Goal: Task Accomplishment & Management: Manage account settings

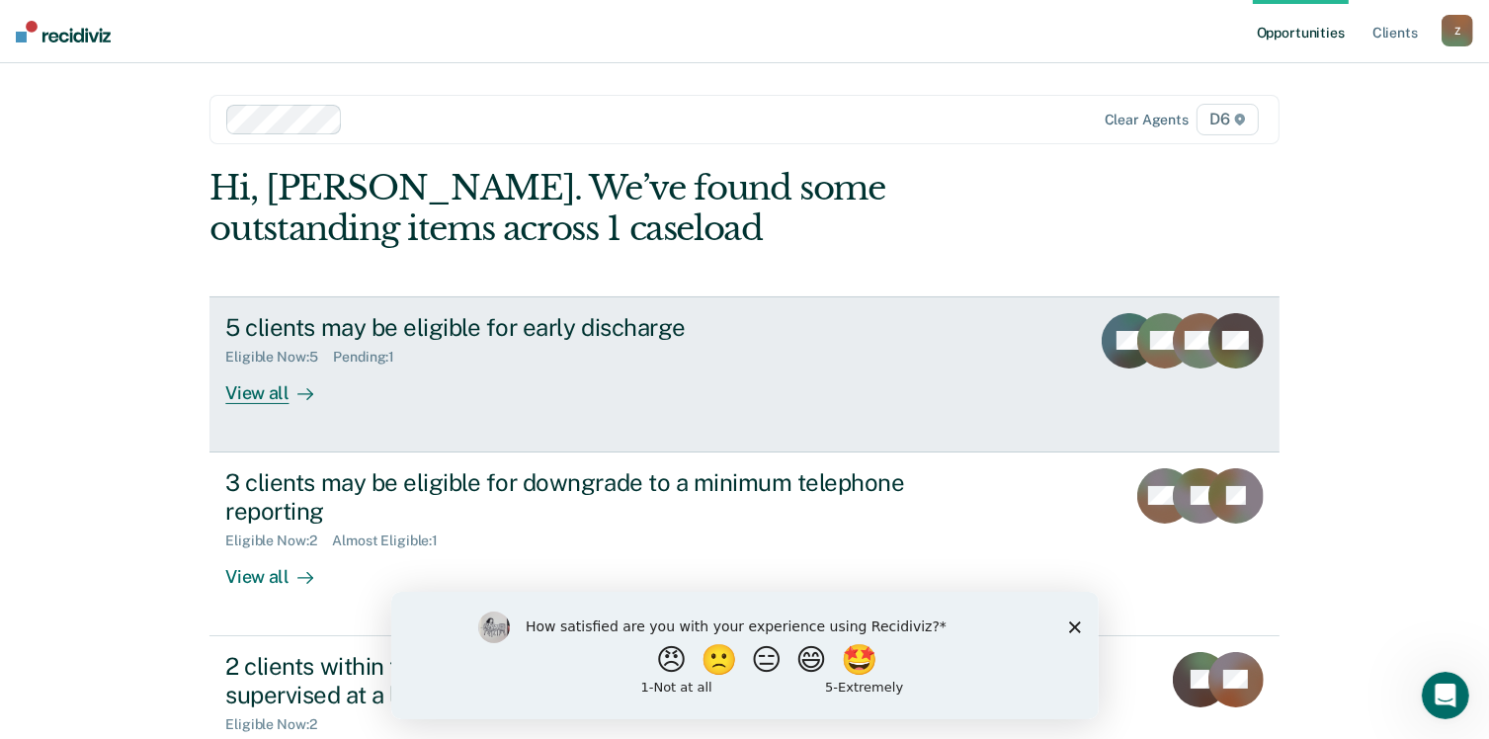
click at [269, 389] on div "View all" at bounding box center [280, 385] width 111 height 39
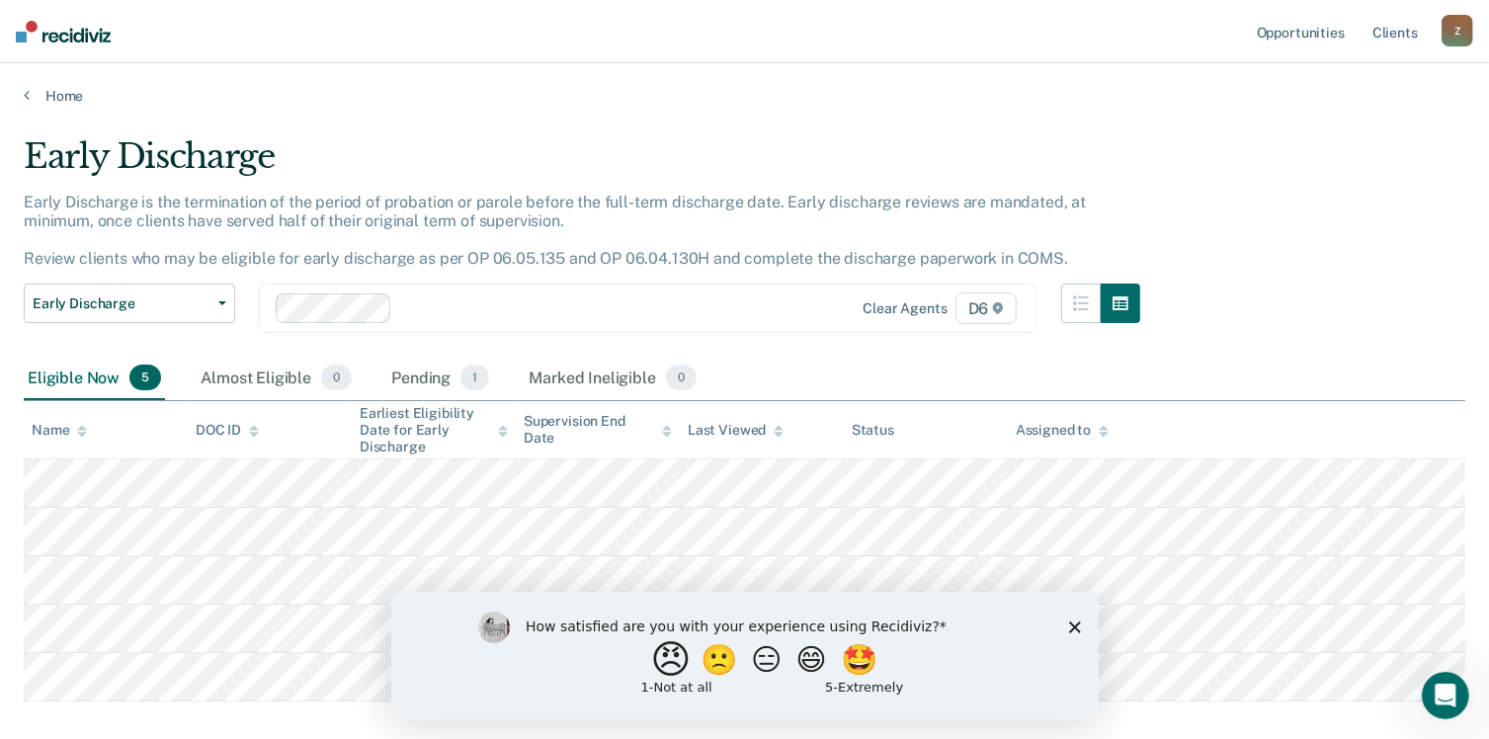
click at [649, 664] on button "😠" at bounding box center [672, 659] width 46 height 40
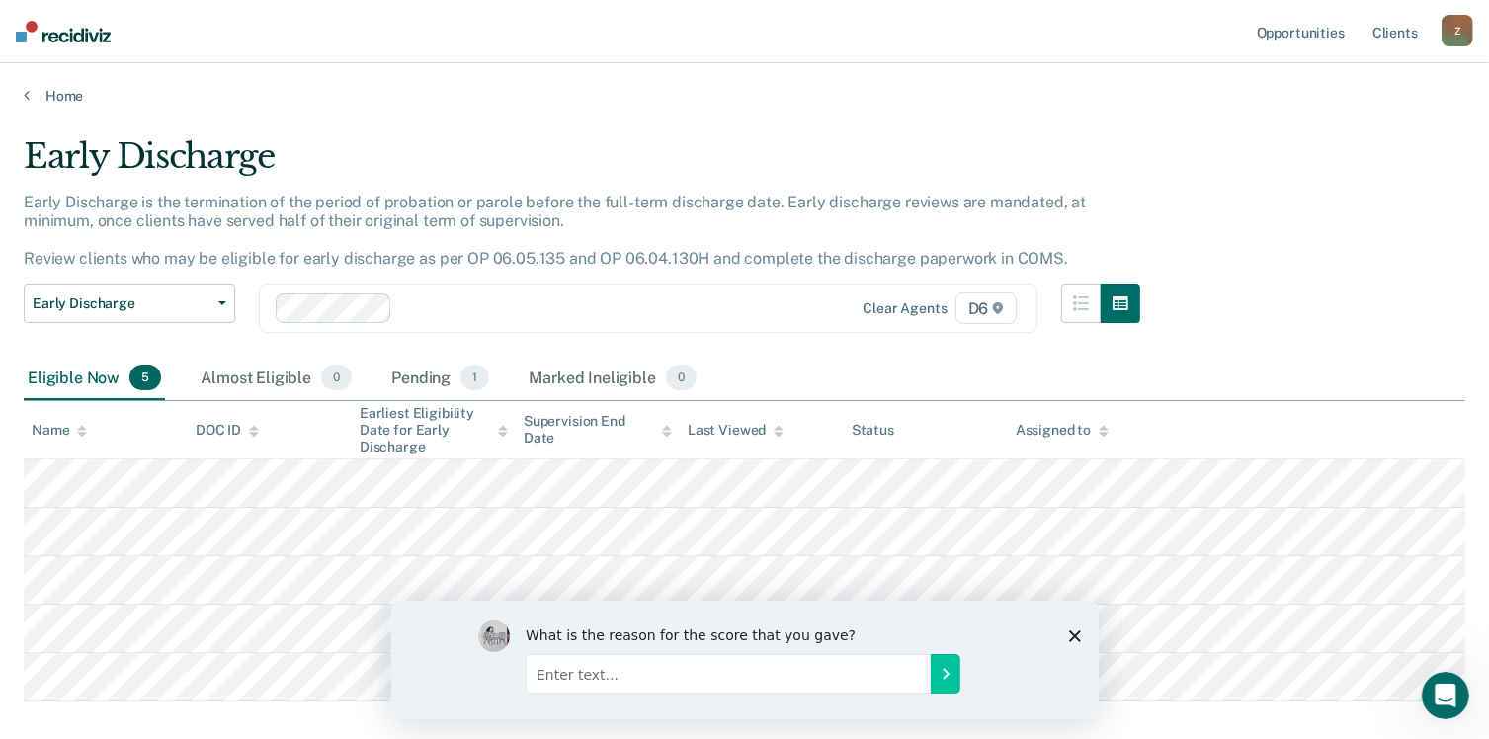
click at [544, 670] on input "Enter text..." at bounding box center [727, 673] width 405 height 40
click at [924, 681] on input "the same people pop up for the same reason and the response is given" at bounding box center [727, 673] width 405 height 40
click at [916, 677] on input "the same people pop up for the same reason and the response is given" at bounding box center [727, 673] width 405 height 40
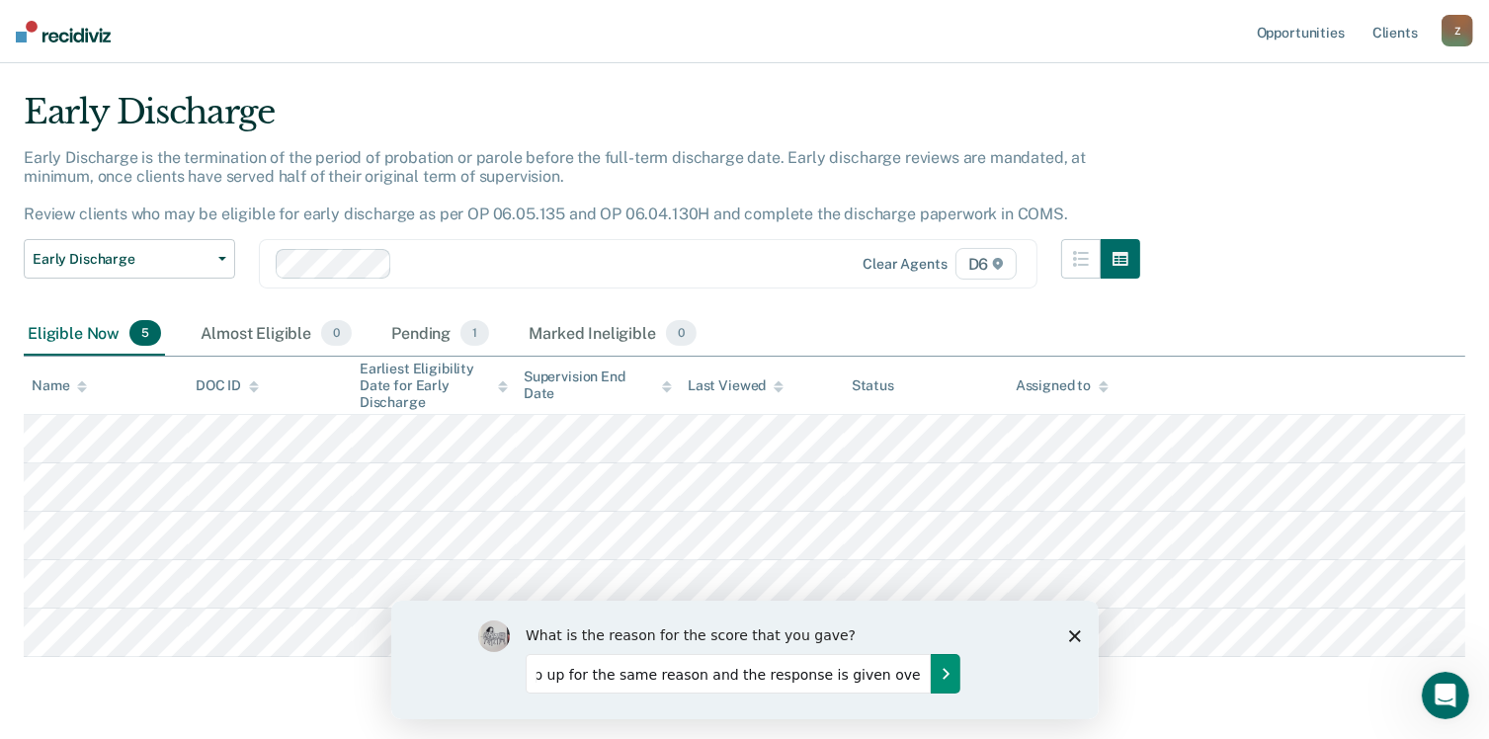
scroll to position [103, 0]
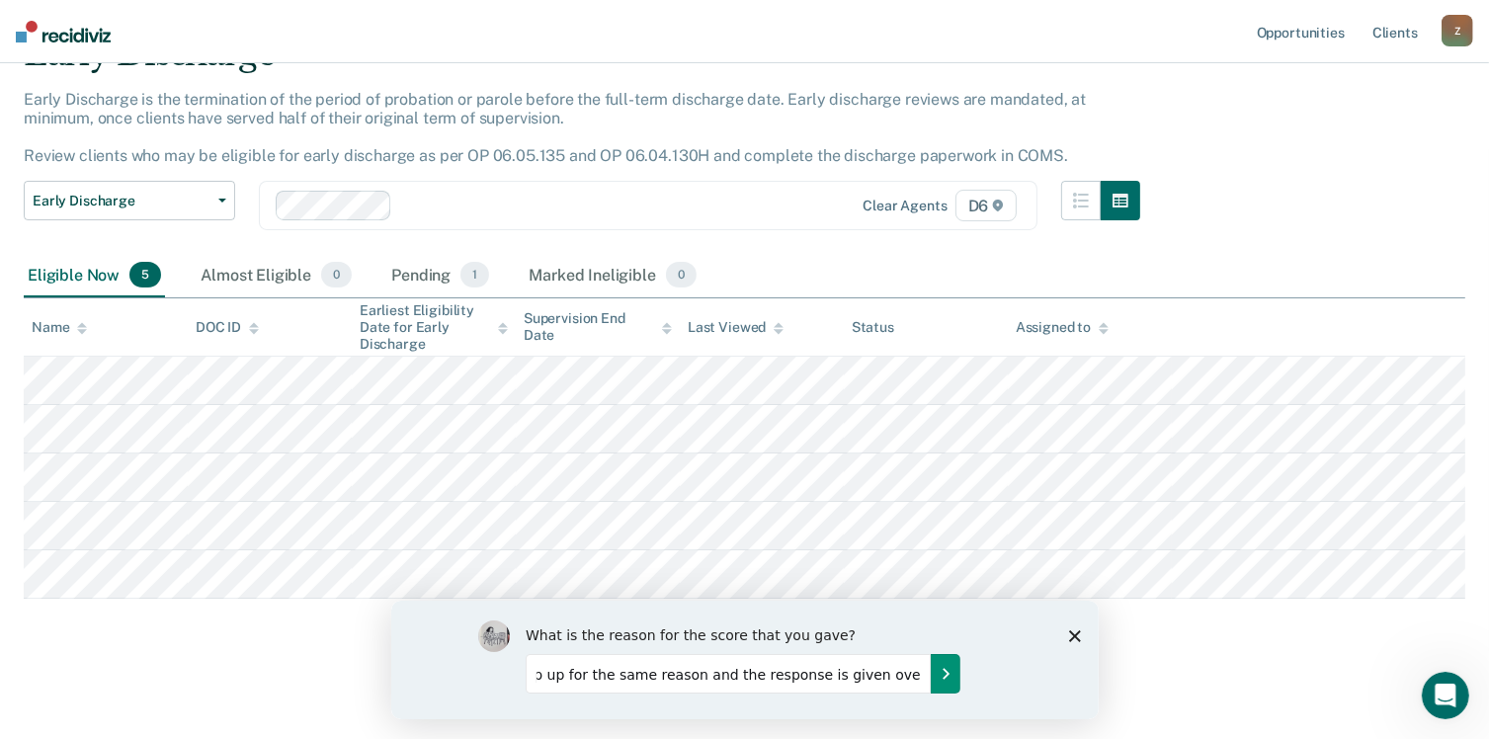
type input "the same people pop up for the same reason and the response is given over and o…"
click at [951, 675] on icon "Submit your response" at bounding box center [945, 673] width 16 height 16
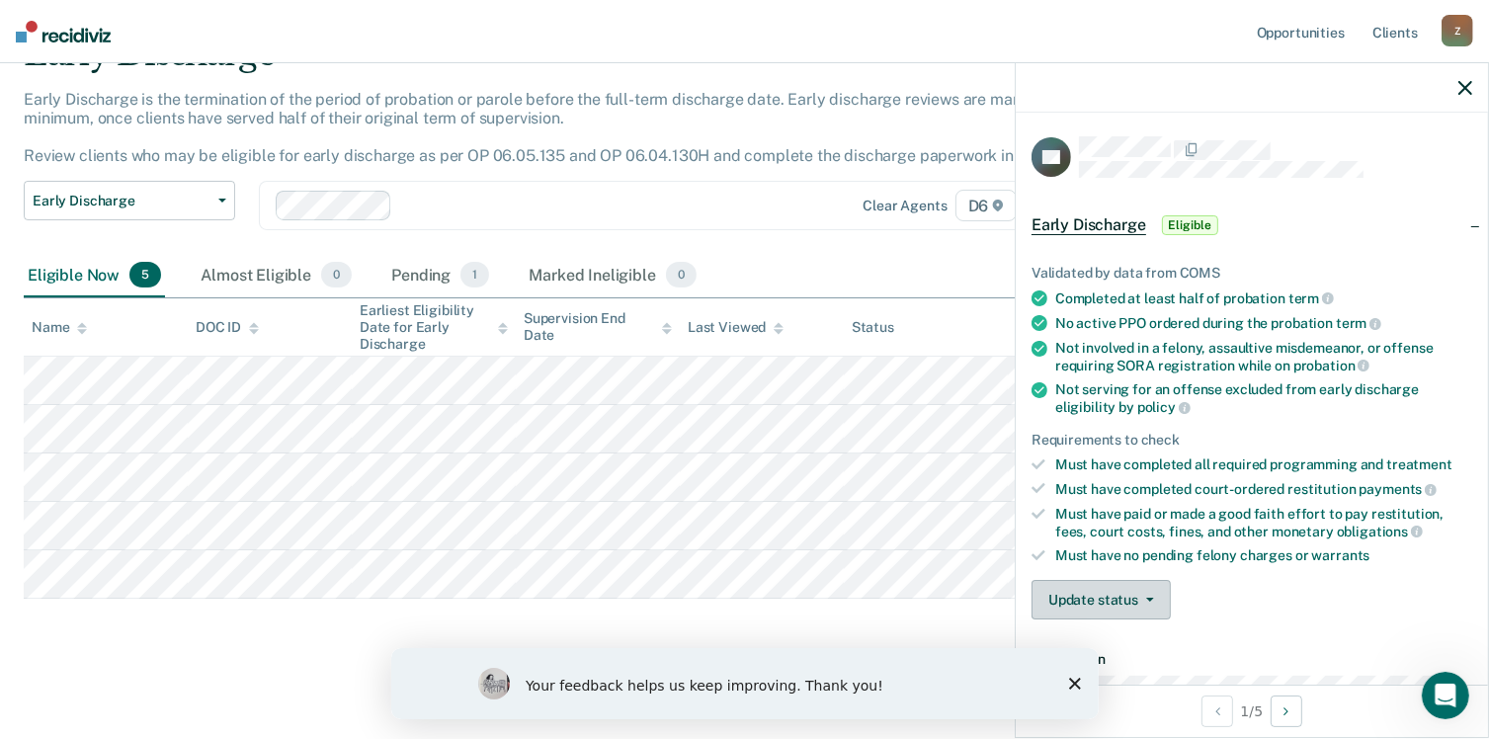
click at [1083, 586] on button "Update status" at bounding box center [1101, 600] width 139 height 40
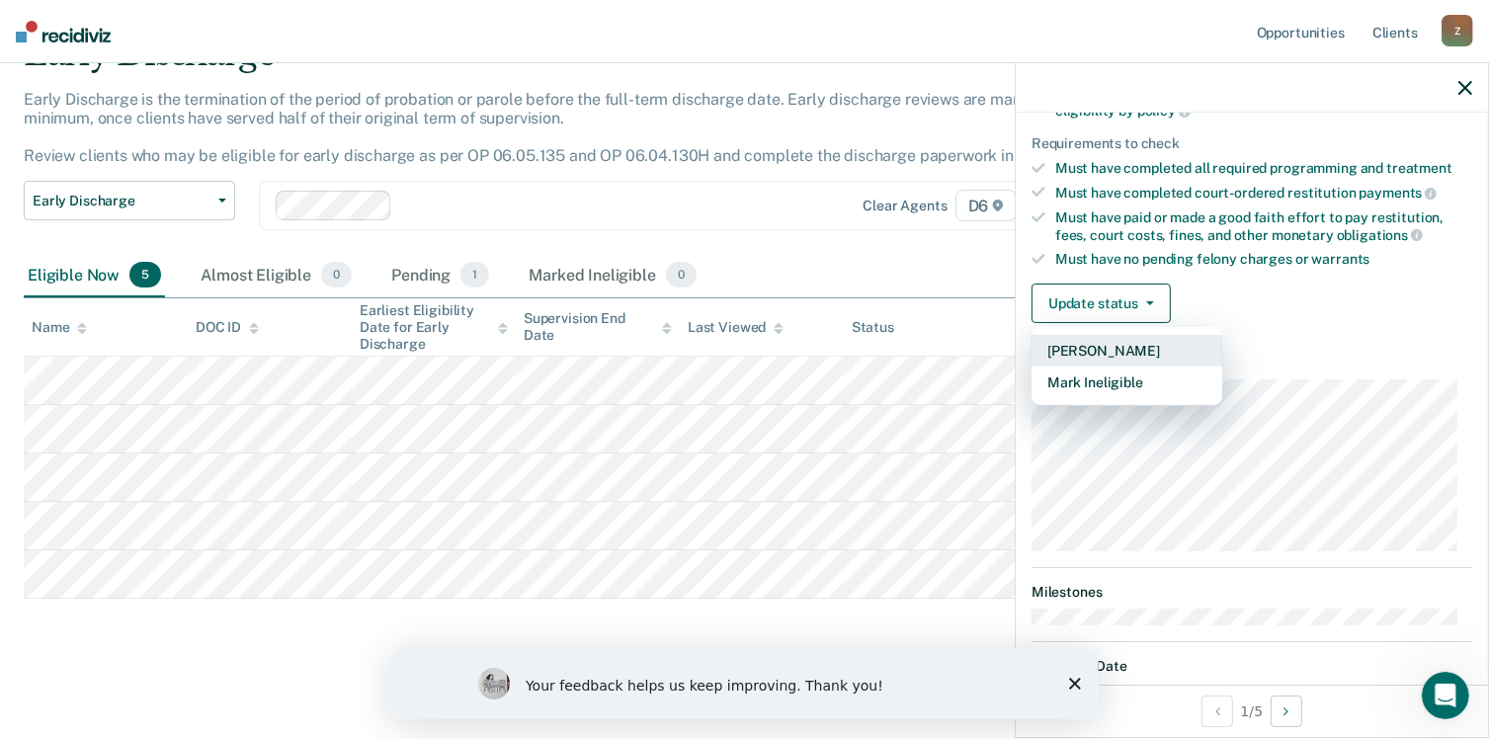
scroll to position [364, 0]
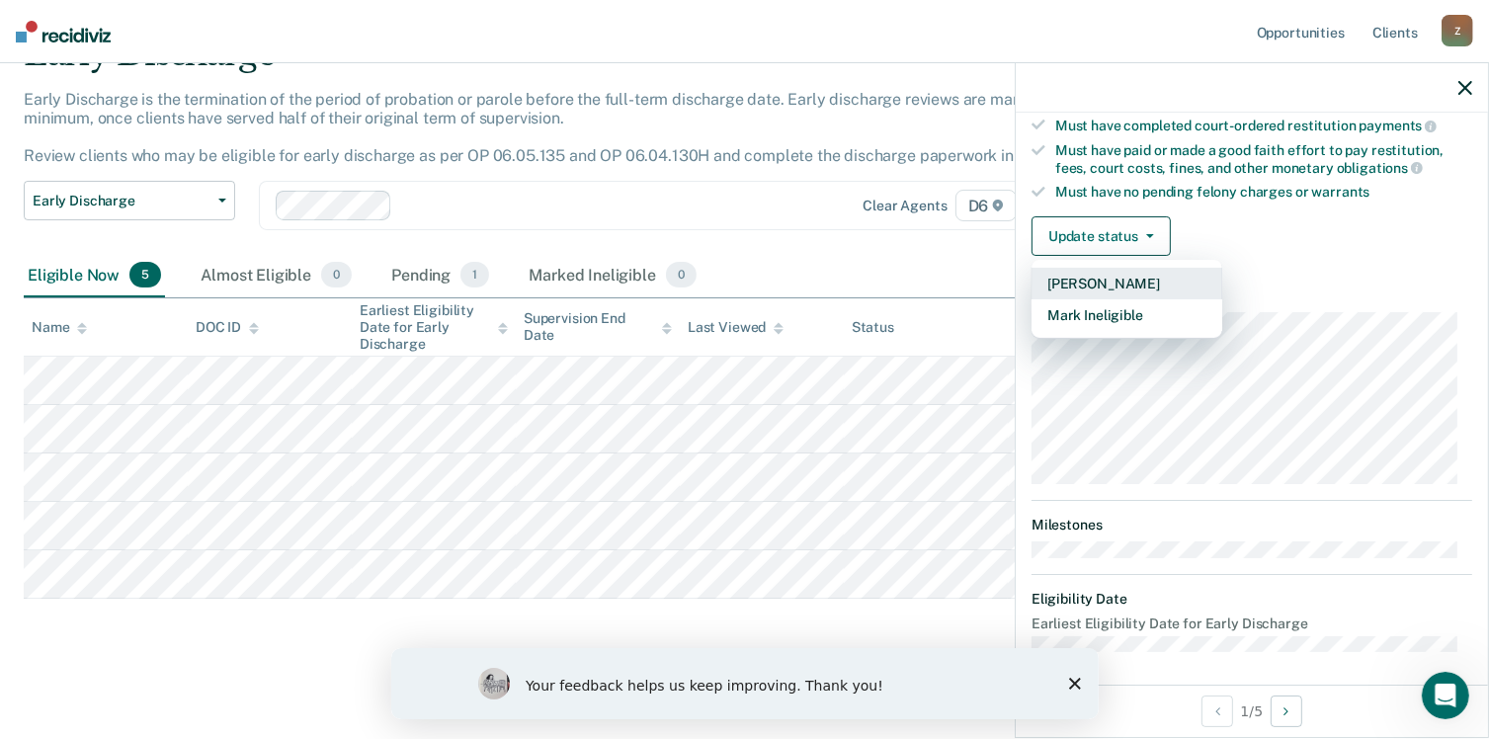
click at [1080, 278] on button "[PERSON_NAME]" at bounding box center [1127, 284] width 191 height 32
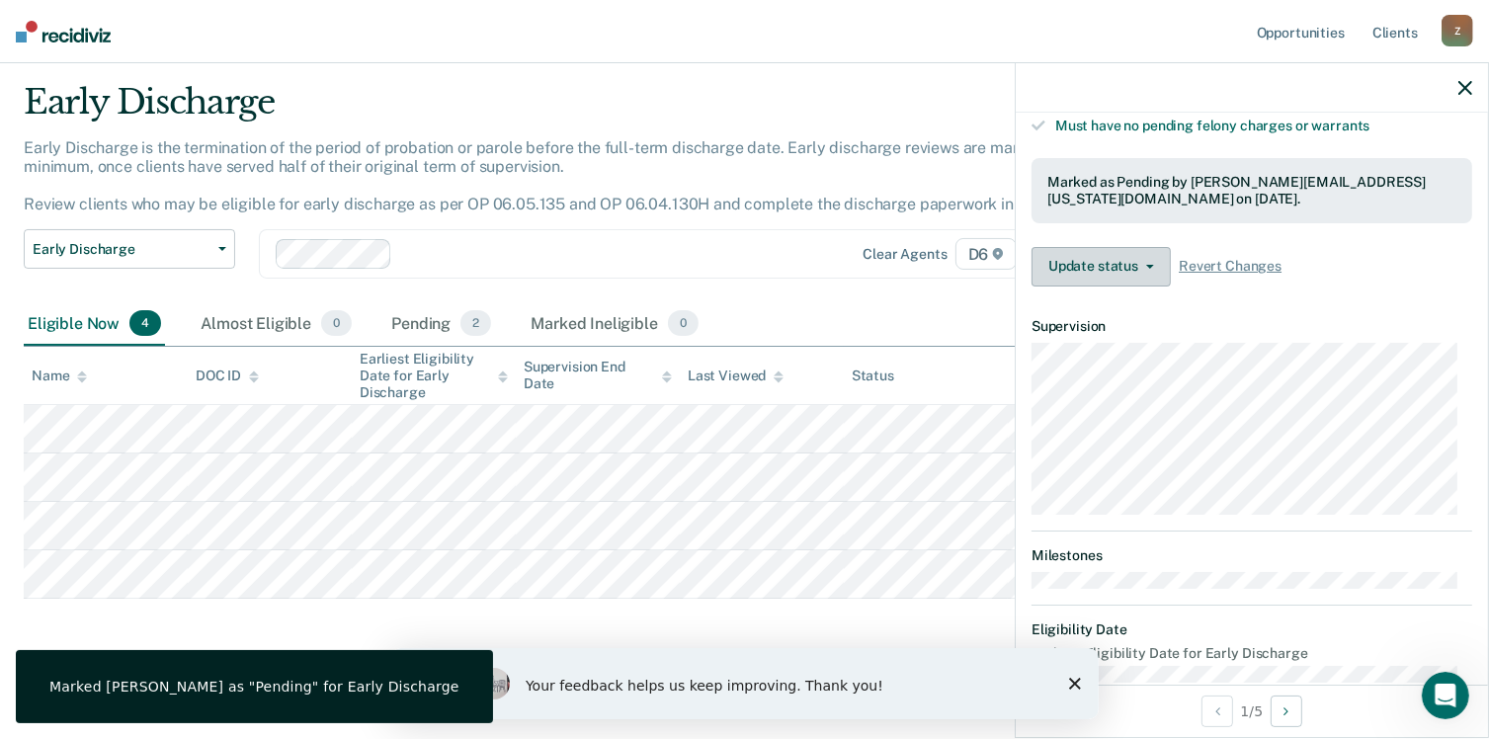
scroll to position [460, 0]
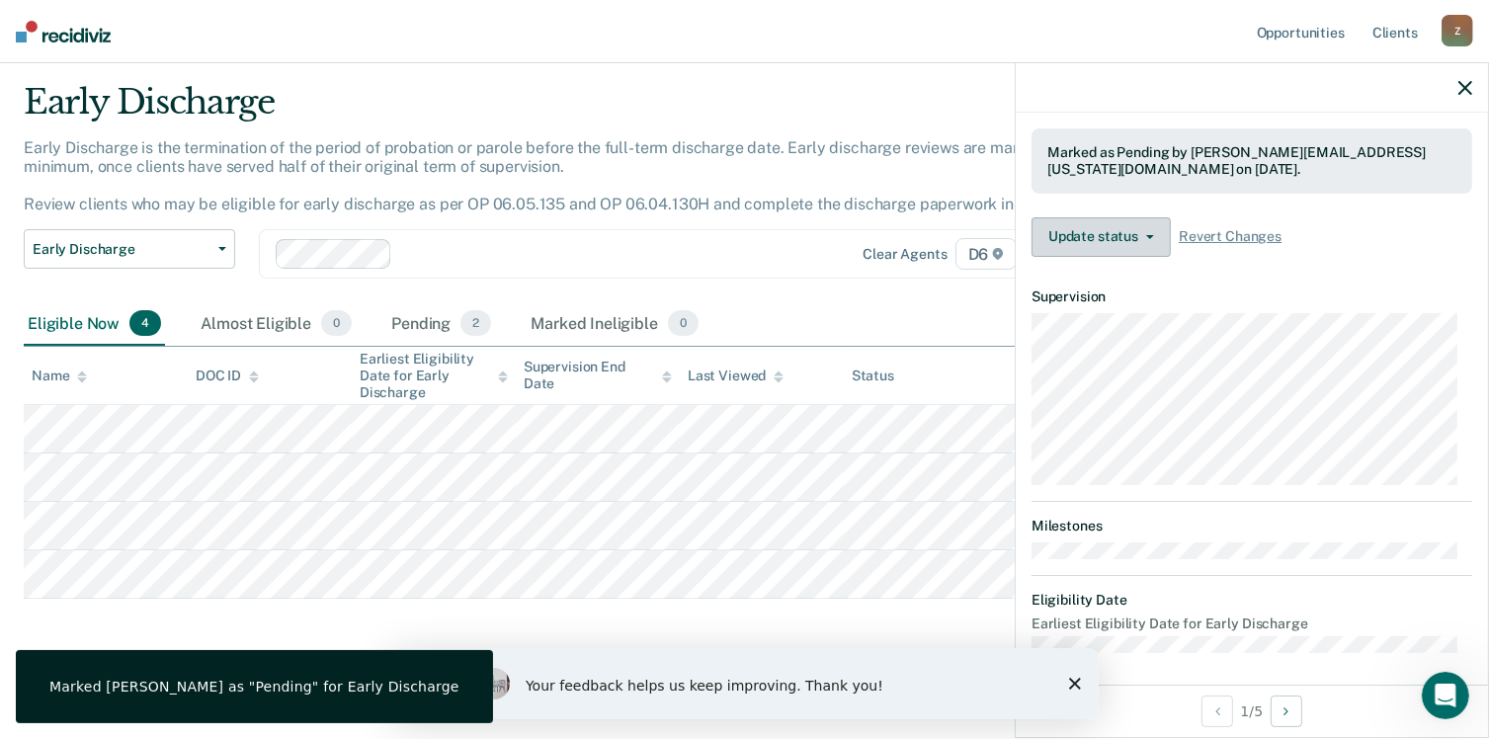
click at [1102, 232] on button "Update status" at bounding box center [1101, 237] width 139 height 40
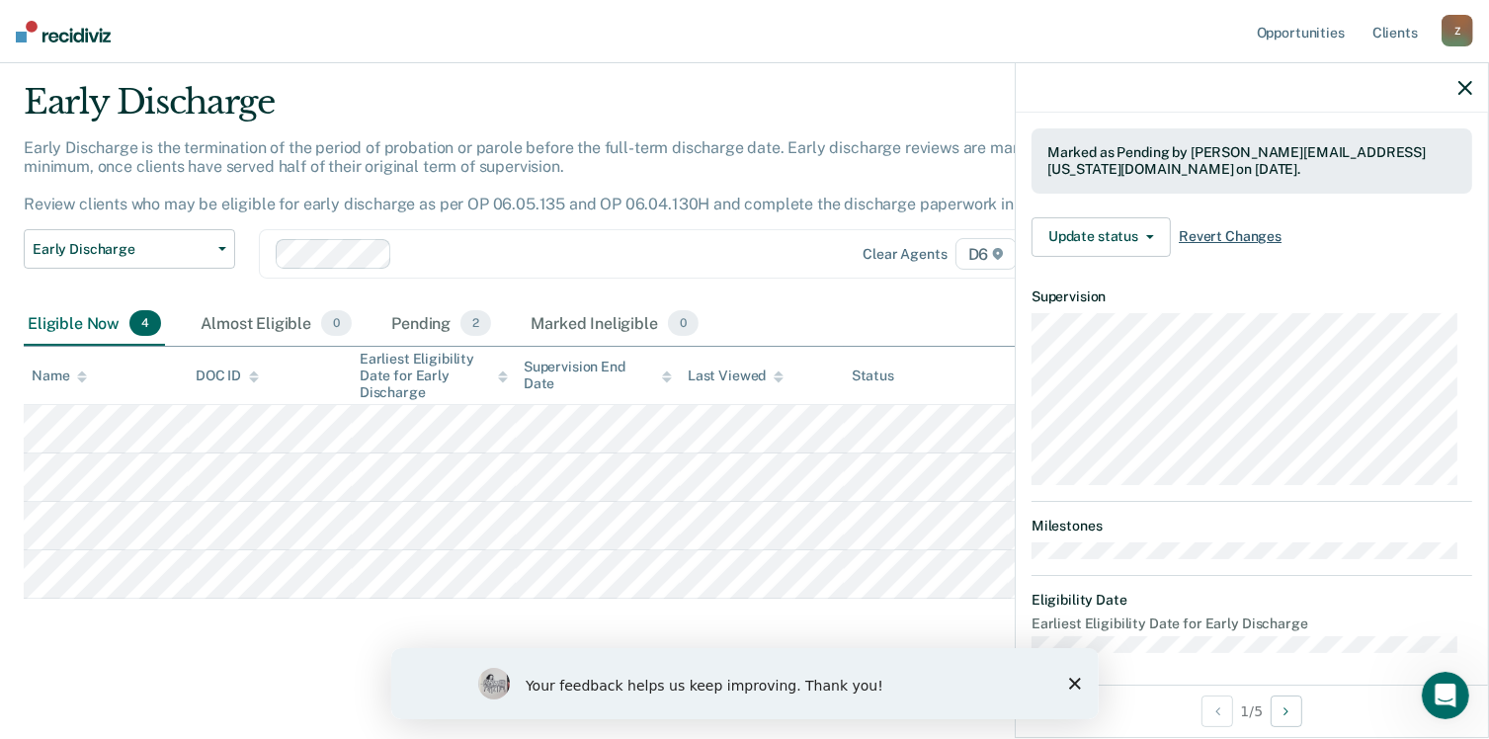
click at [1248, 232] on span "Revert Changes" at bounding box center [1230, 236] width 103 height 17
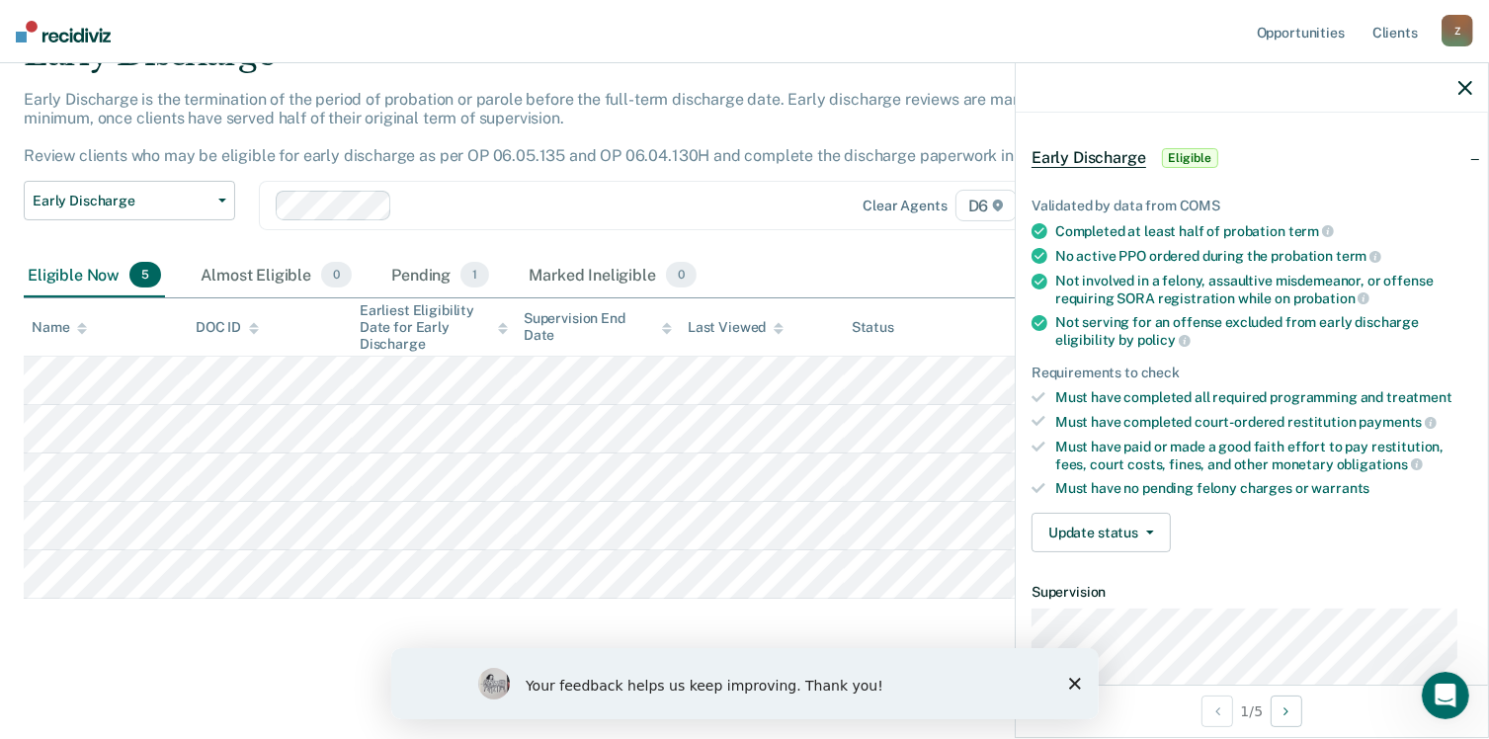
scroll to position [166, 0]
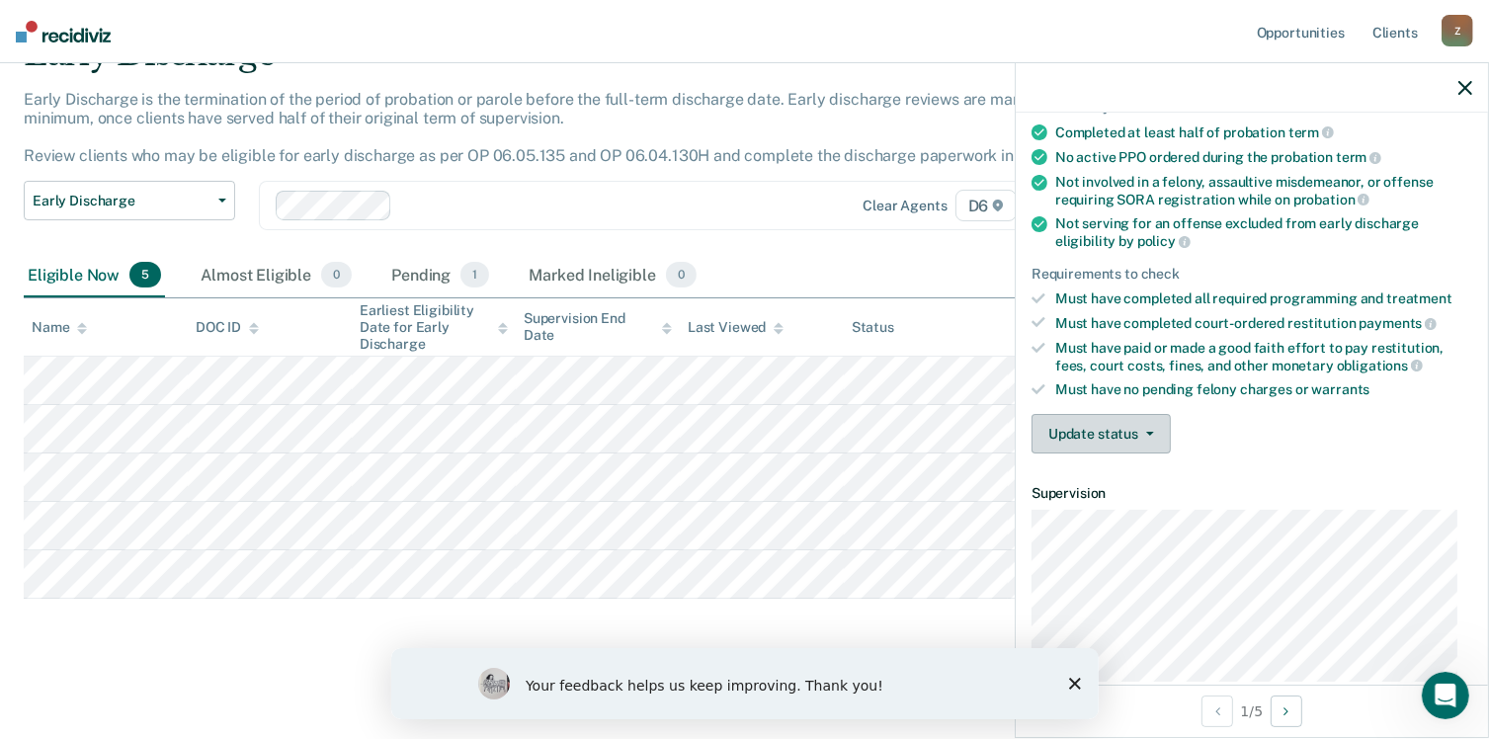
click at [1157, 431] on button "Update status" at bounding box center [1101, 434] width 139 height 40
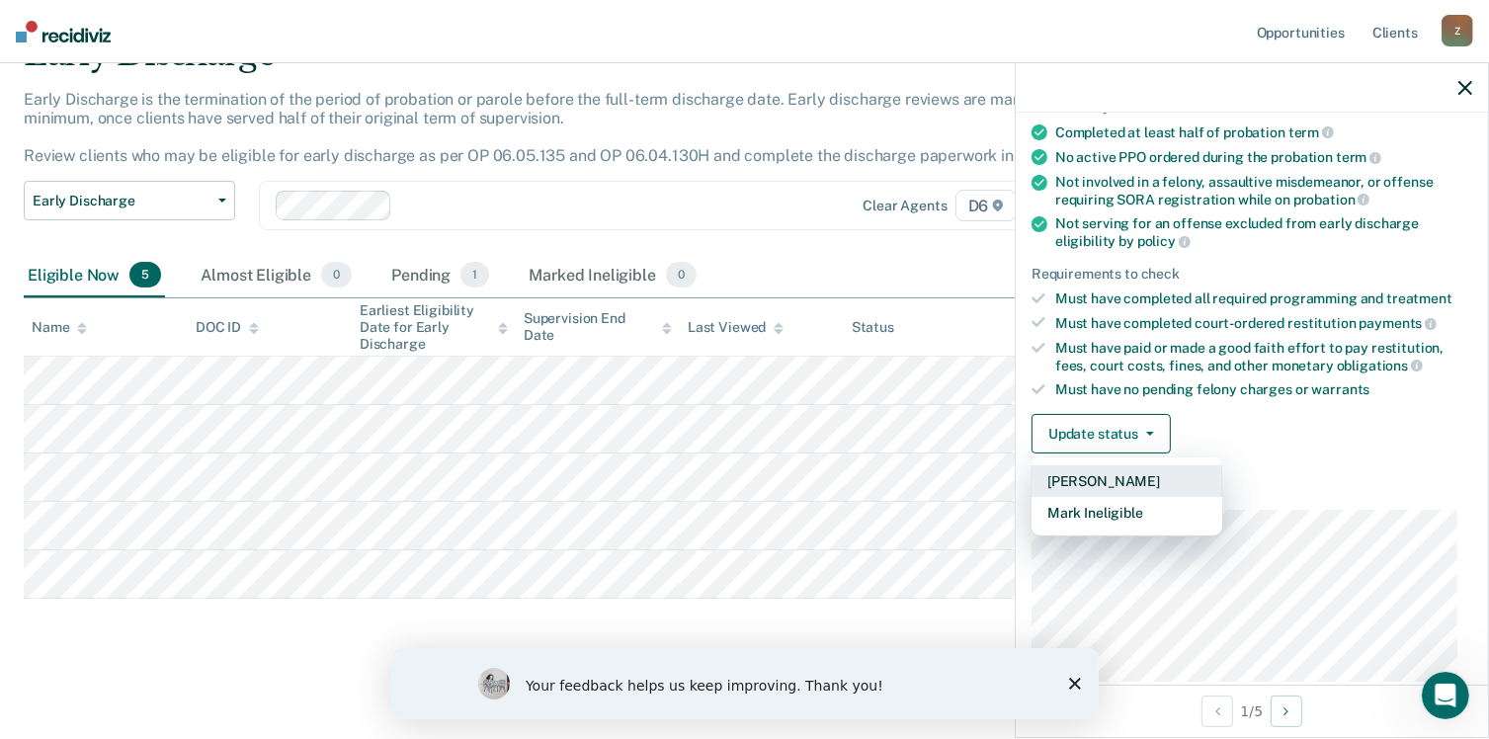
click at [1129, 475] on button "[PERSON_NAME]" at bounding box center [1127, 481] width 191 height 32
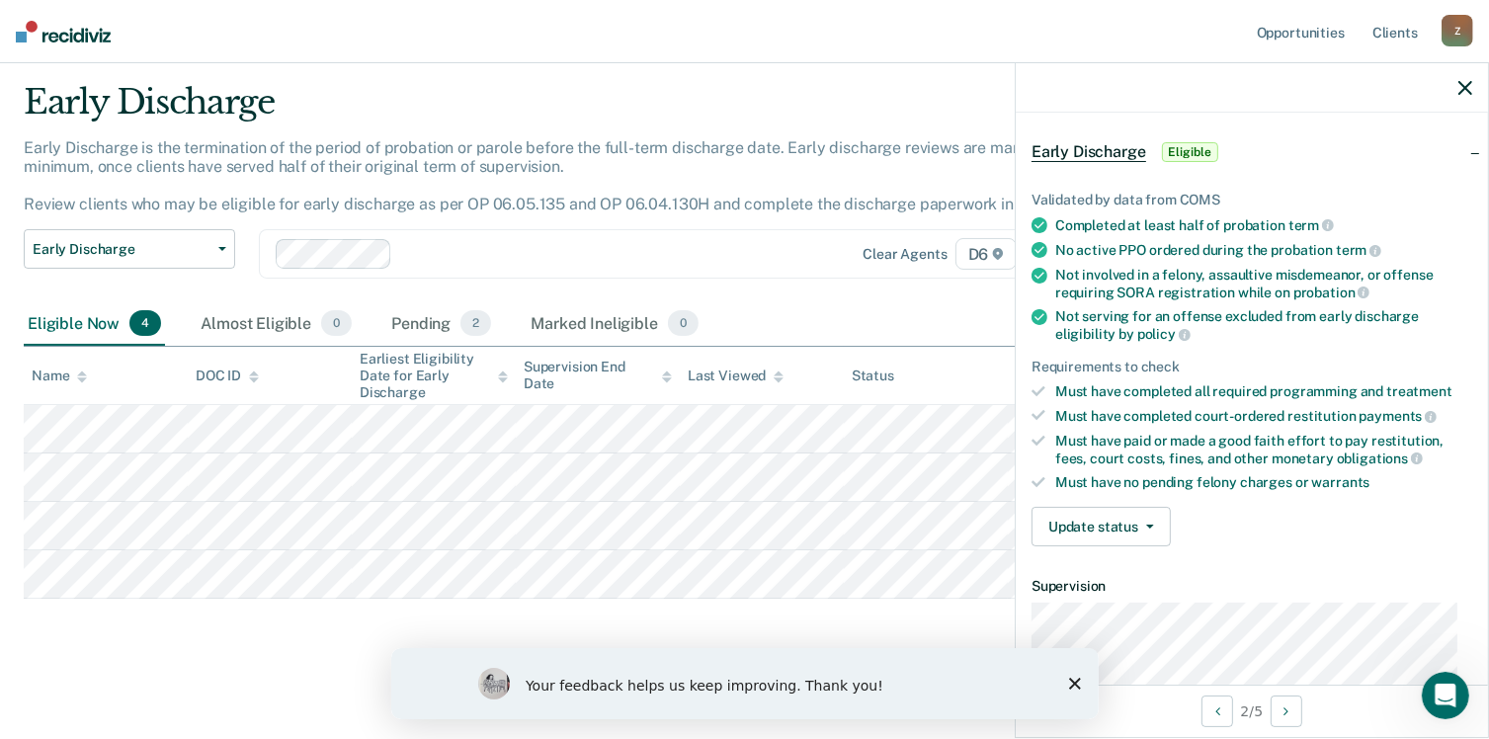
scroll to position [0, 0]
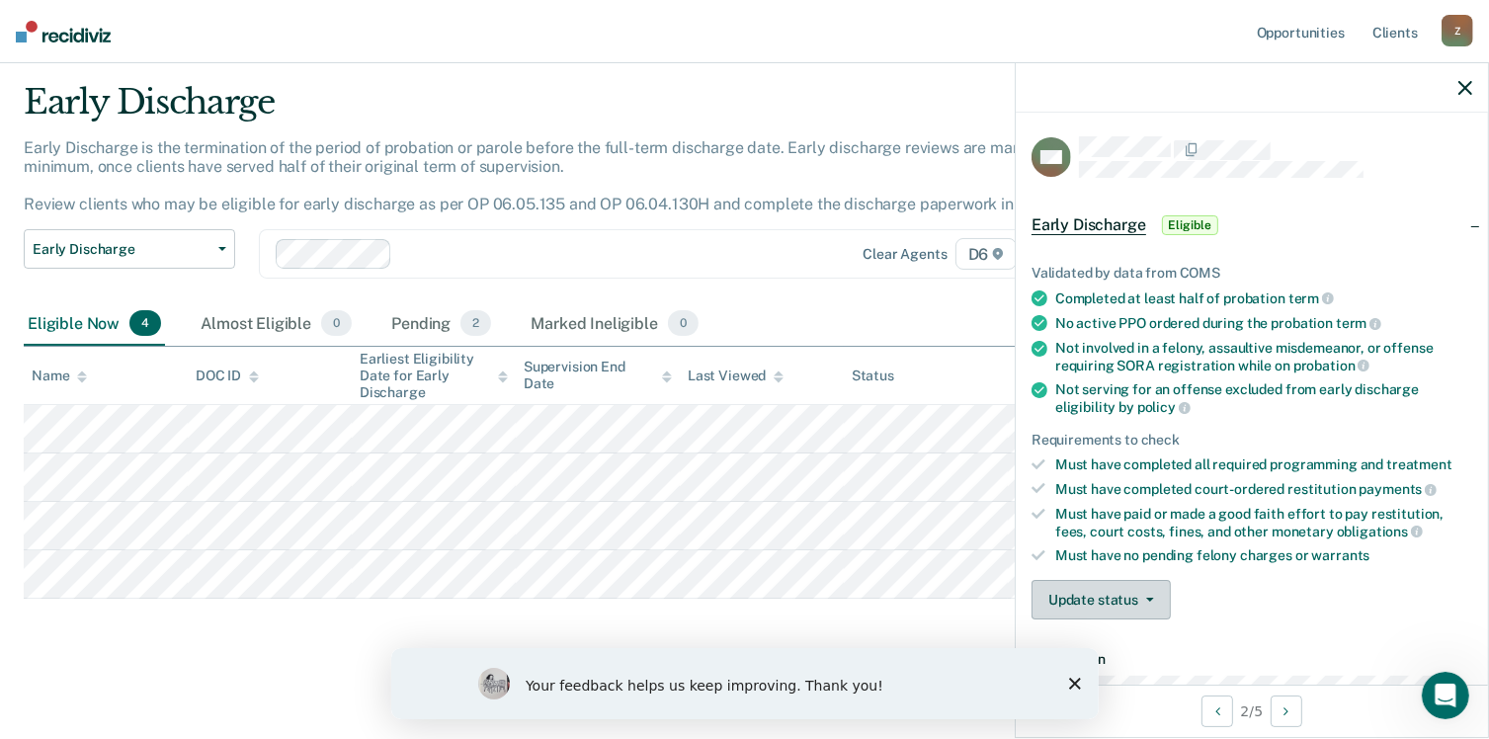
click at [1148, 598] on icon "button" at bounding box center [1150, 600] width 8 height 4
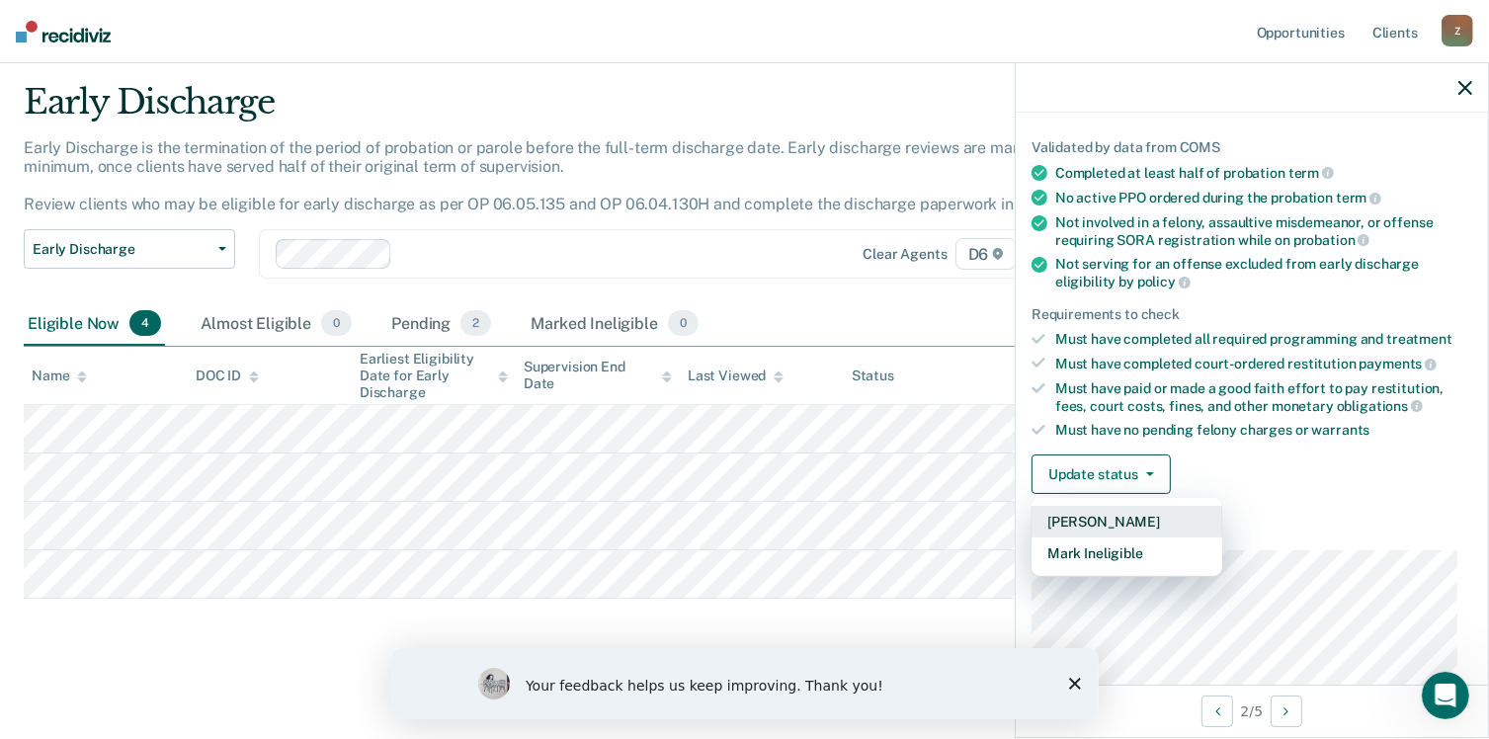
scroll to position [198, 0]
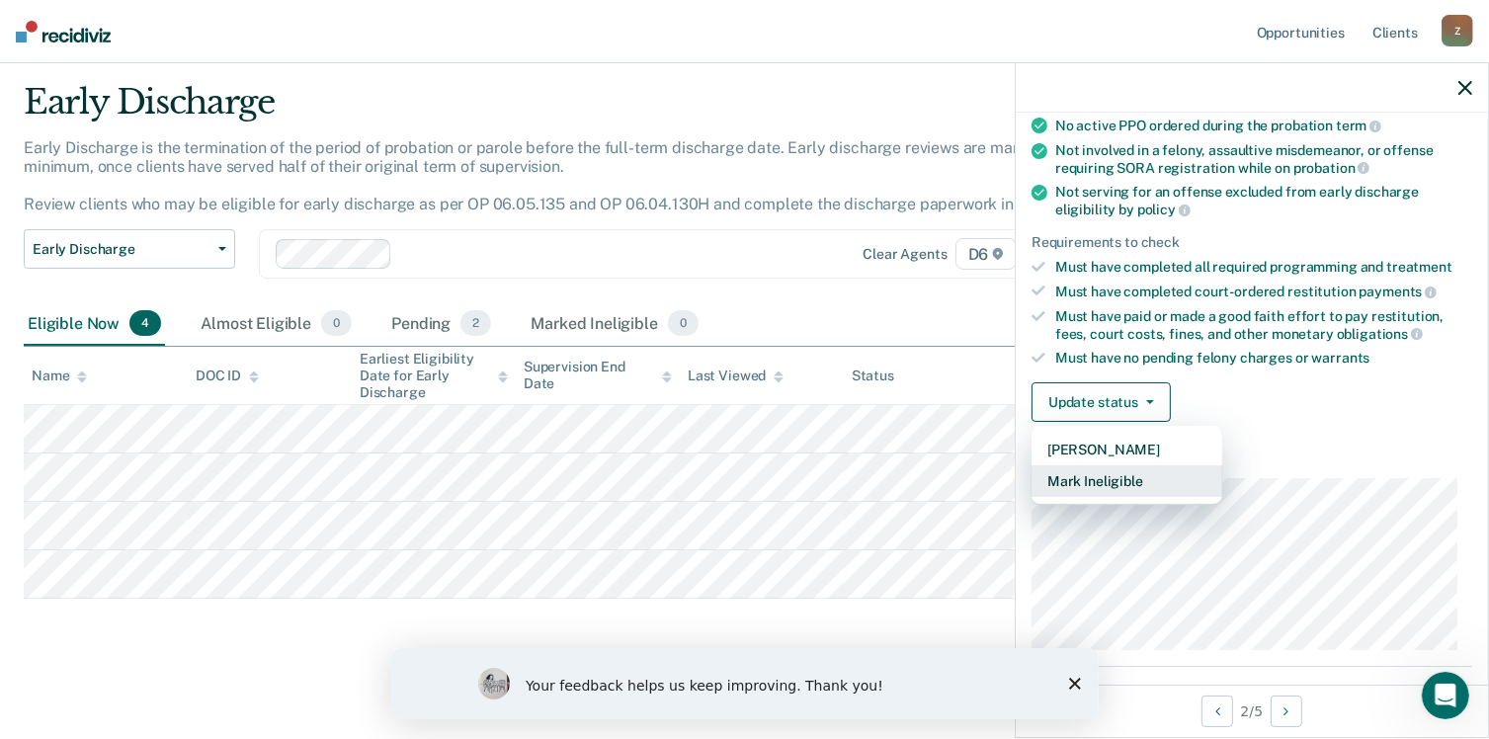
click at [1118, 472] on button "Mark Ineligible" at bounding box center [1127, 481] width 191 height 32
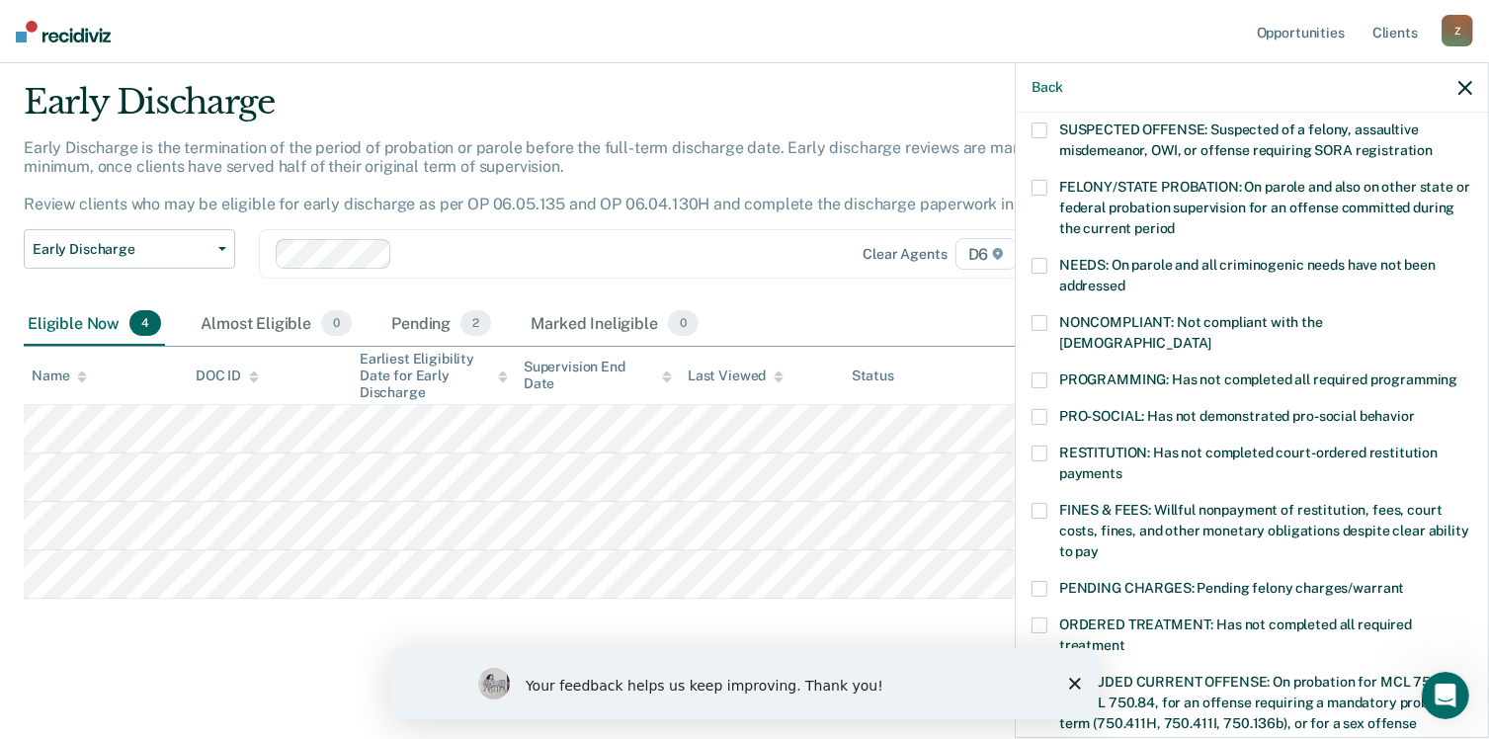
click at [1040, 503] on span at bounding box center [1040, 511] width 16 height 16
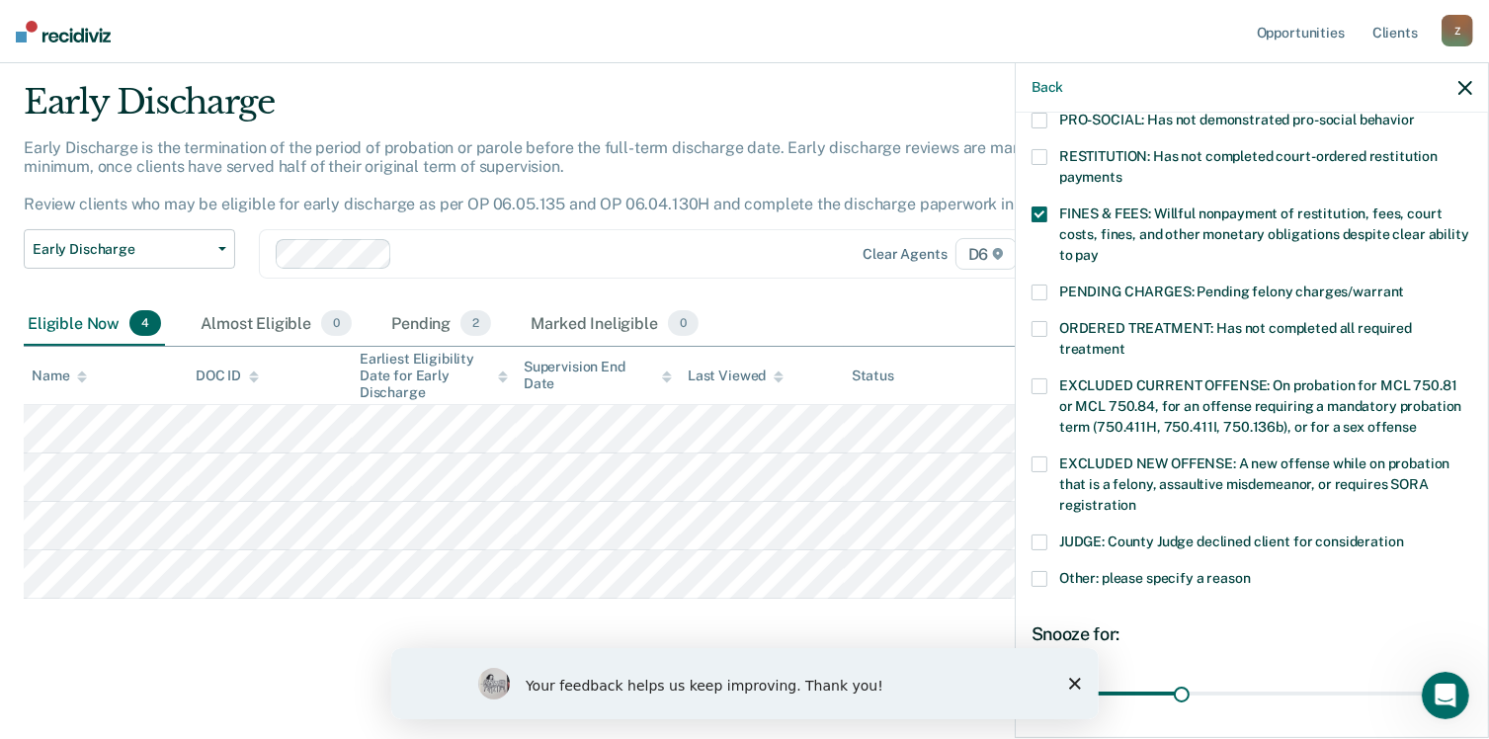
scroll to position [621, 0]
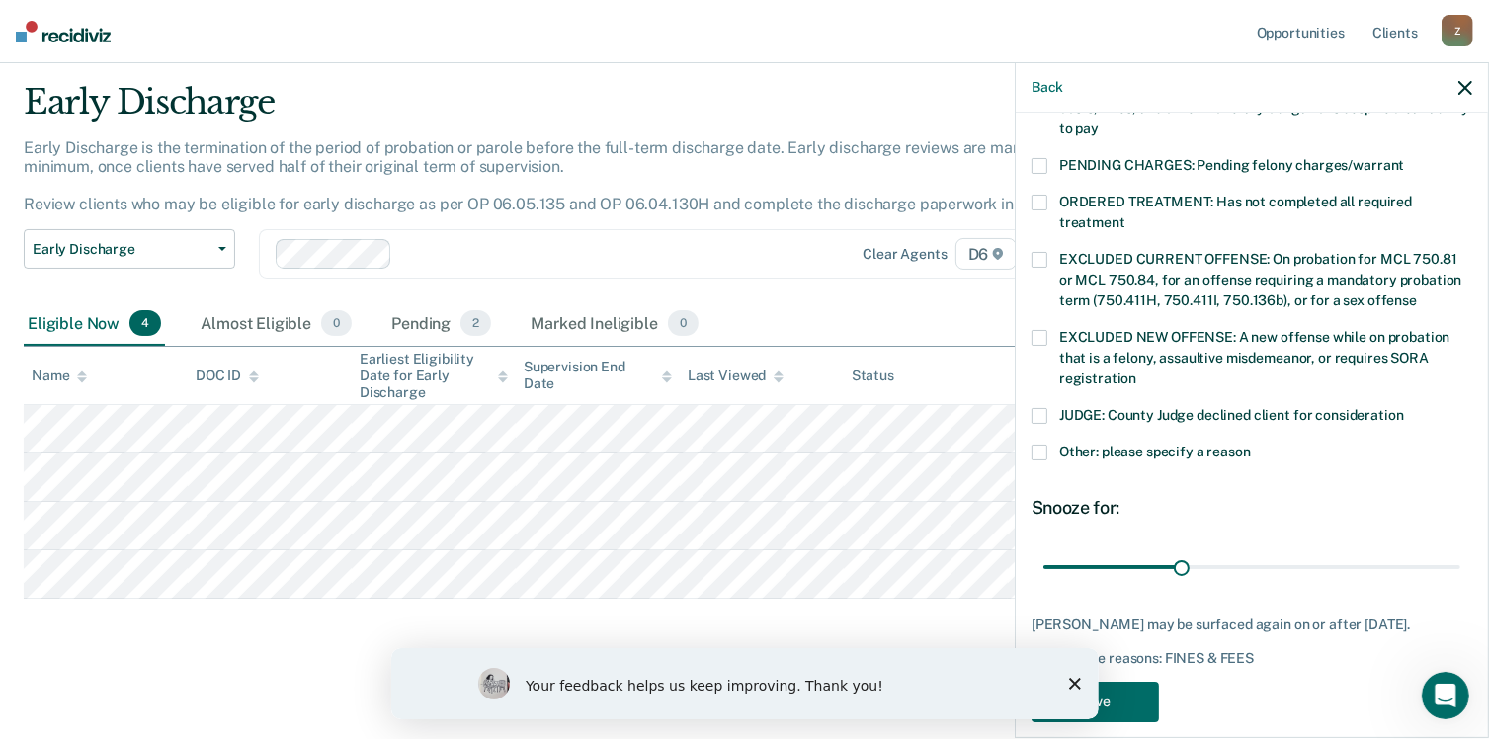
click at [1072, 676] on div "Your feedback helps us keep improving. Thank you!" at bounding box center [744, 682] width 708 height 71
click at [1105, 682] on button "Save" at bounding box center [1095, 702] width 127 height 41
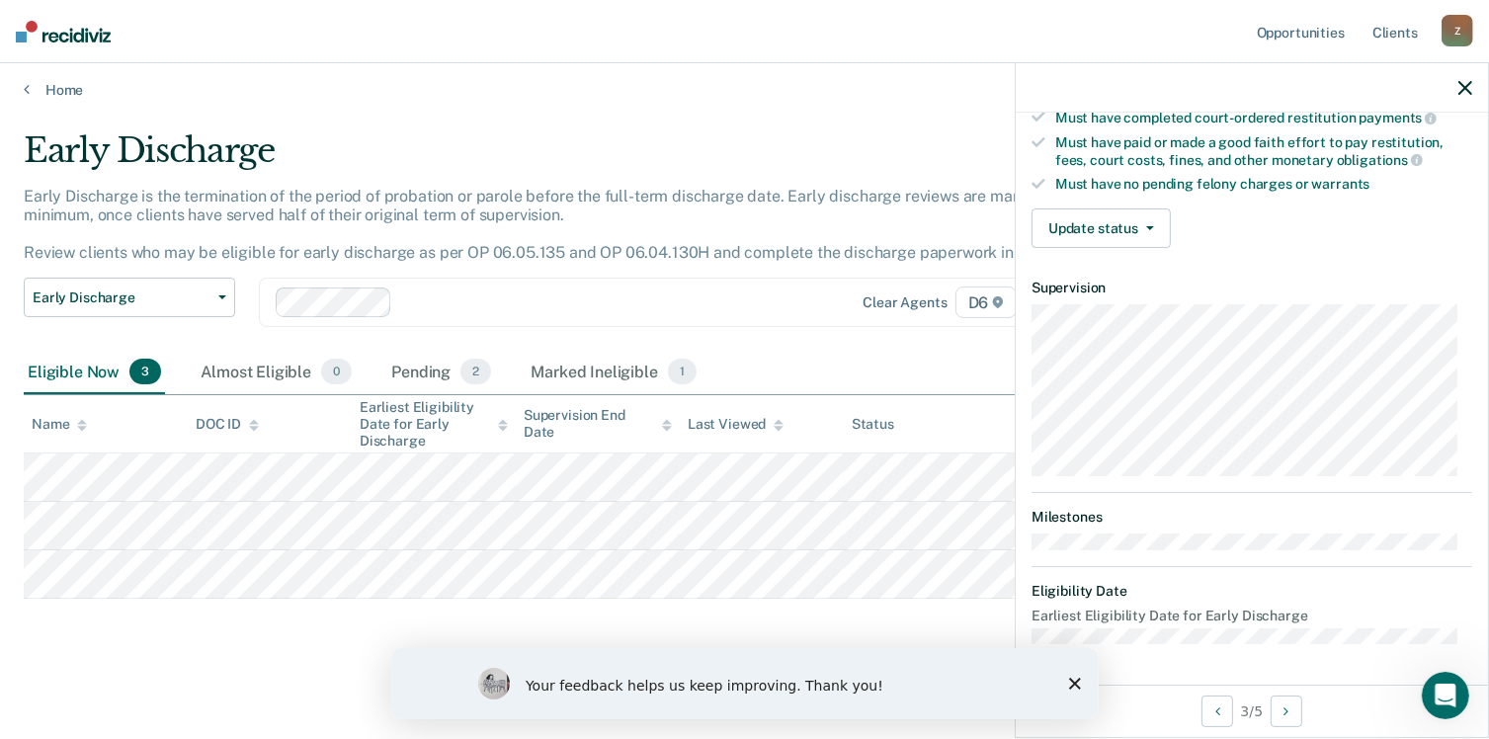
scroll to position [364, 0]
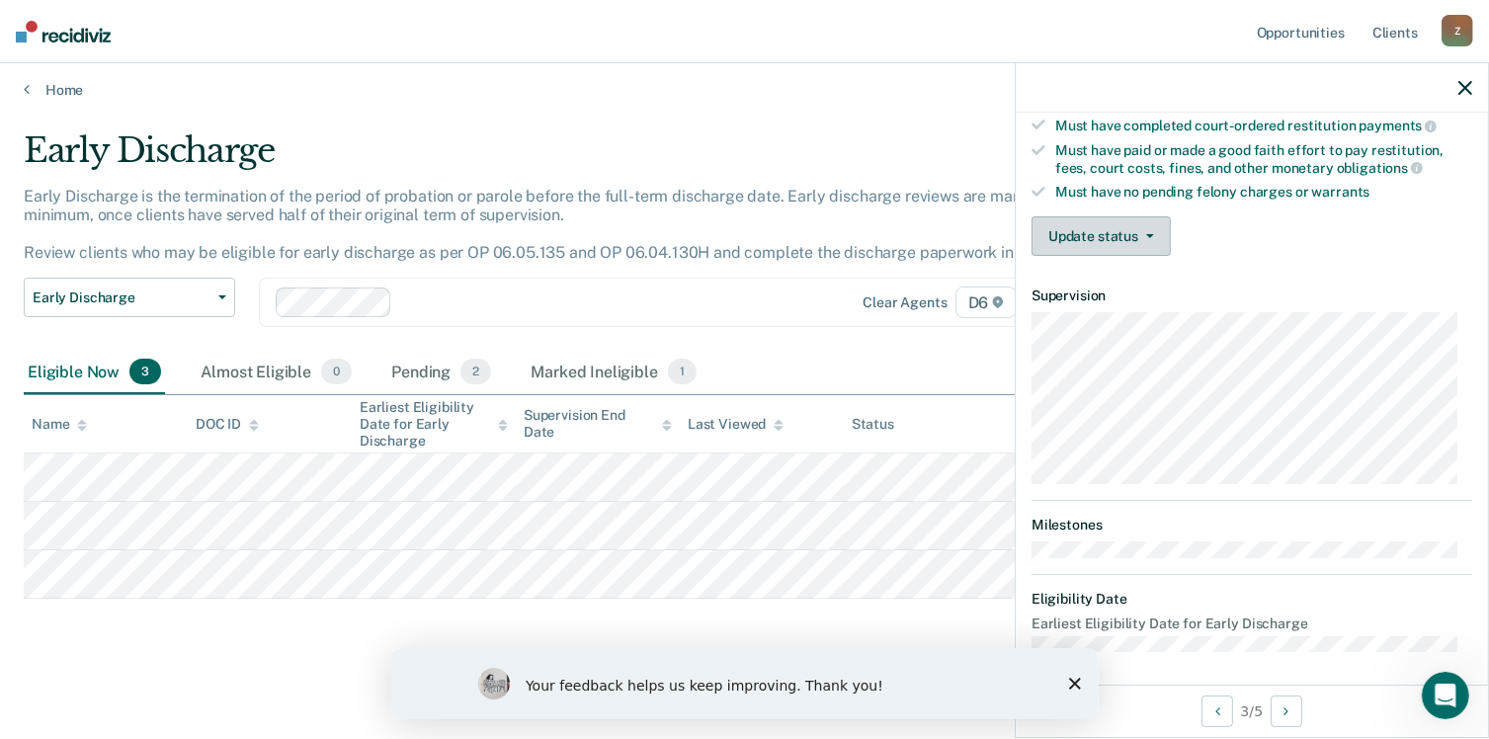
click at [1150, 234] on icon "button" at bounding box center [1150, 236] width 8 height 4
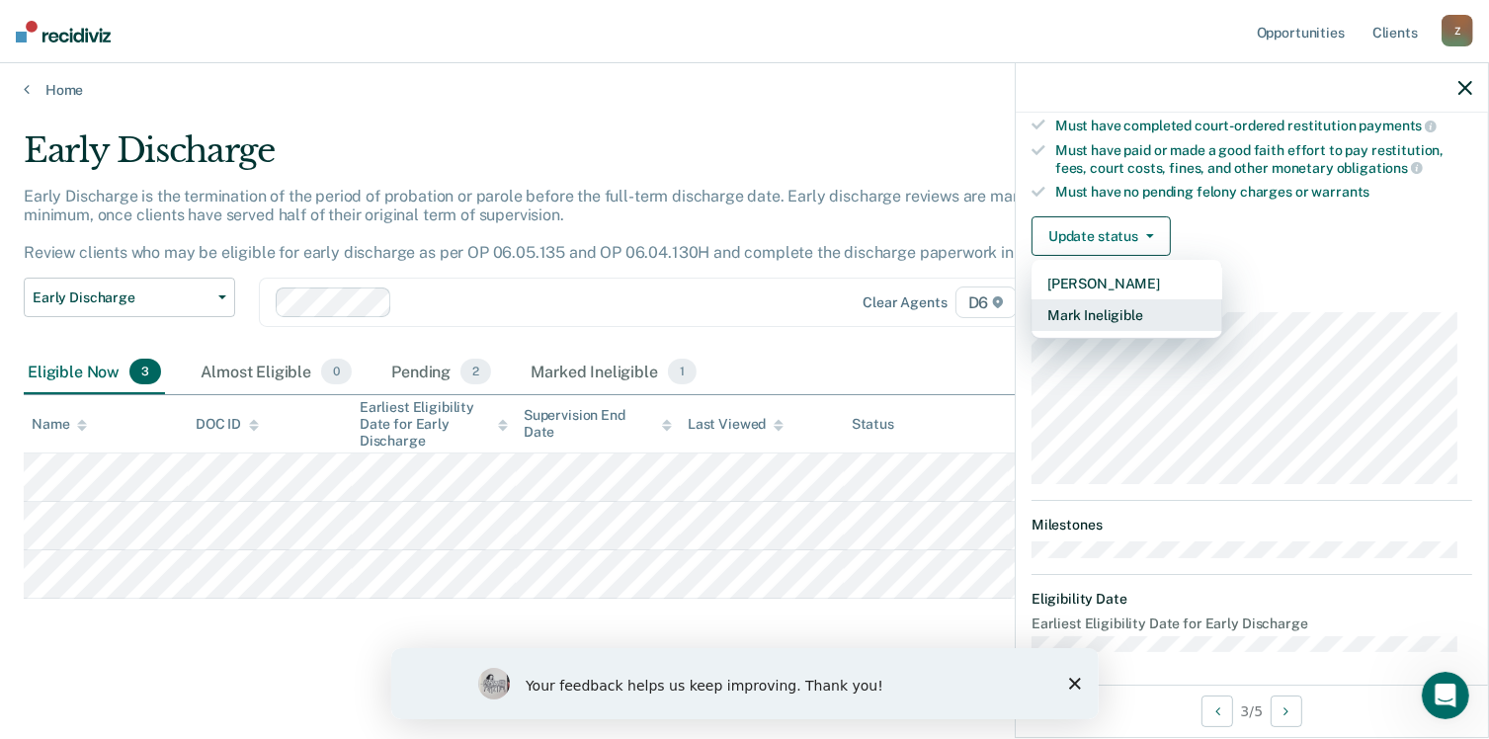
click at [1137, 312] on button "Mark Ineligible" at bounding box center [1127, 315] width 191 height 32
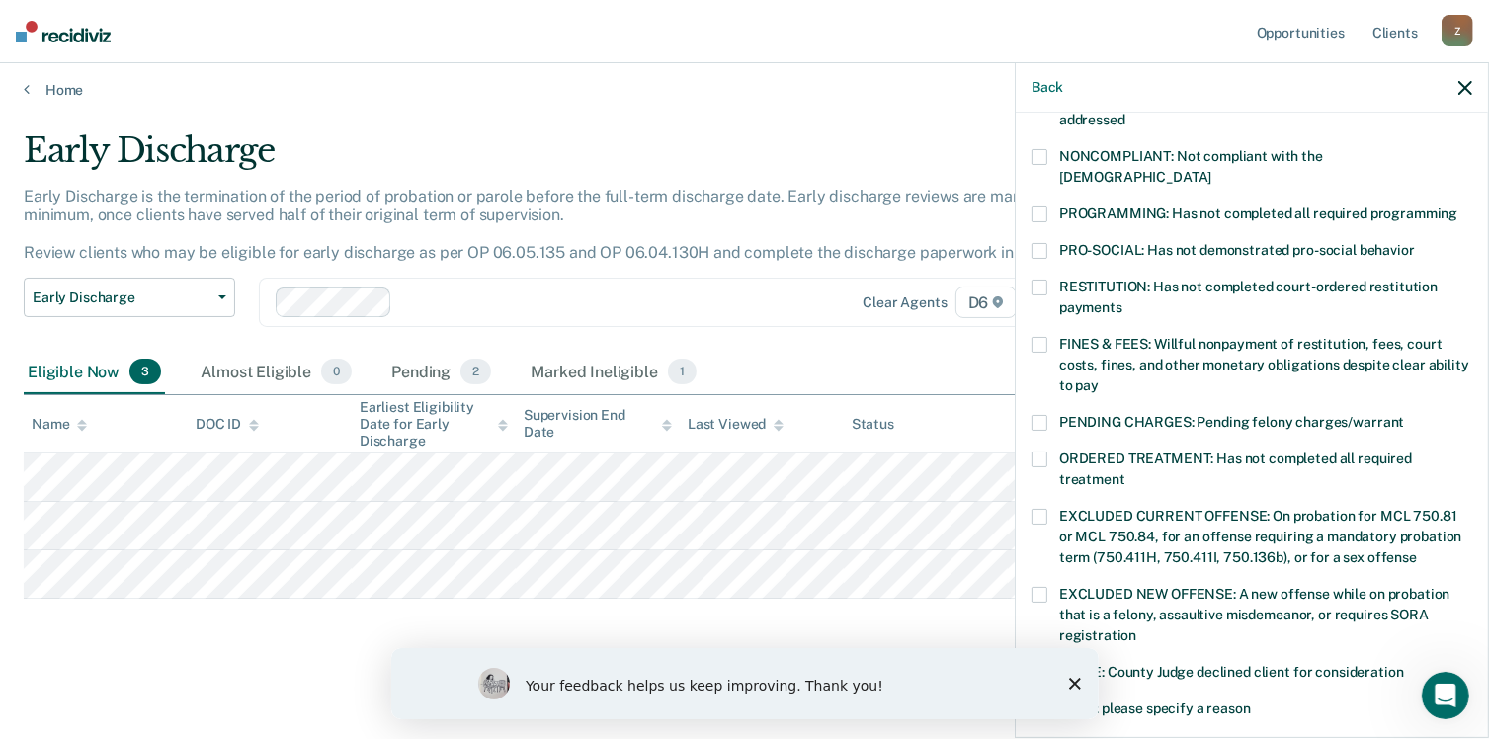
click at [1047, 207] on span at bounding box center [1040, 215] width 16 height 16
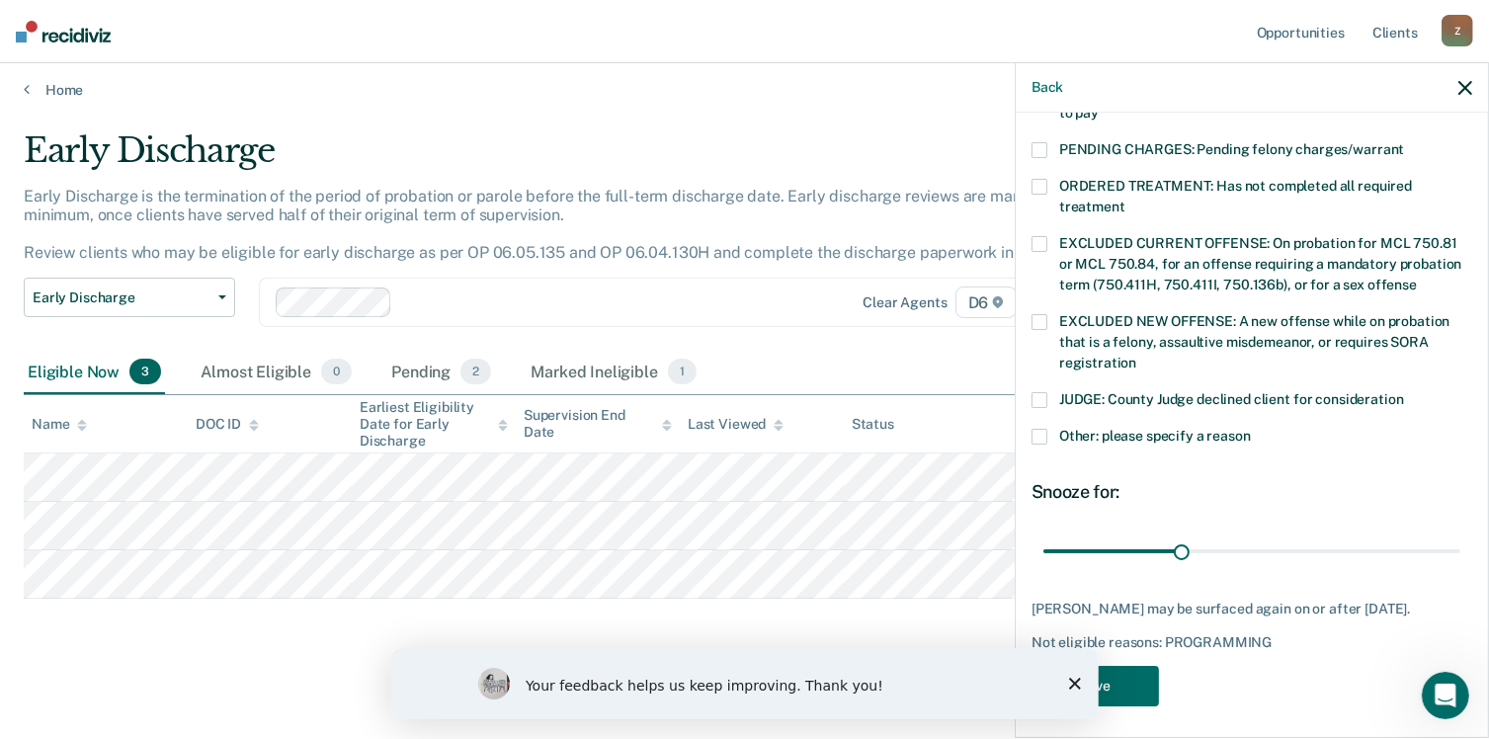
scroll to position [637, 0]
click at [1083, 672] on div "Your feedback helps us keep improving. Thank you!" at bounding box center [744, 682] width 708 height 71
click at [1072, 686] on icon "Close survey" at bounding box center [1074, 683] width 12 height 12
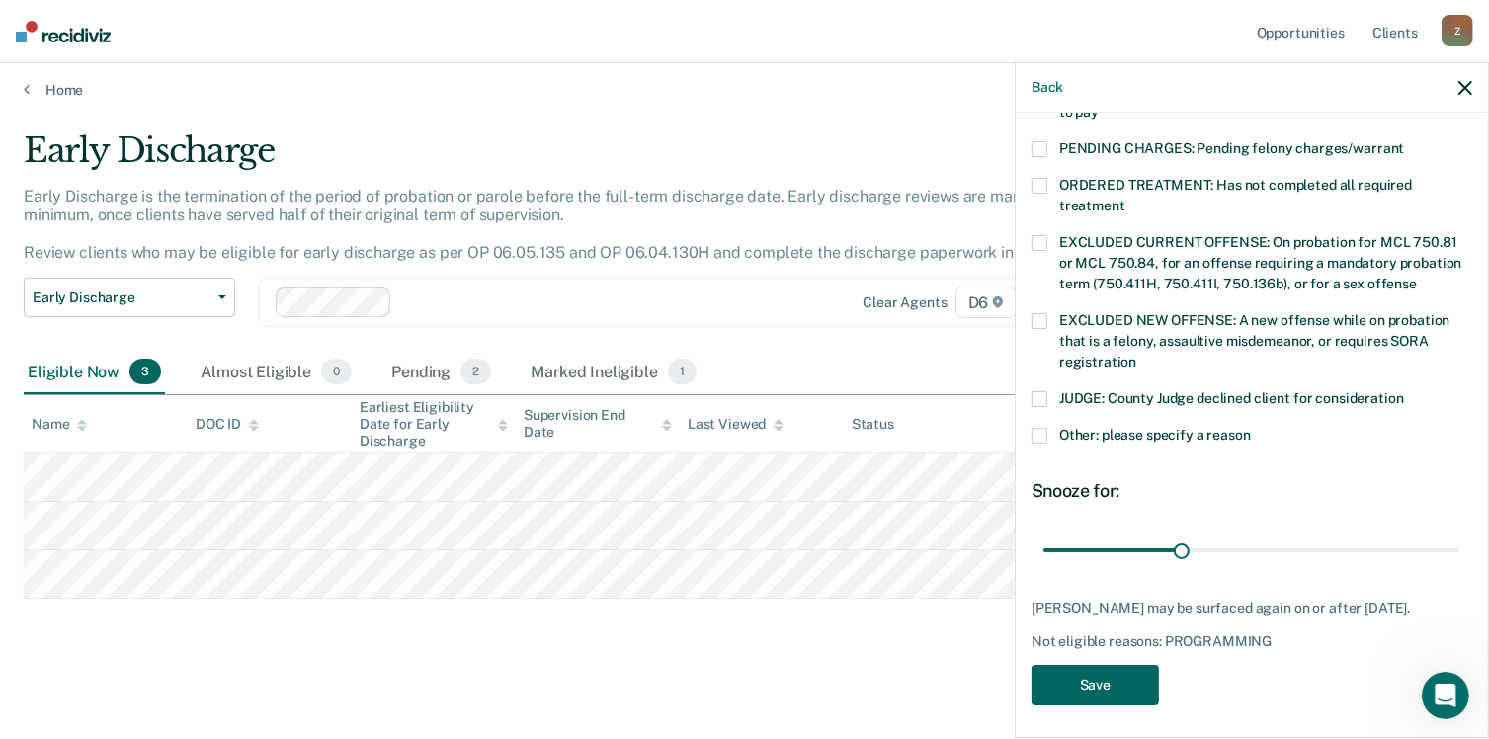
click at [1090, 678] on button "Save" at bounding box center [1095, 685] width 127 height 41
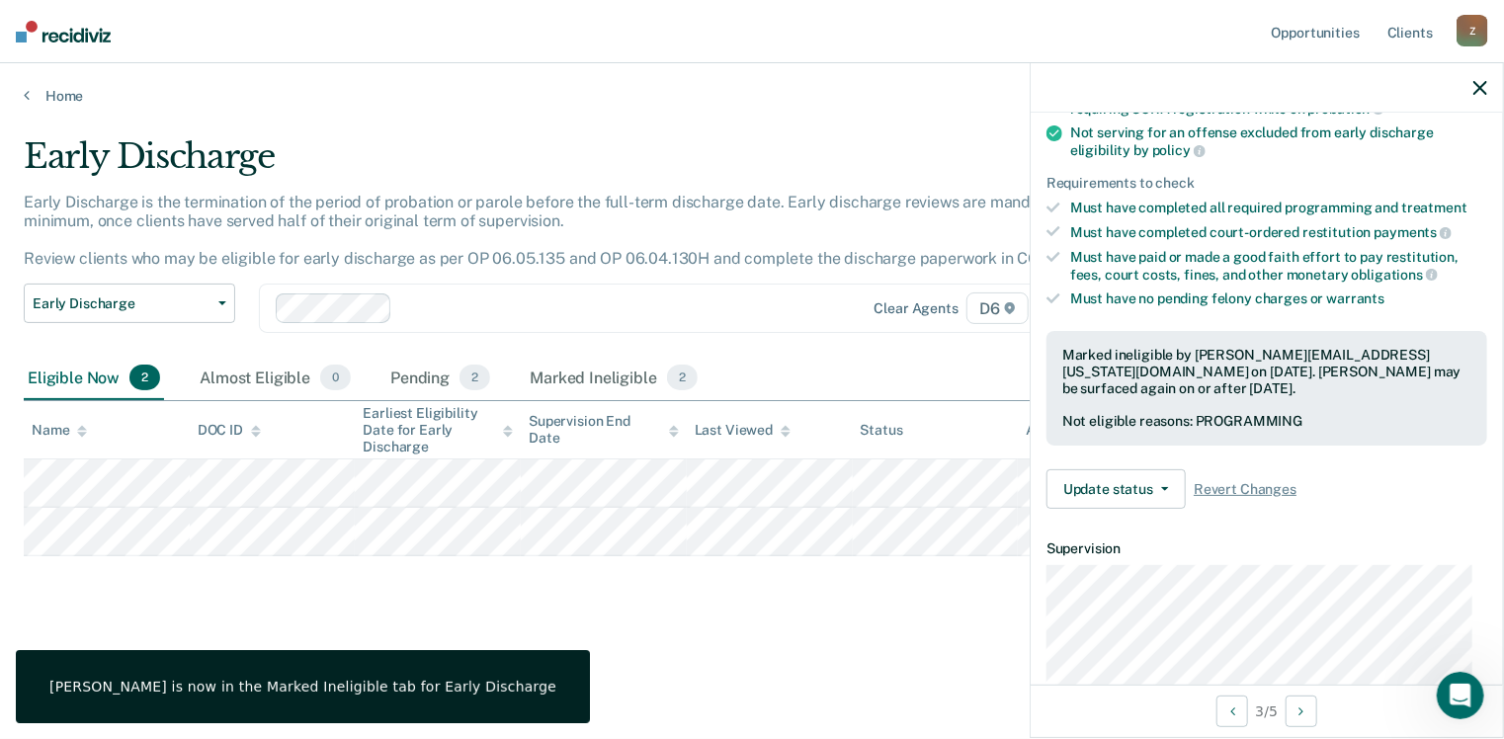
scroll to position [213, 0]
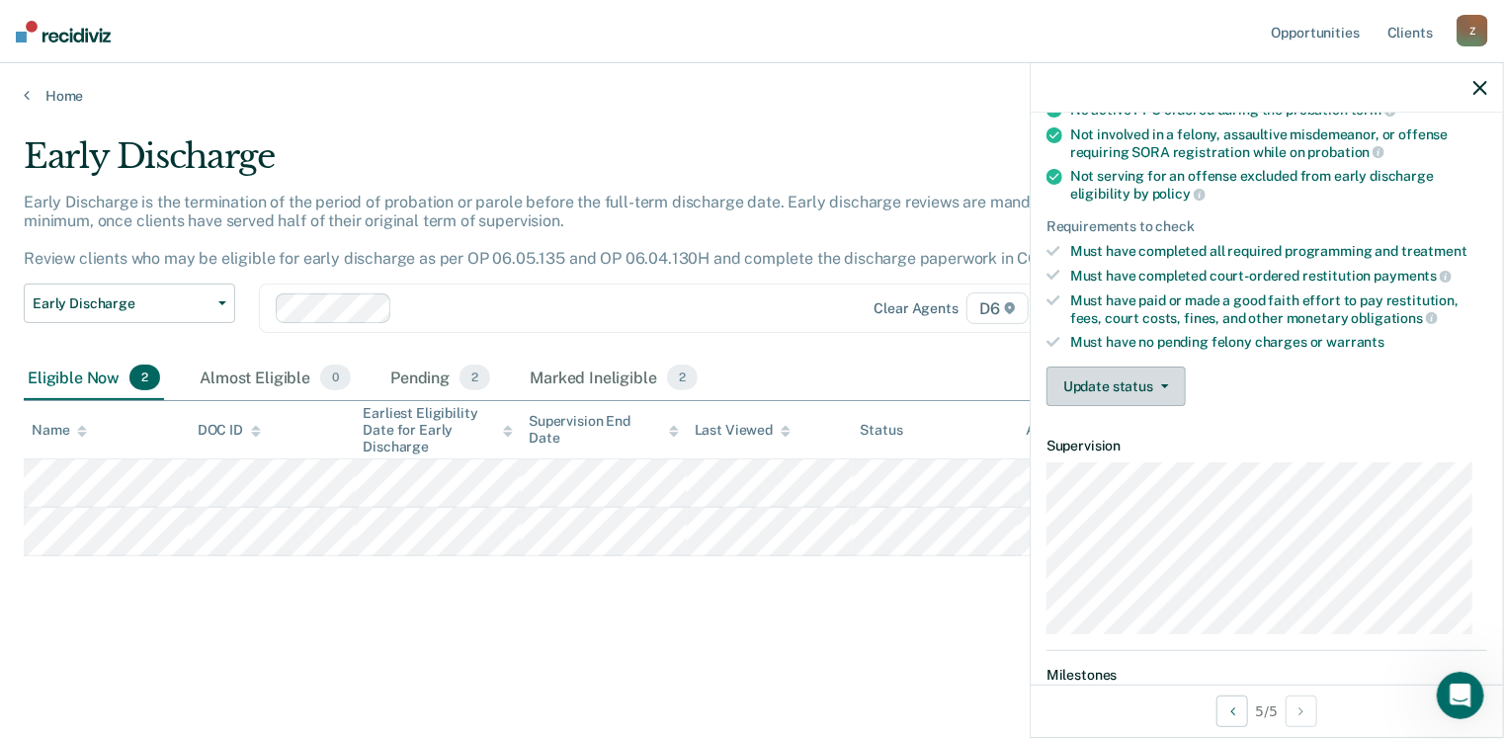
click at [1164, 384] on icon "button" at bounding box center [1165, 386] width 8 height 4
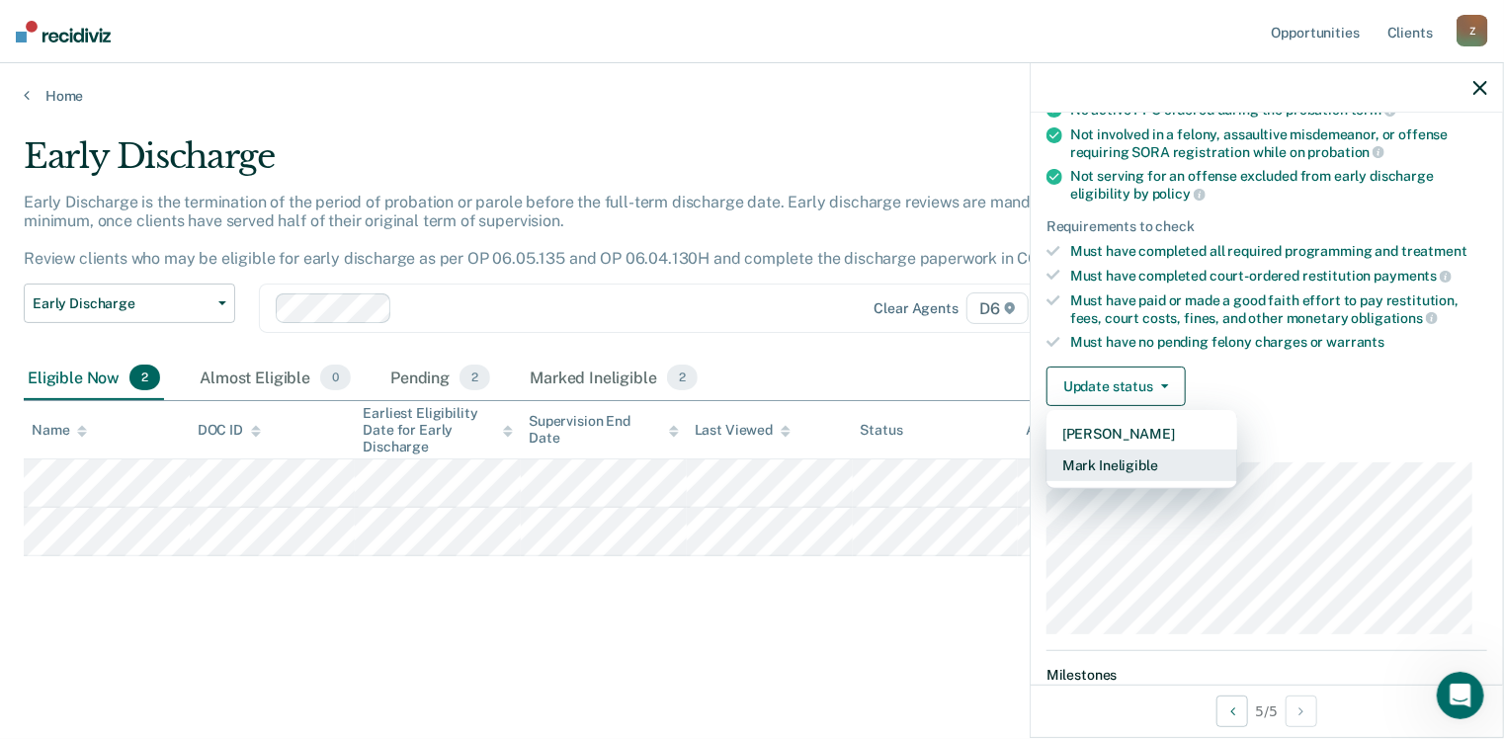
click at [1134, 460] on button "Mark Ineligible" at bounding box center [1142, 466] width 191 height 32
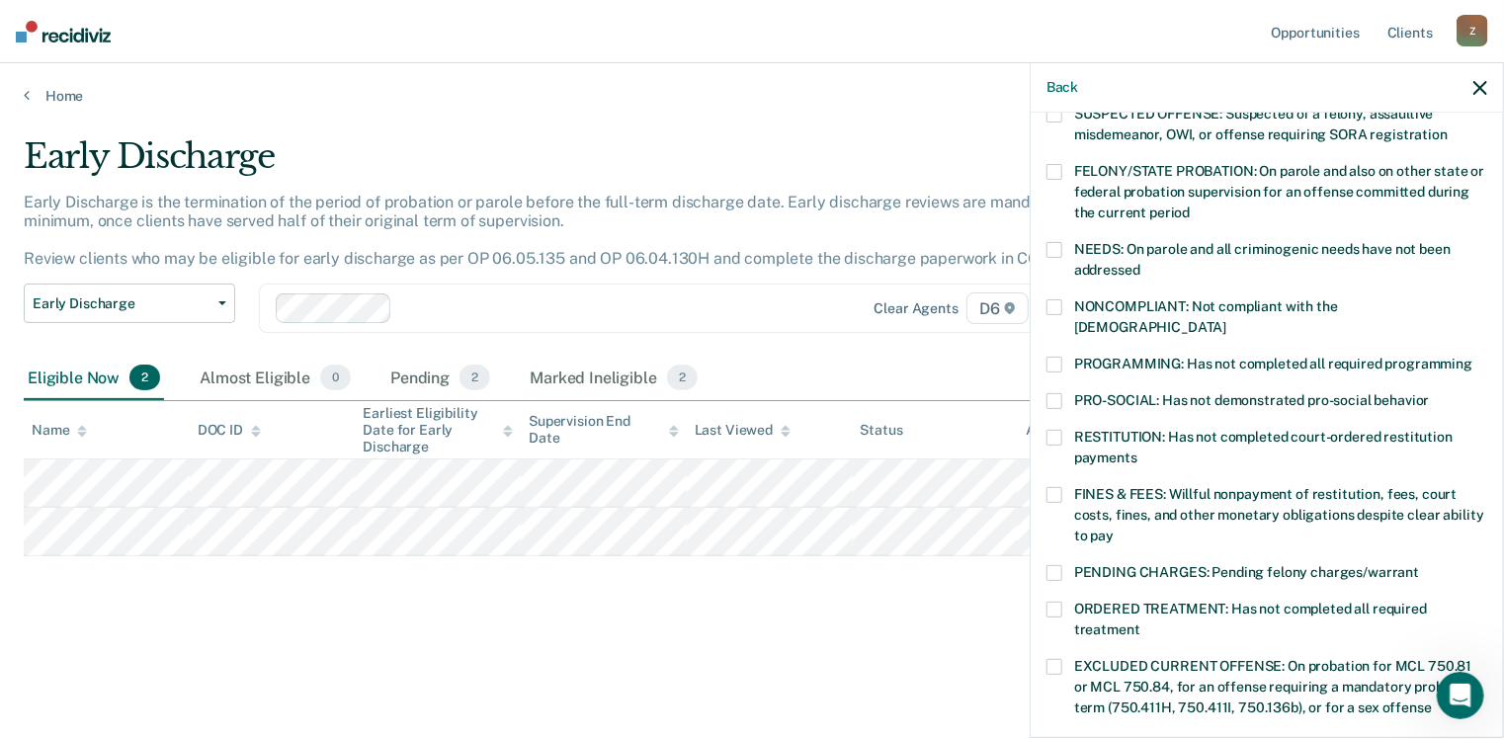
click at [1053, 357] on span at bounding box center [1055, 365] width 16 height 16
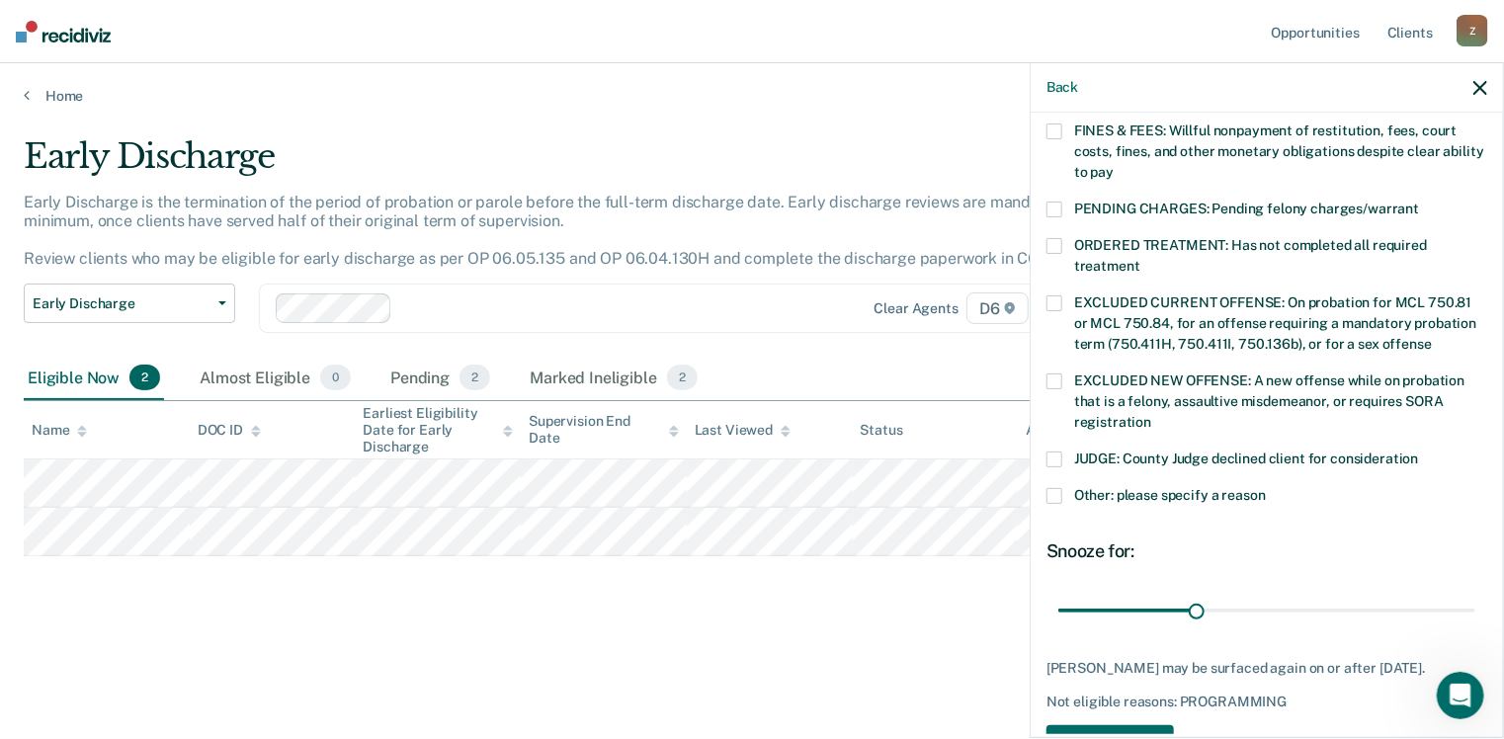
scroll to position [637, 0]
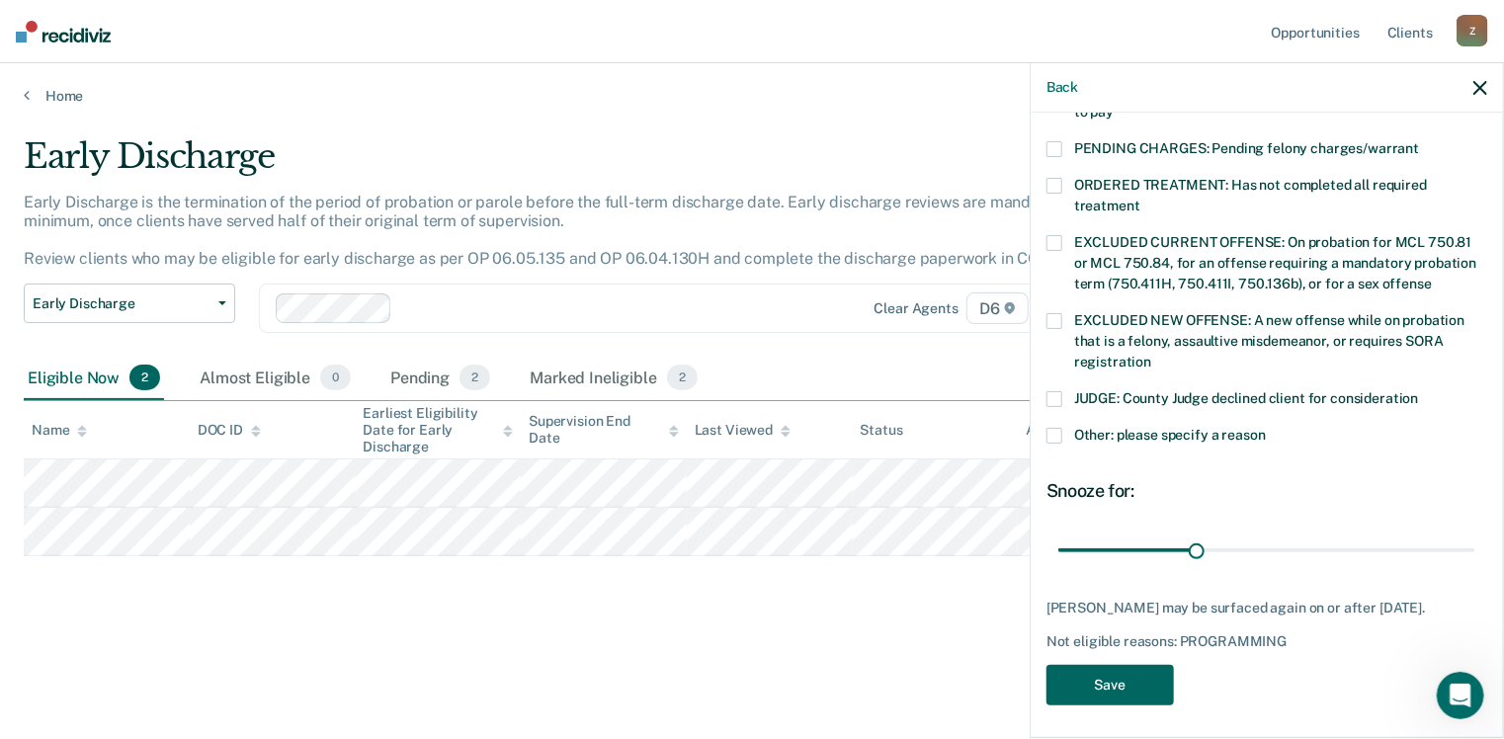
click at [1099, 681] on button "Save" at bounding box center [1110, 685] width 127 height 41
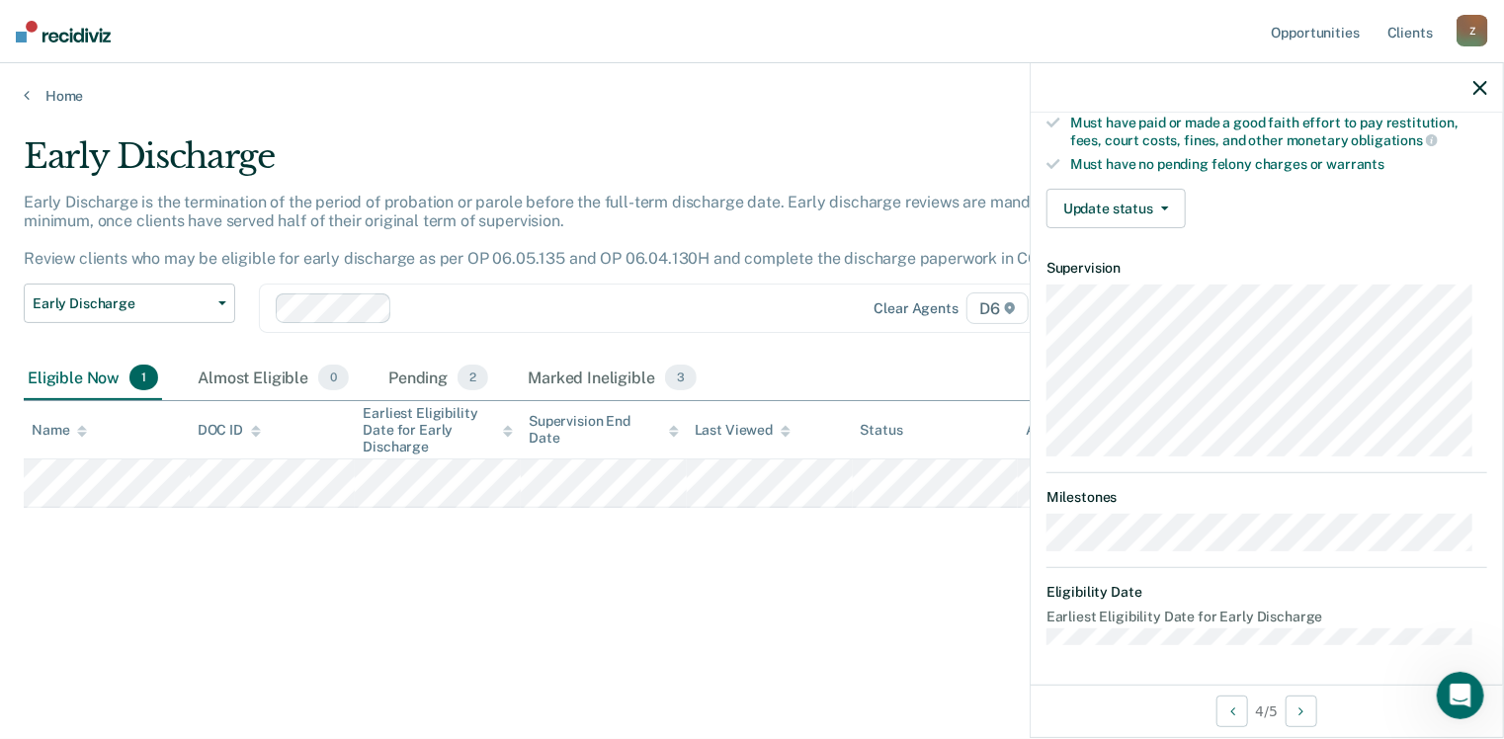
scroll to position [383, 0]
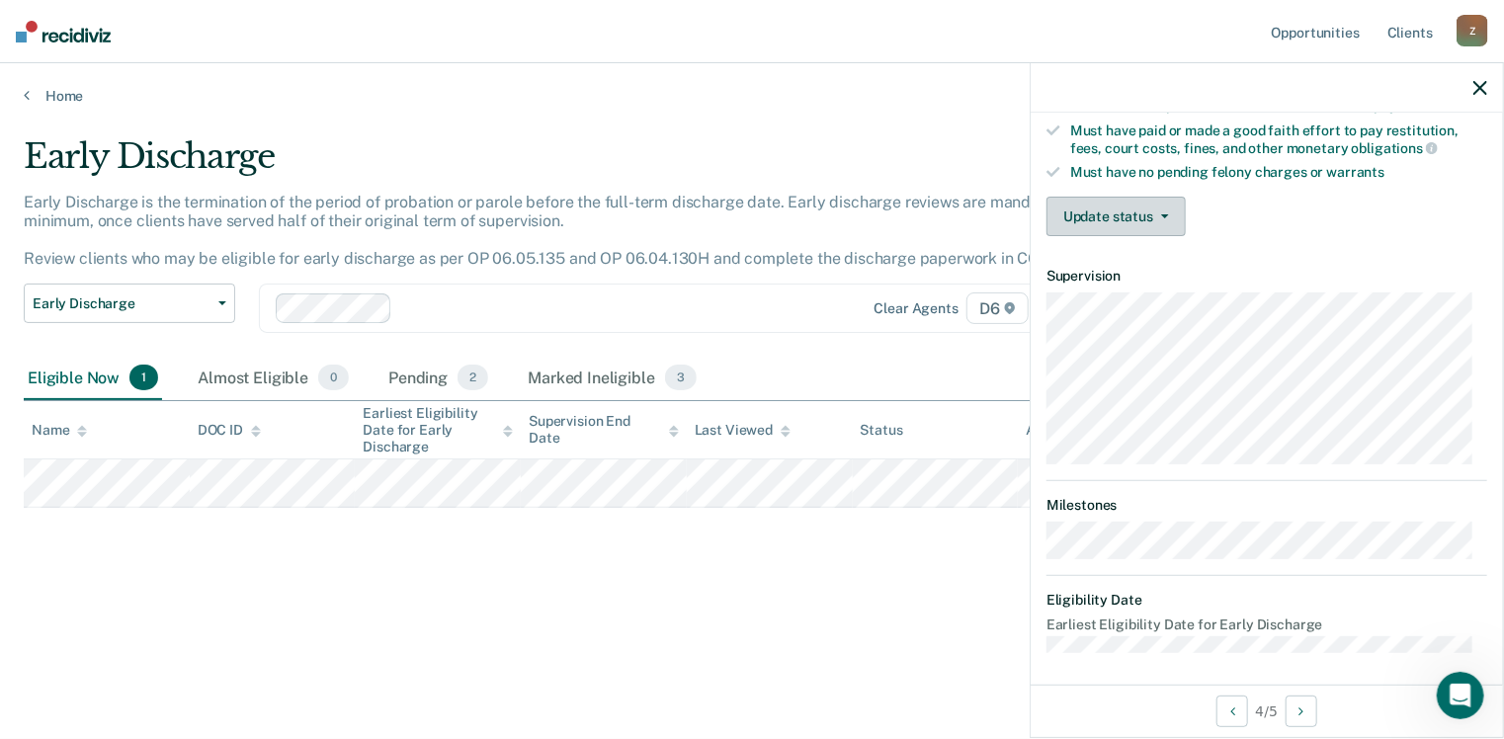
click at [1165, 213] on button "Update status" at bounding box center [1116, 217] width 139 height 40
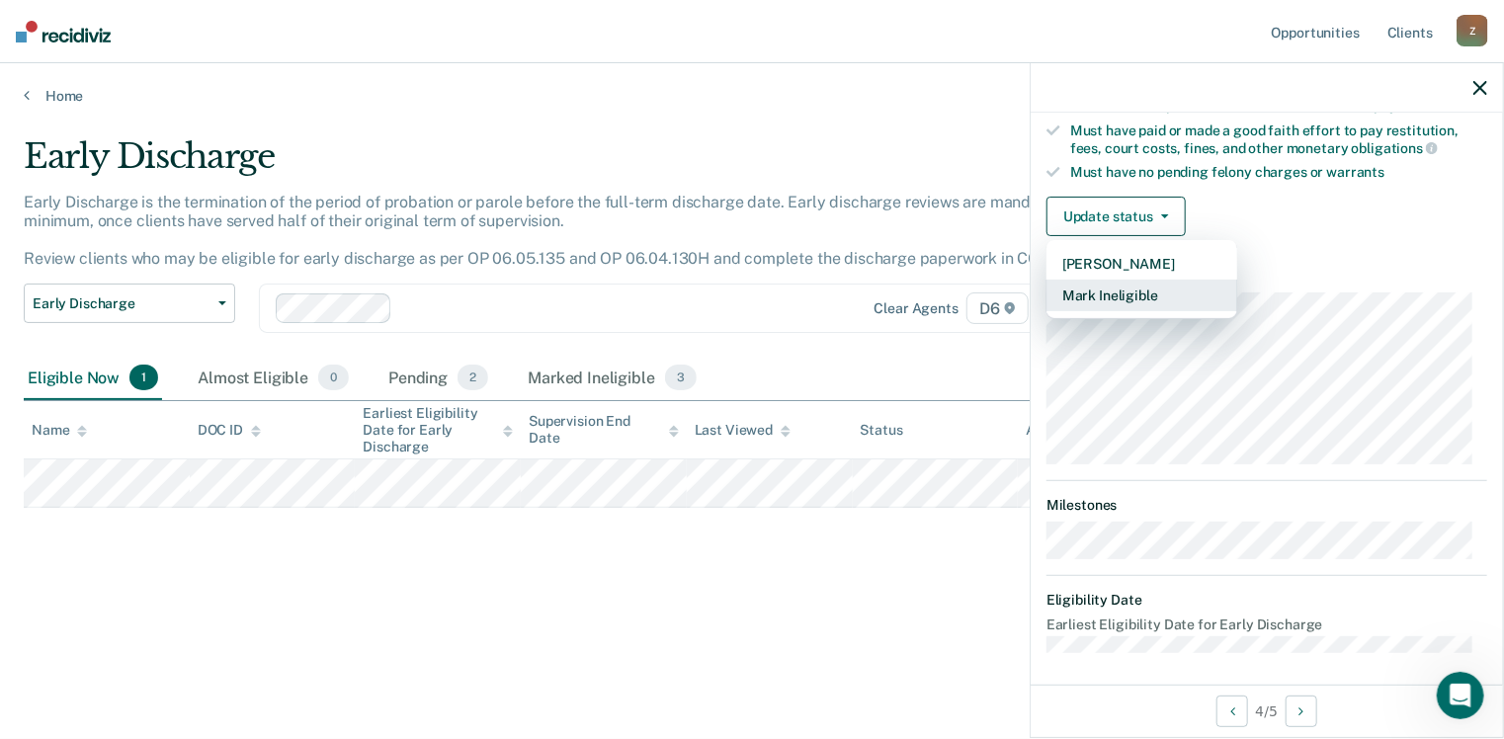
click at [1146, 290] on button "Mark Ineligible" at bounding box center [1142, 296] width 191 height 32
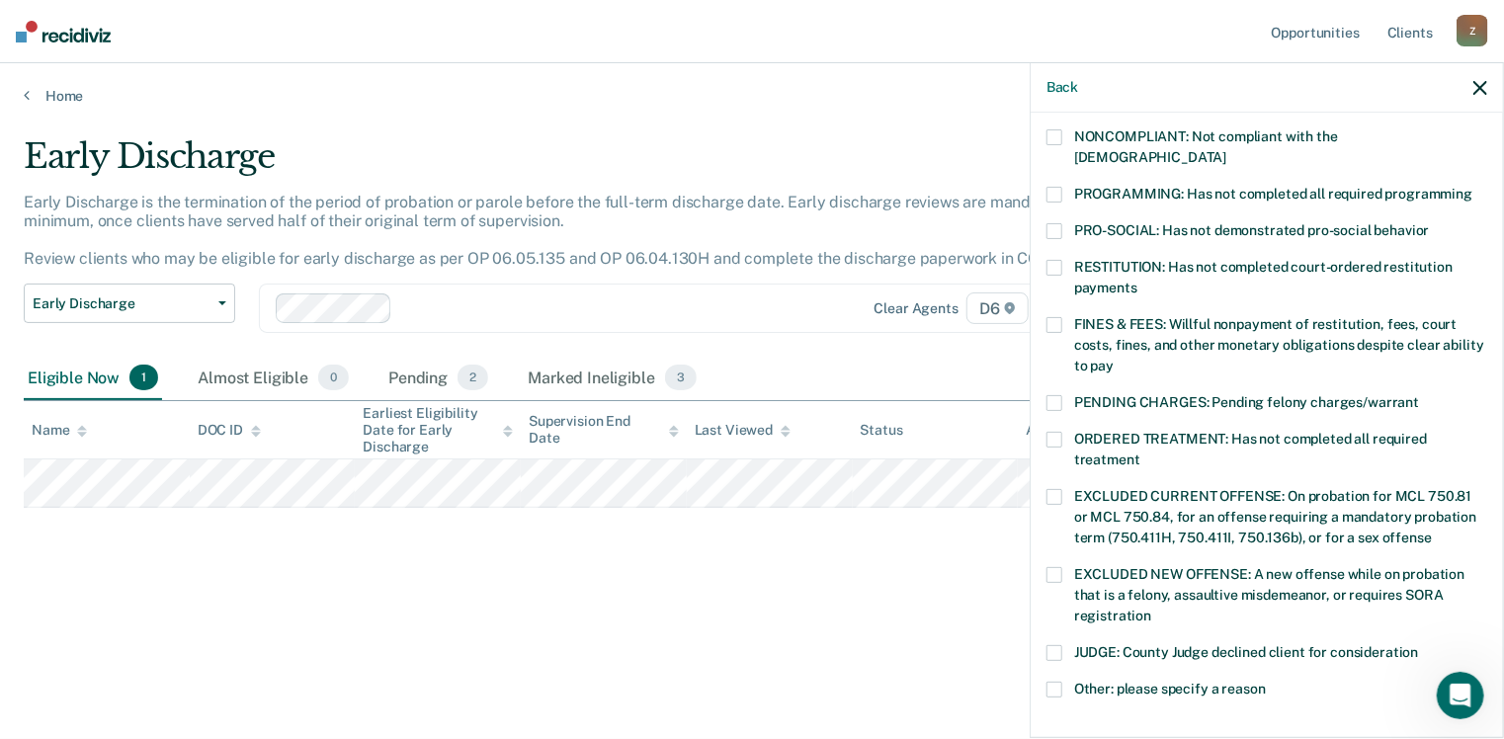
click at [1057, 317] on span at bounding box center [1055, 325] width 16 height 16
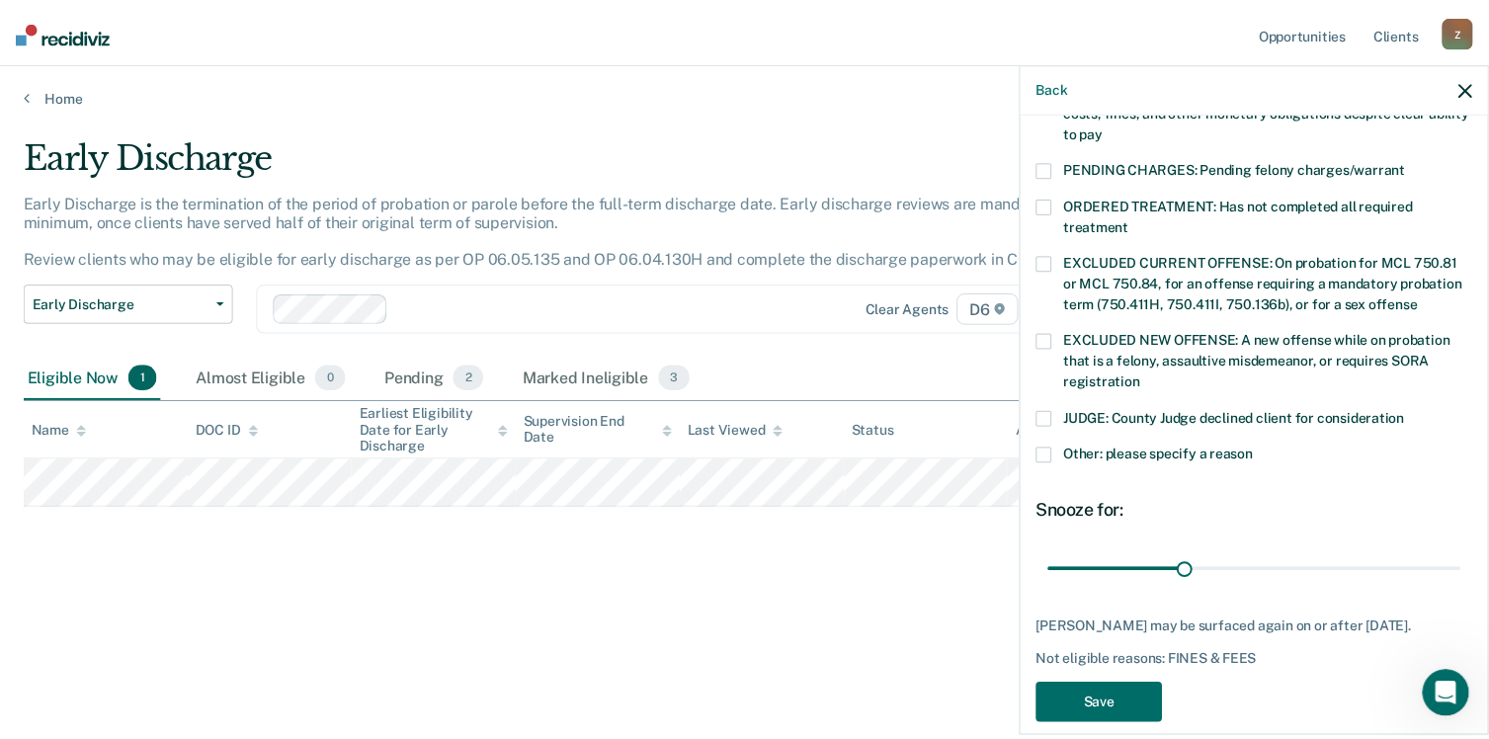
scroll to position [637, 0]
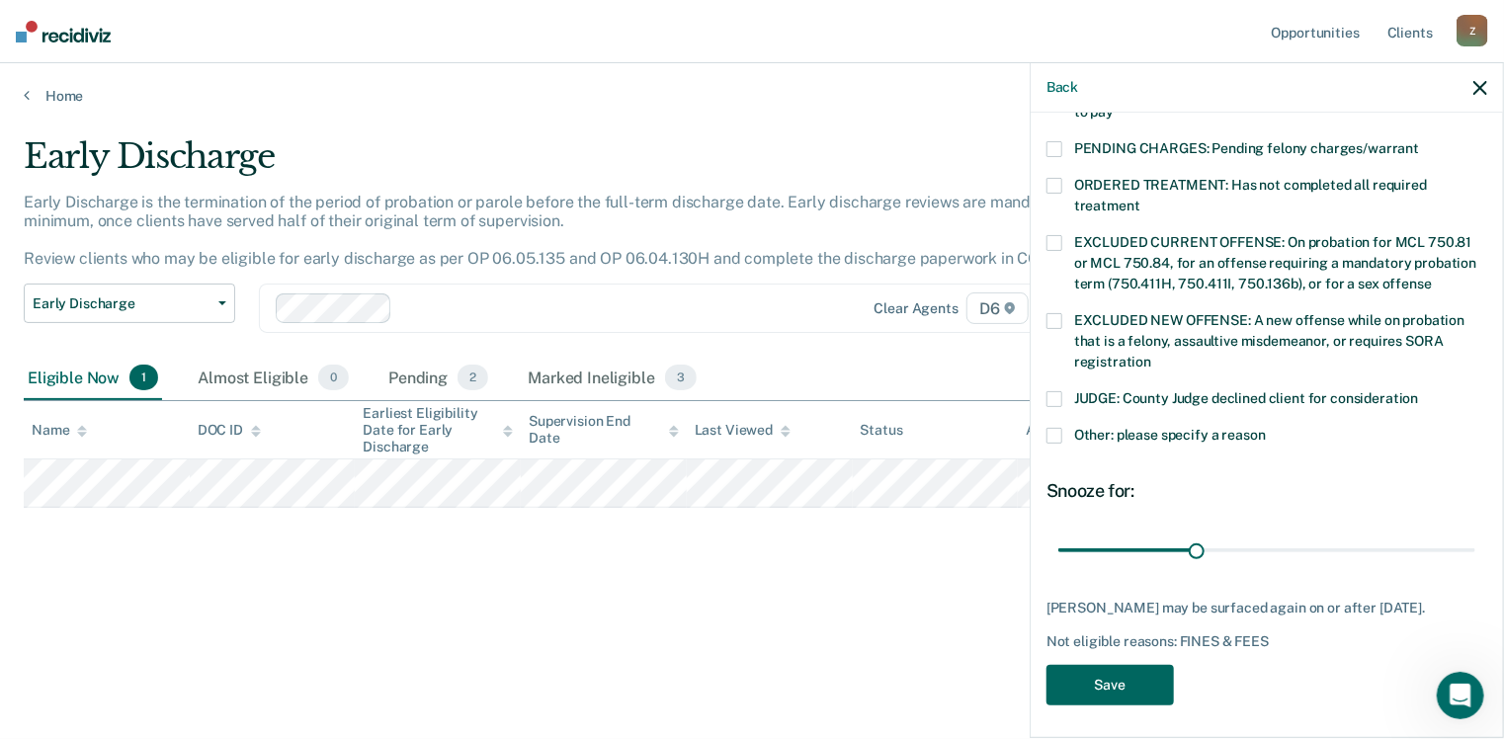
click at [1118, 677] on button "Save" at bounding box center [1110, 685] width 127 height 41
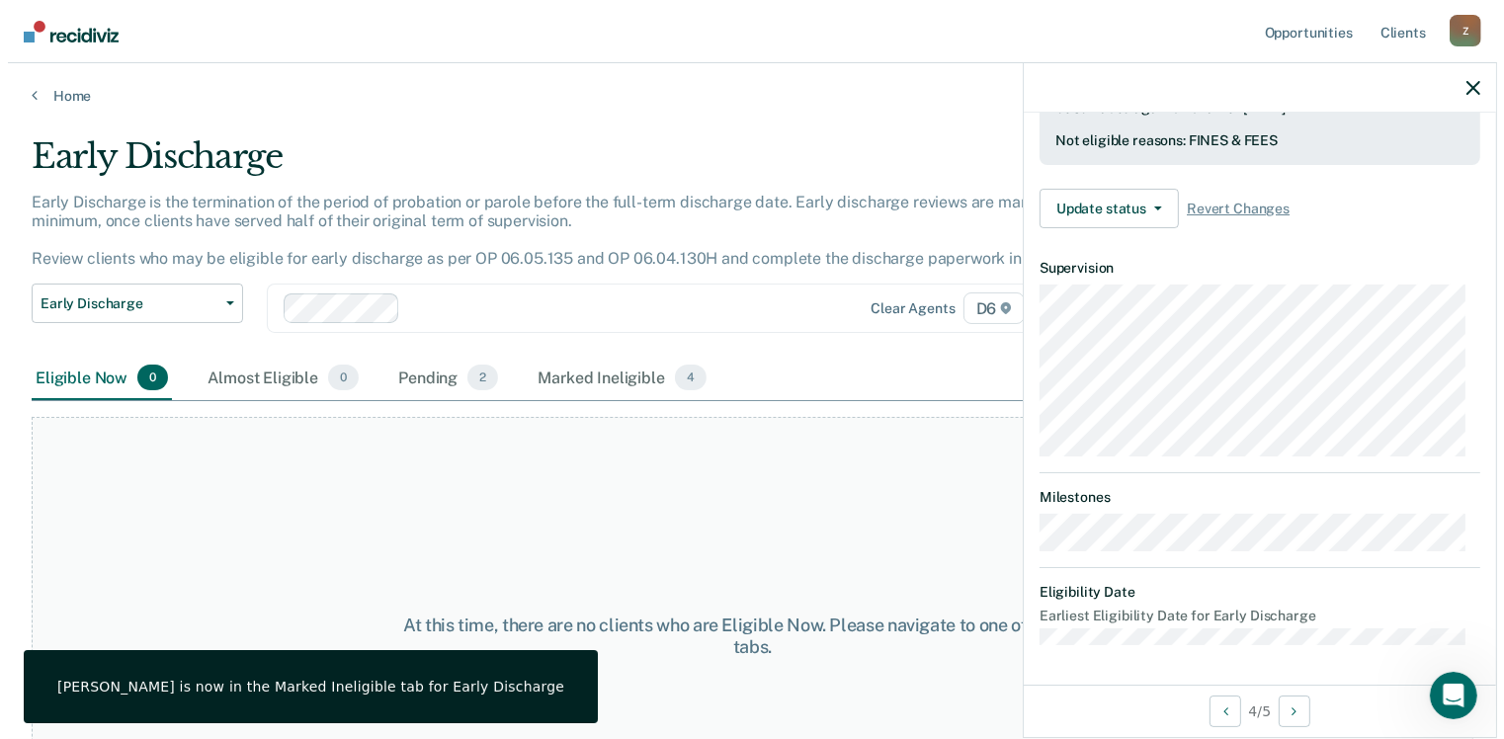
scroll to position [530, 0]
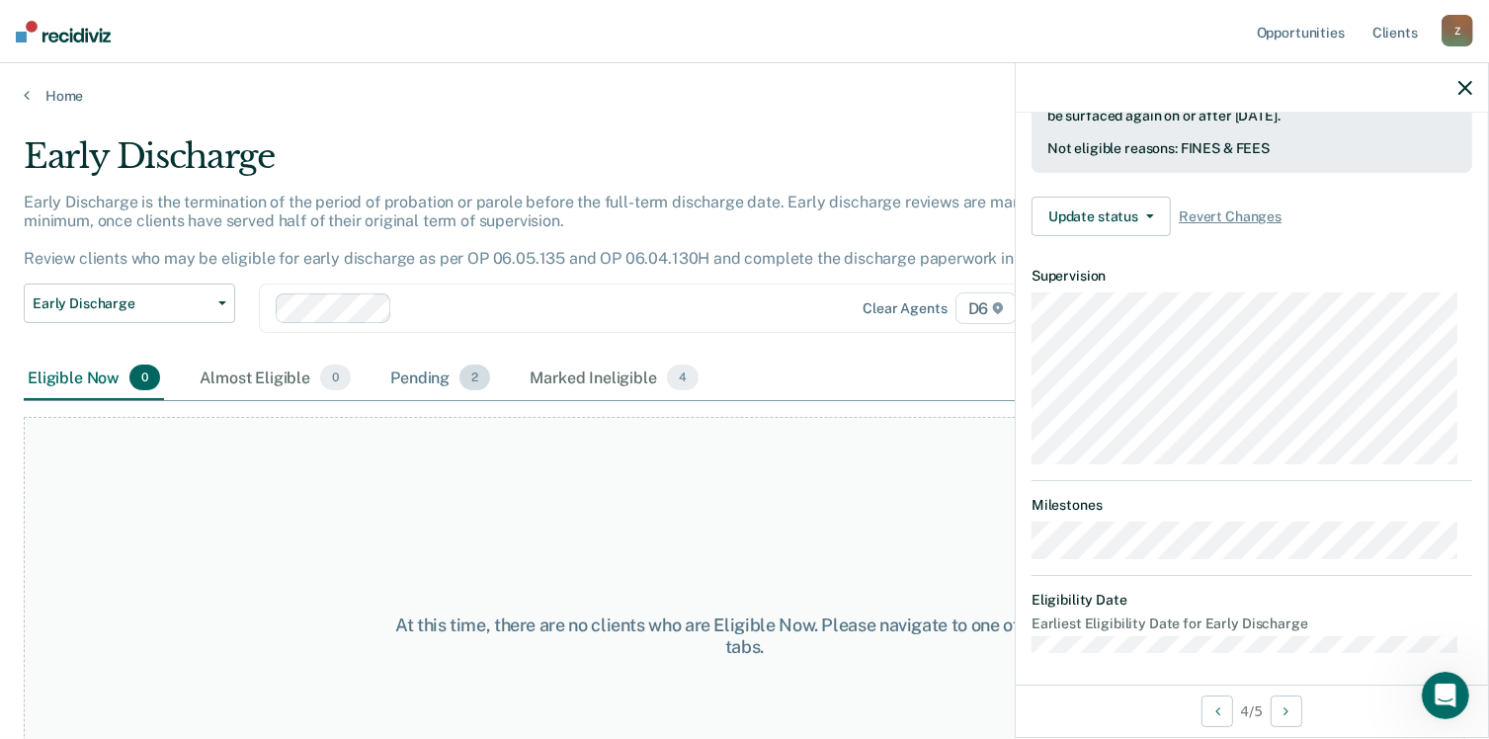
click at [418, 376] on div "Pending 2" at bounding box center [440, 378] width 108 height 43
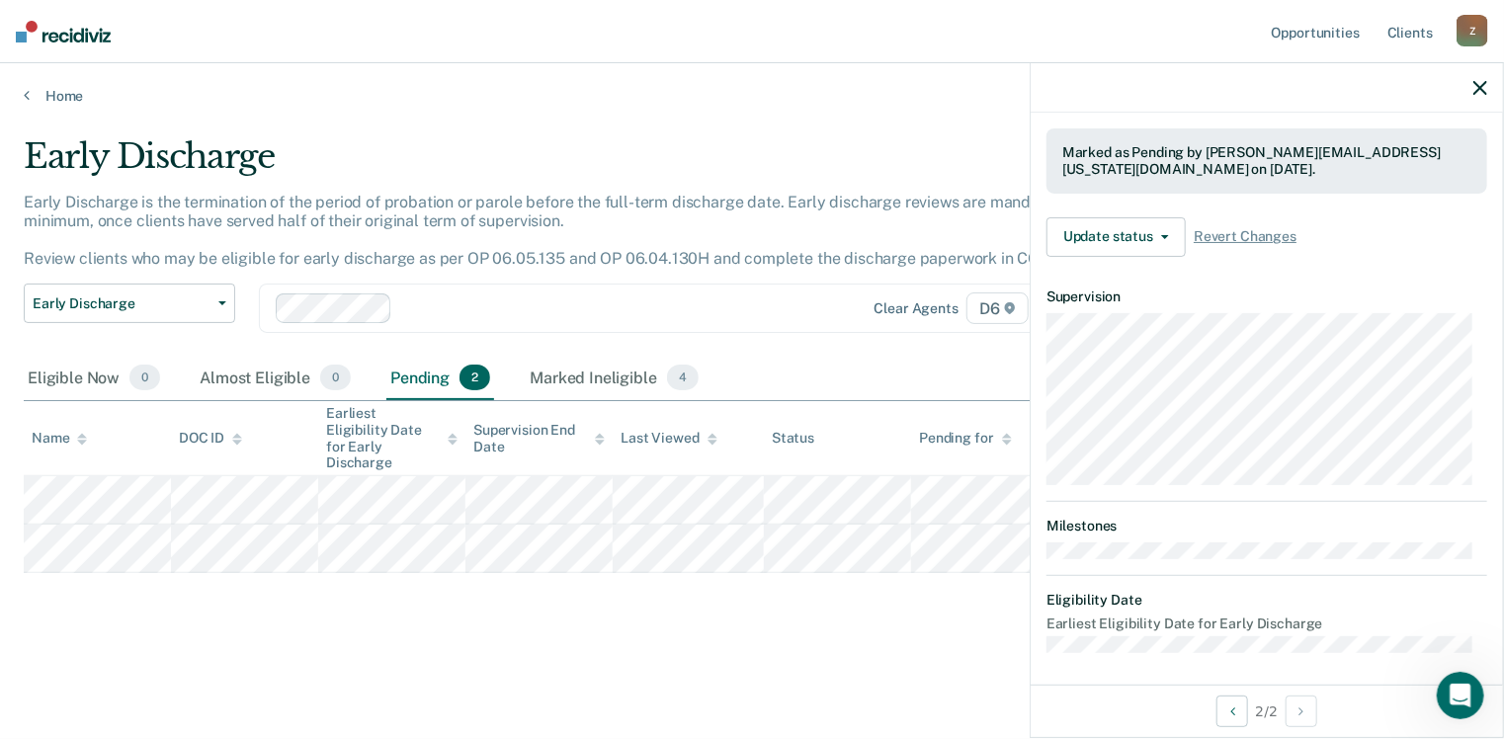
scroll to position [443, 0]
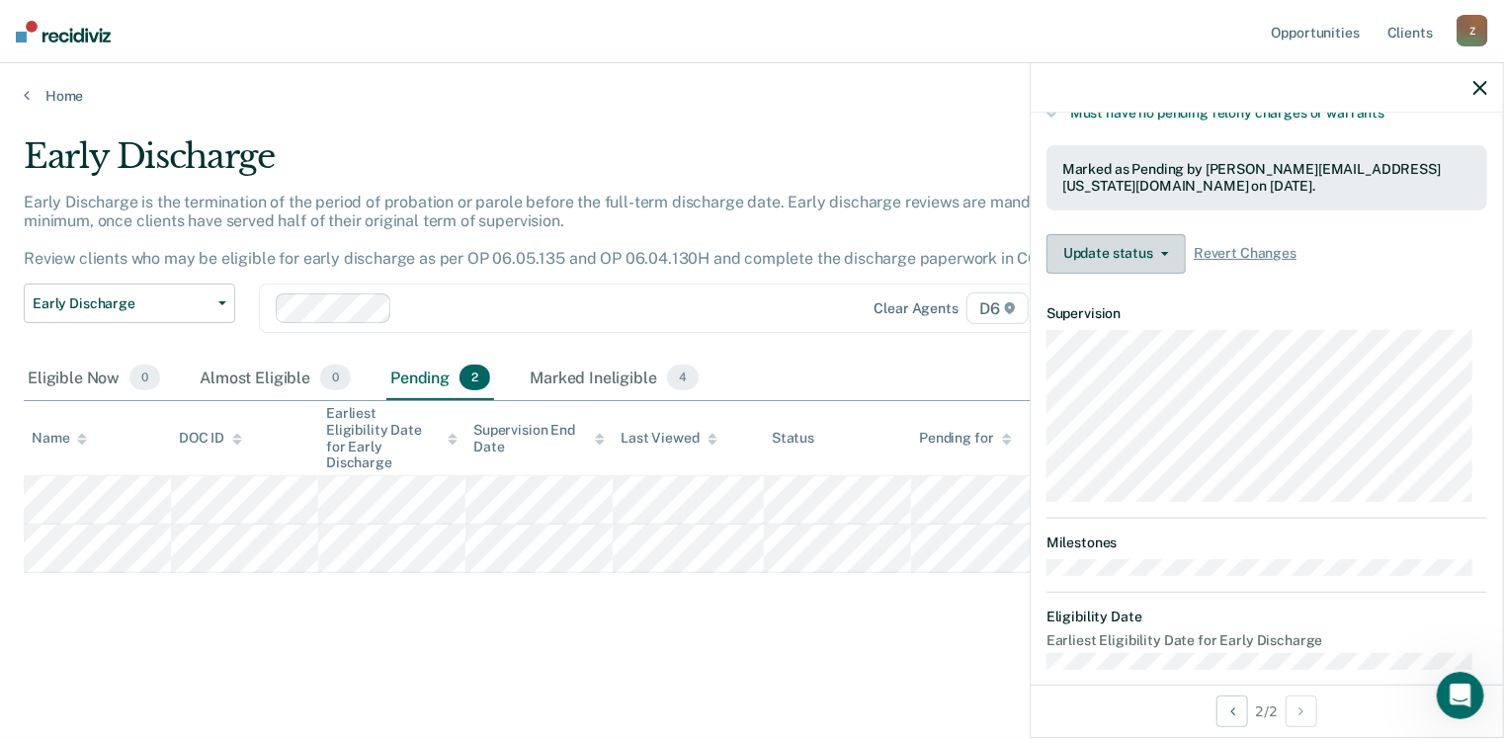
click at [1161, 252] on icon "button" at bounding box center [1165, 254] width 8 height 4
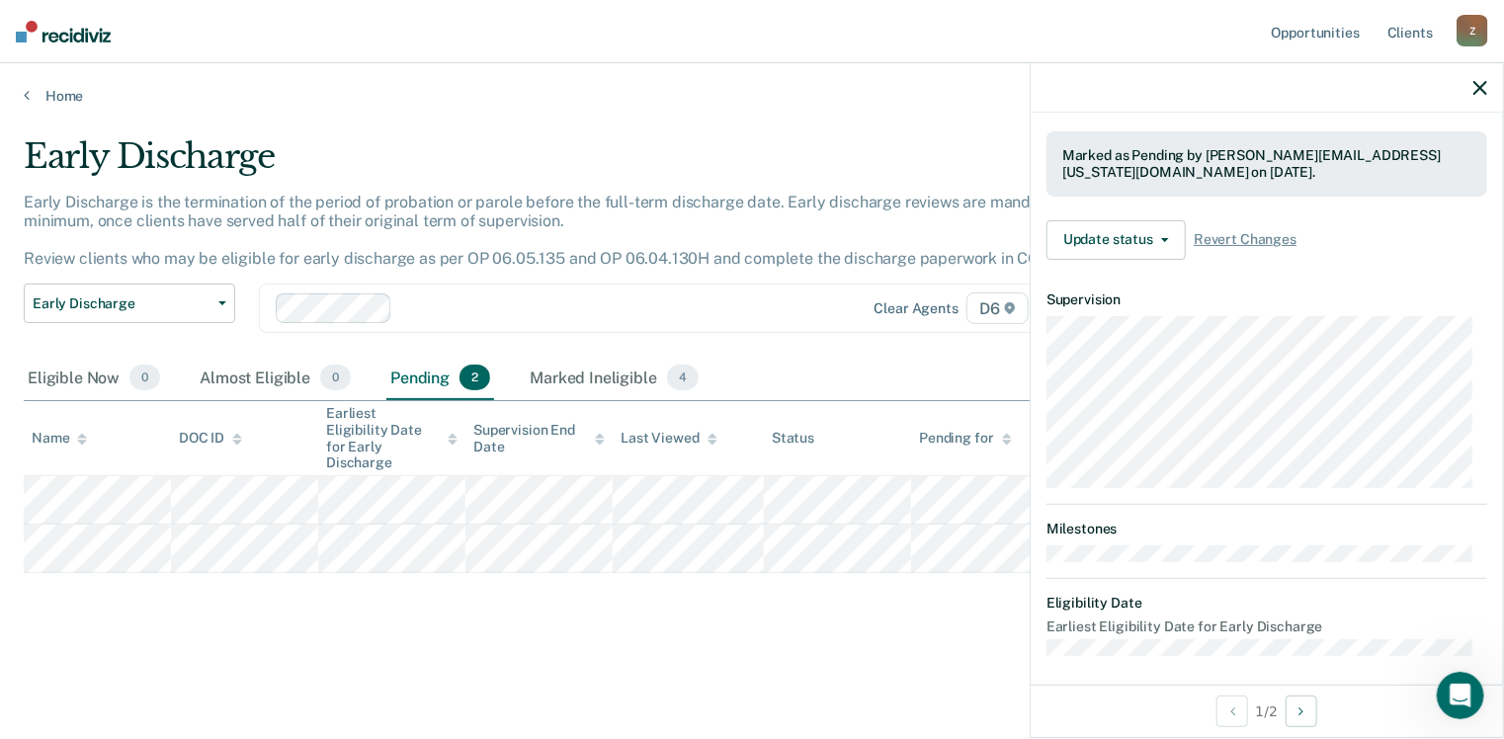
scroll to position [460, 0]
click at [30, 93] on link "Home" at bounding box center [752, 96] width 1457 height 18
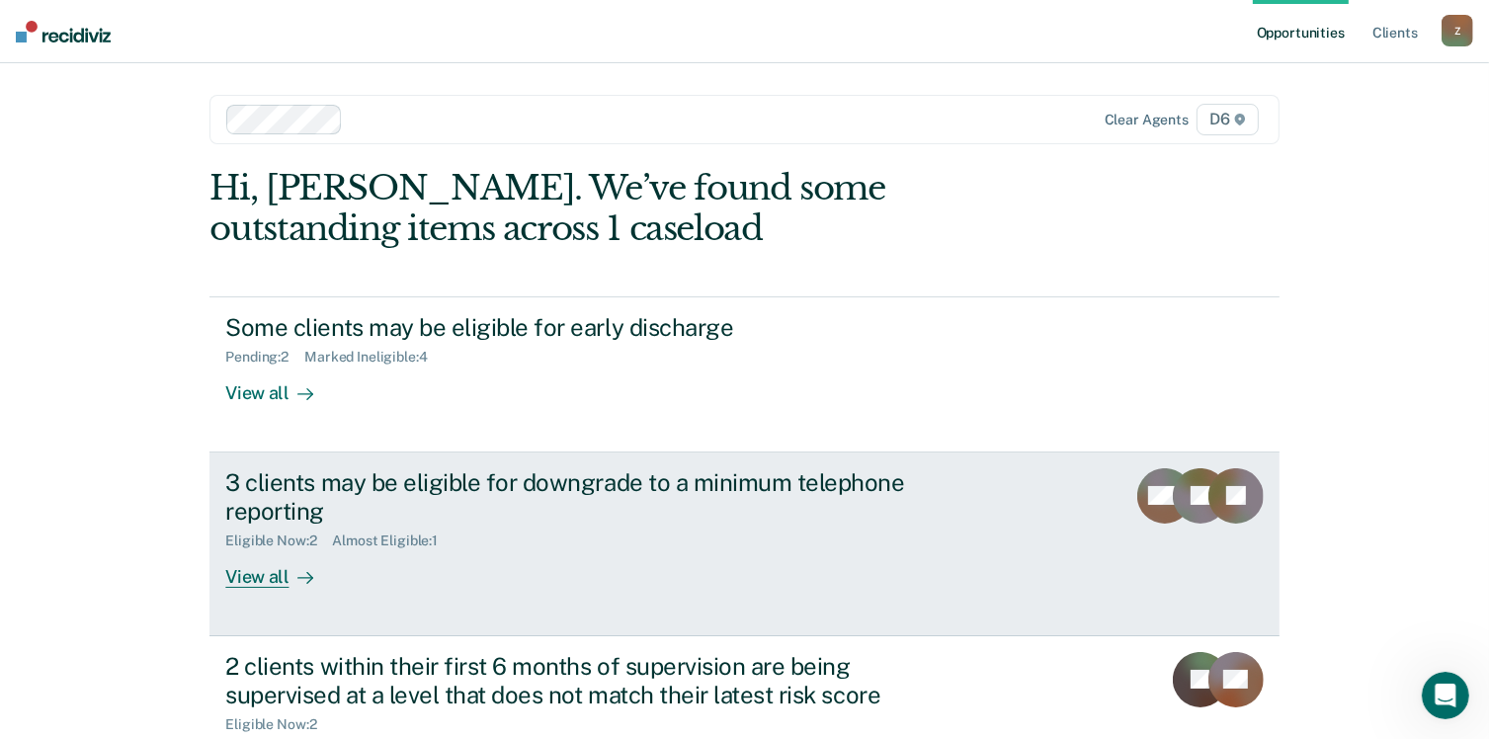
click at [256, 576] on div "View all" at bounding box center [280, 568] width 111 height 39
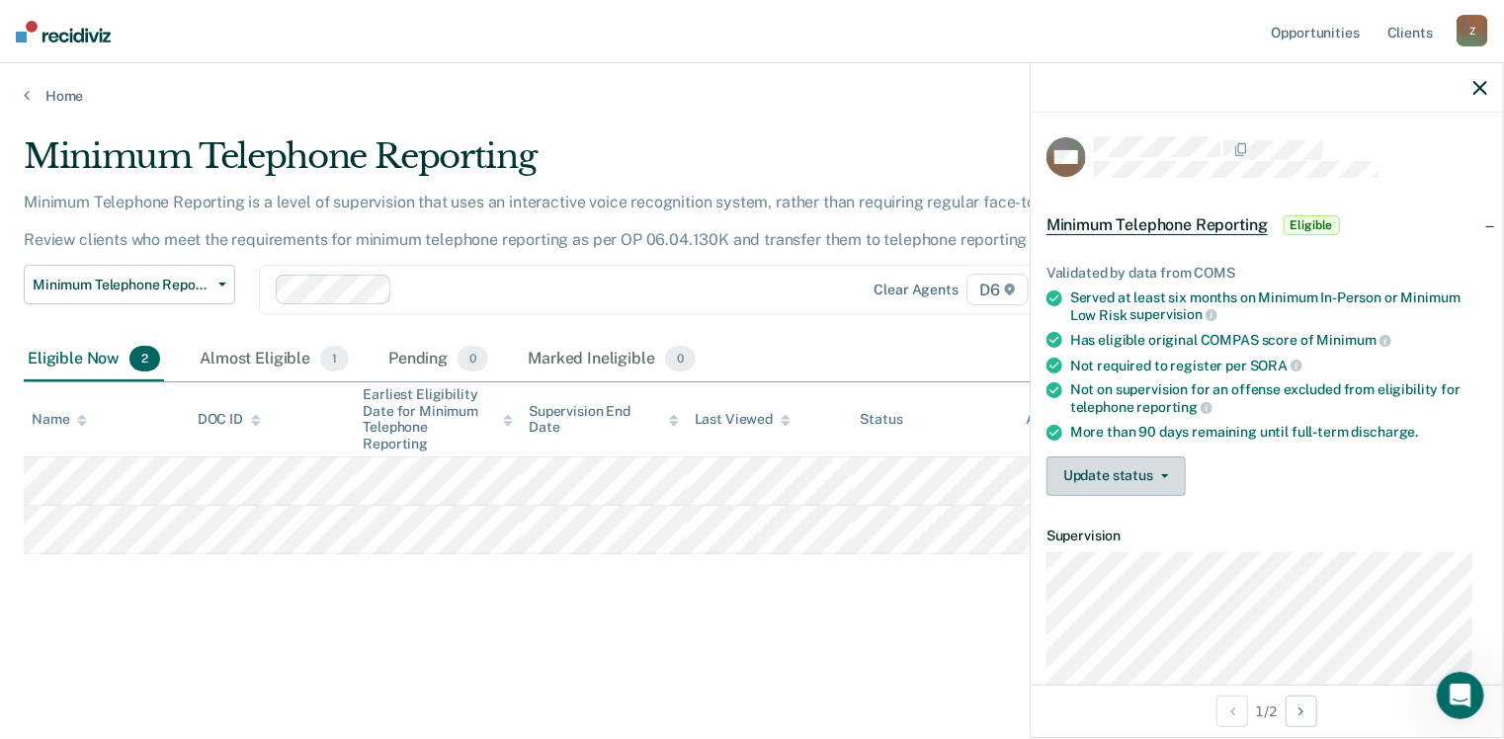
scroll to position [99, 0]
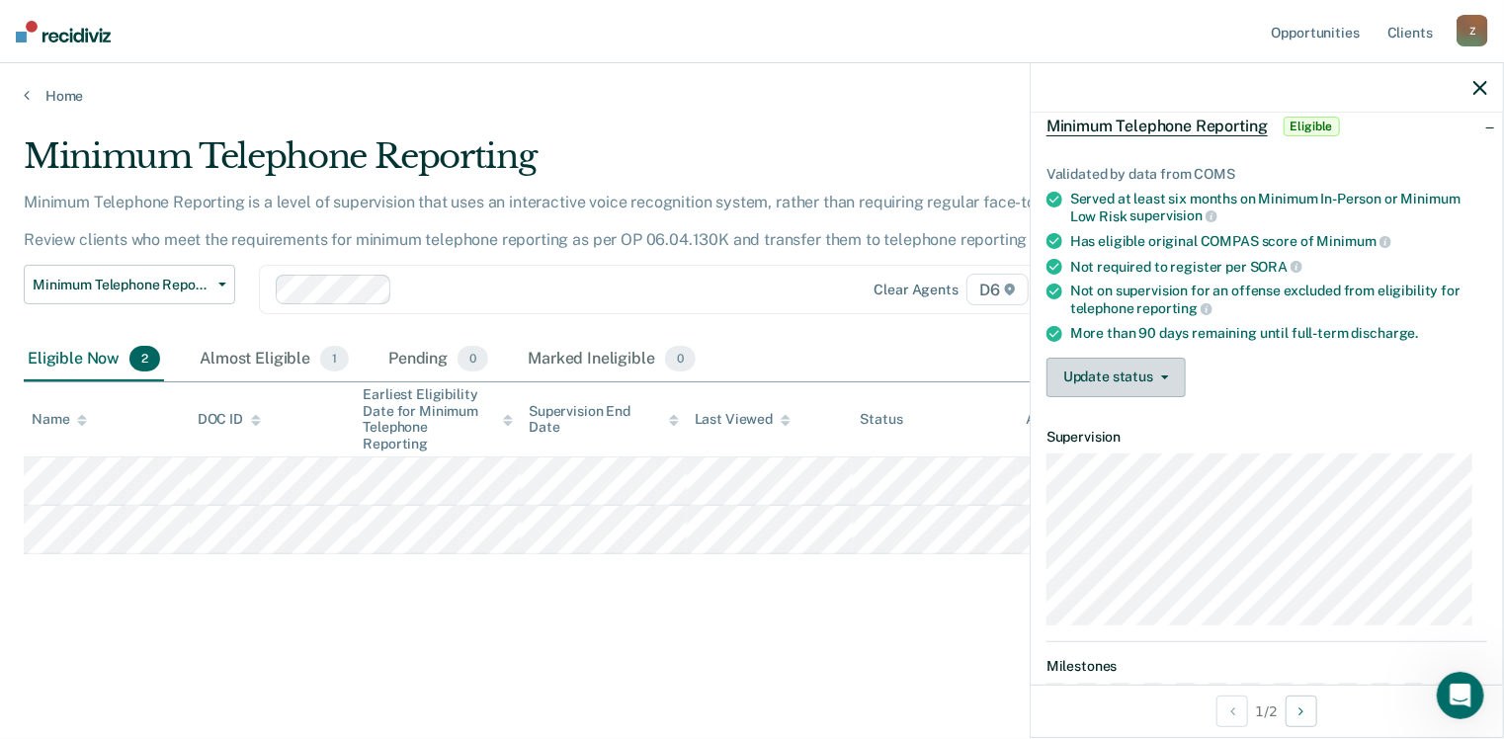
click at [1163, 376] on icon "button" at bounding box center [1165, 378] width 8 height 4
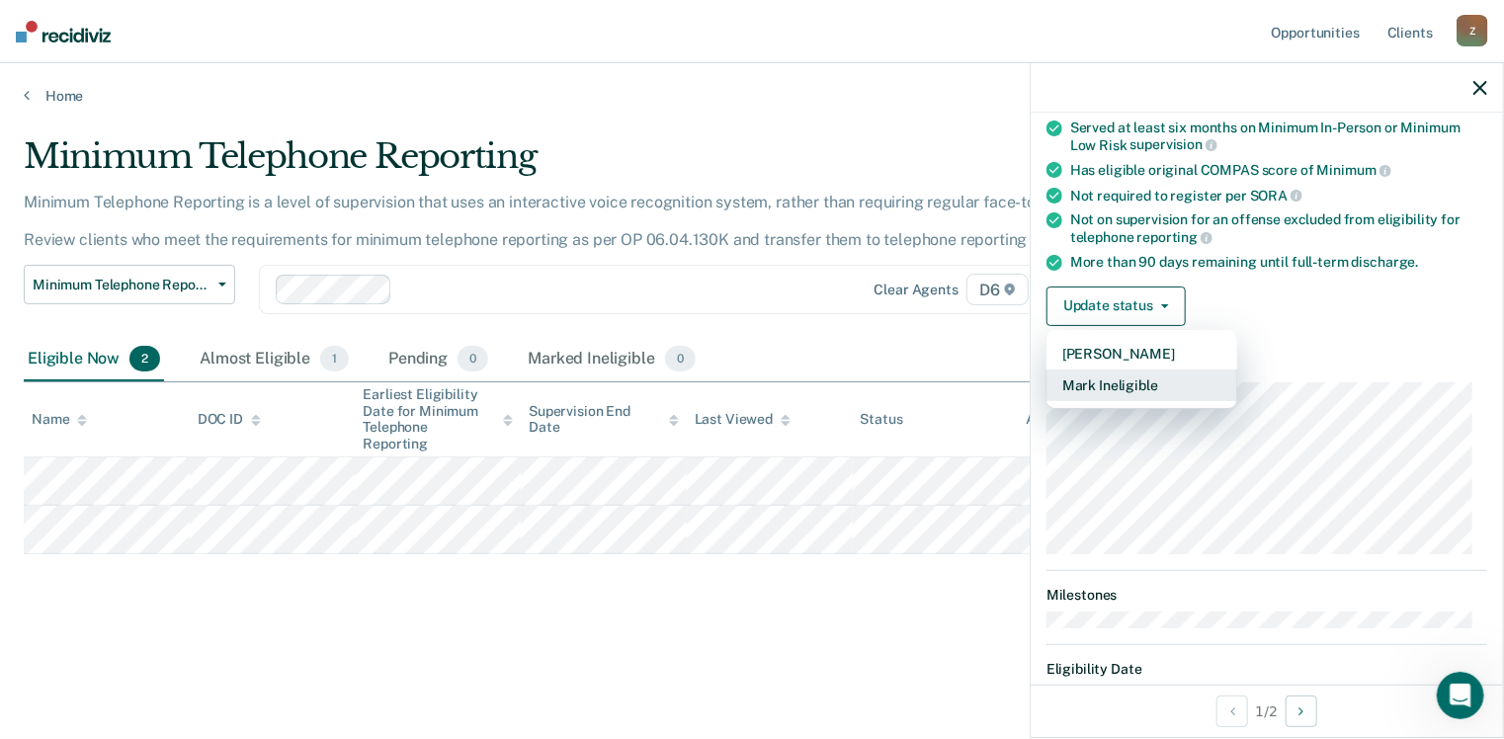
scroll to position [241, 0]
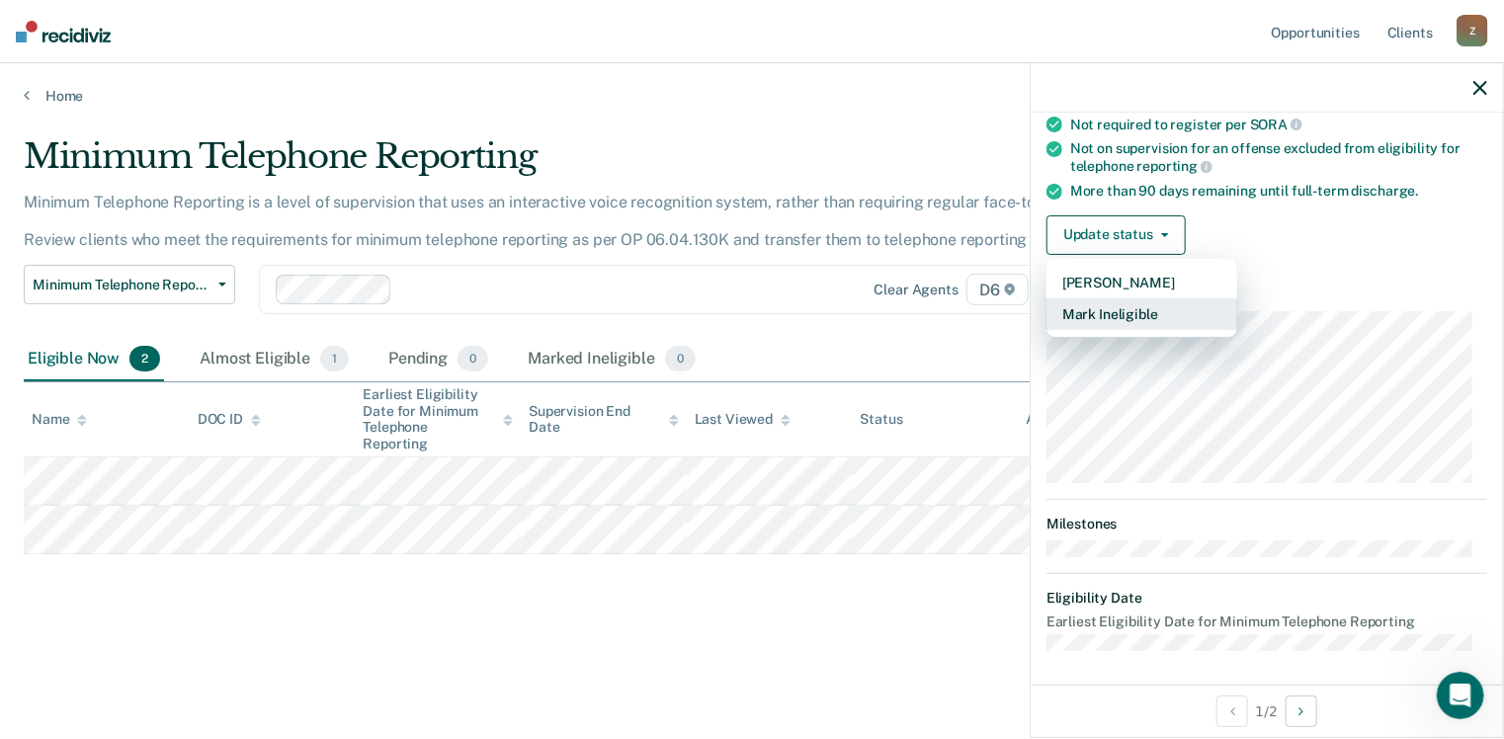
click at [1148, 305] on button "Mark Ineligible" at bounding box center [1142, 314] width 191 height 32
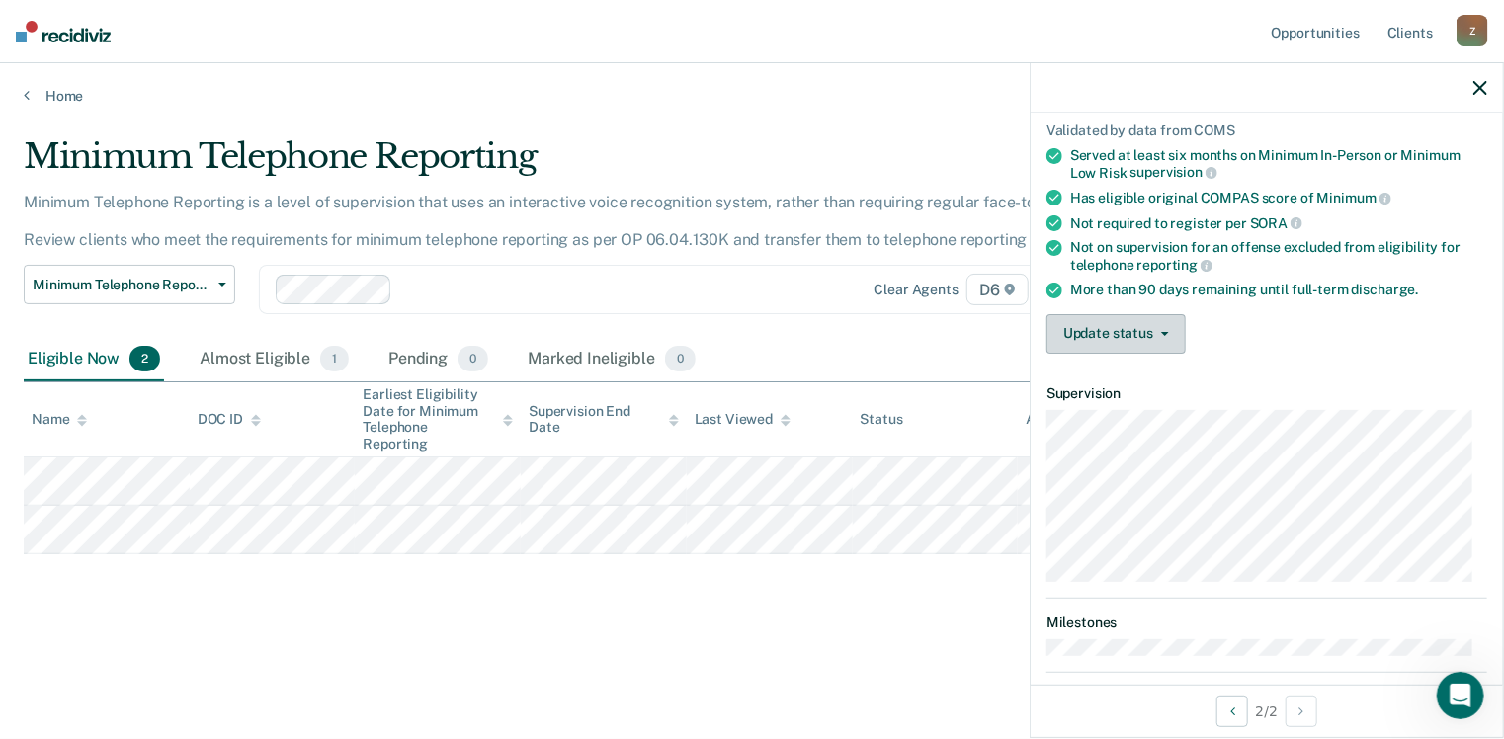
click at [1165, 332] on icon "button" at bounding box center [1165, 334] width 8 height 4
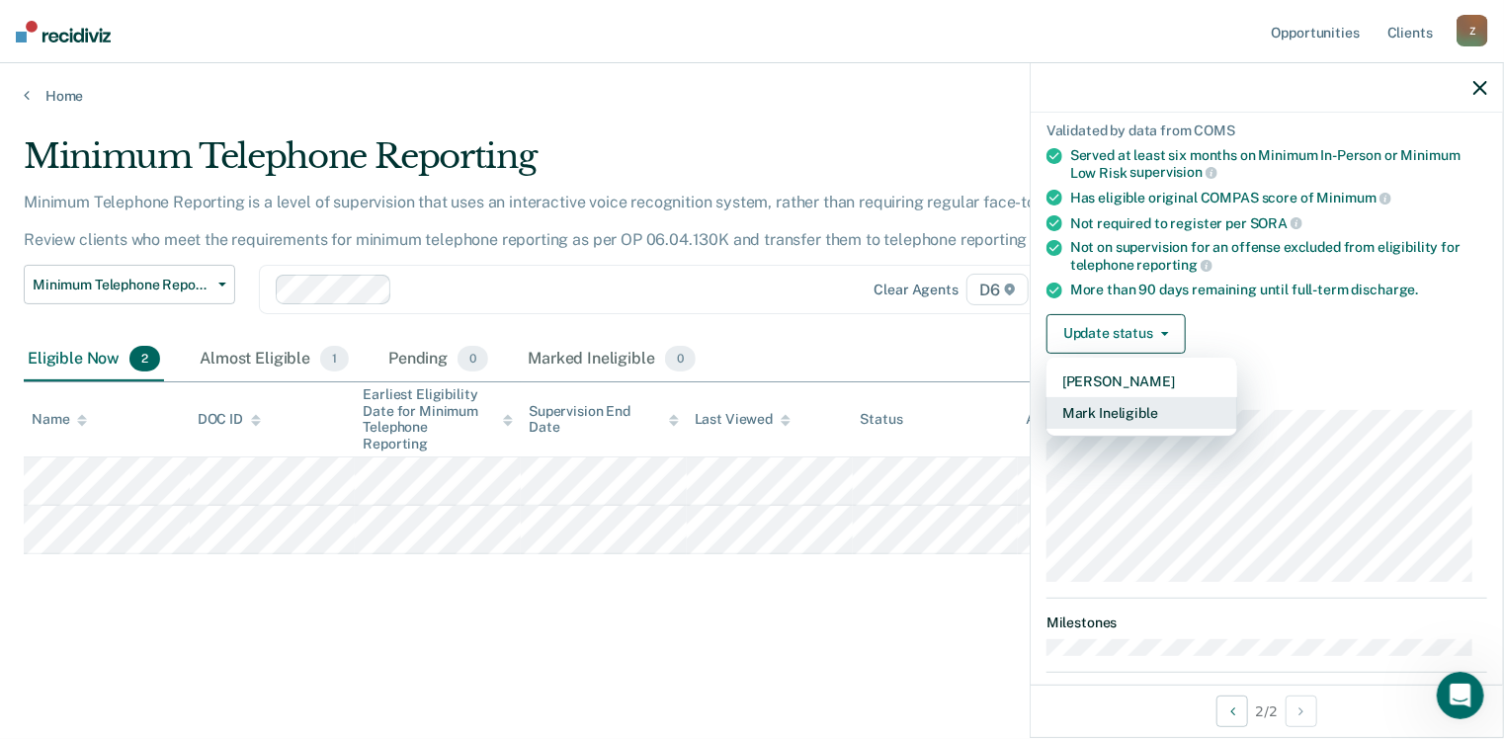
click at [1140, 404] on button "Mark Ineligible" at bounding box center [1142, 413] width 191 height 32
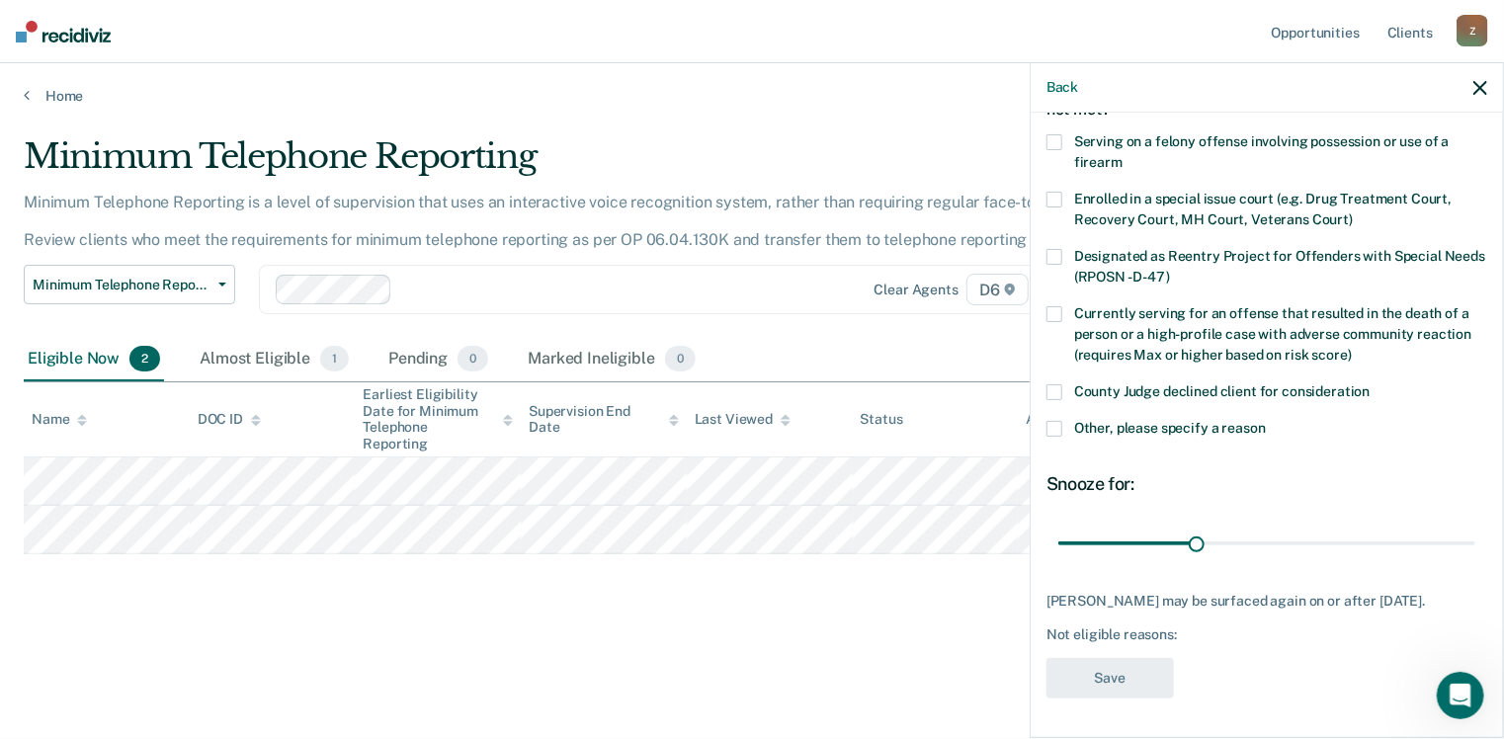
click at [1055, 421] on span at bounding box center [1055, 429] width 16 height 16
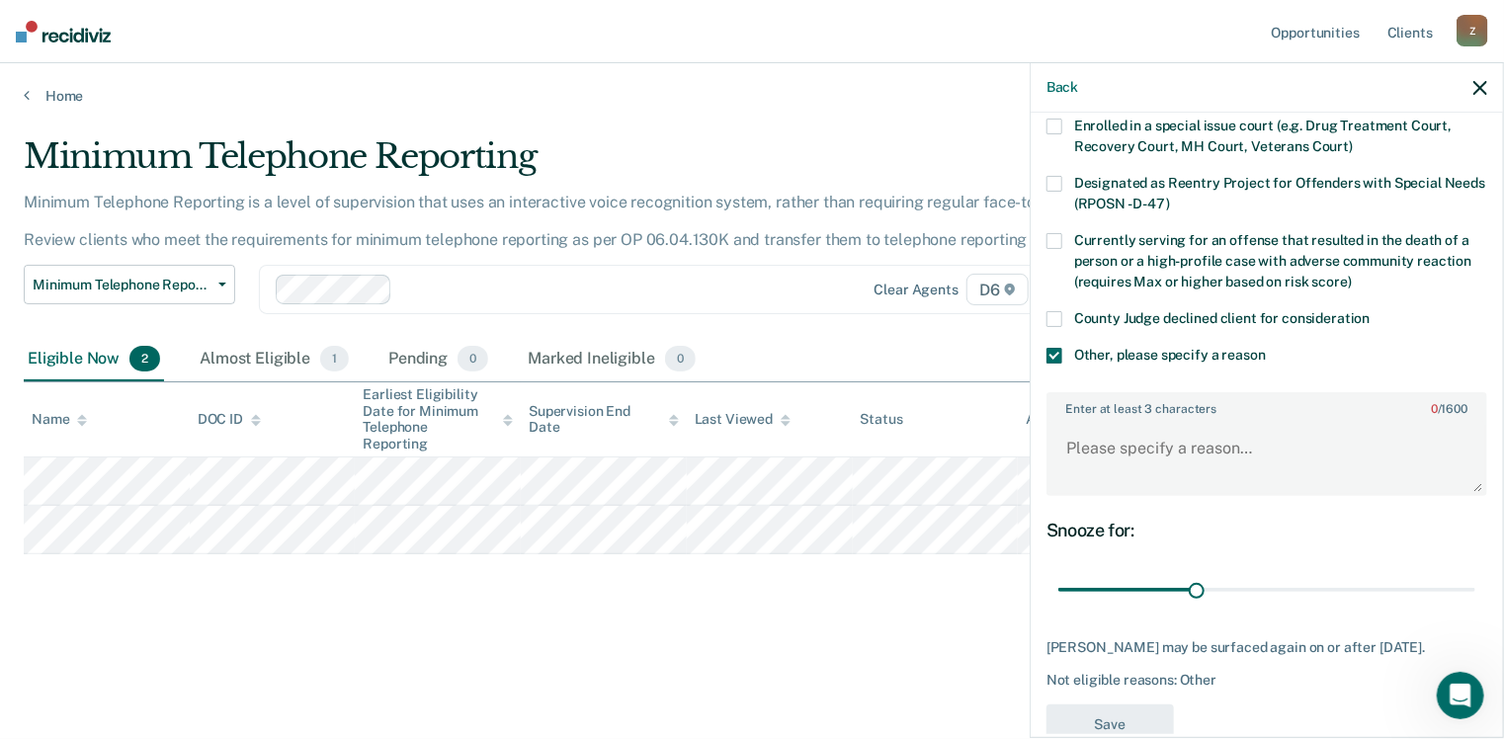
scroll to position [261, 0]
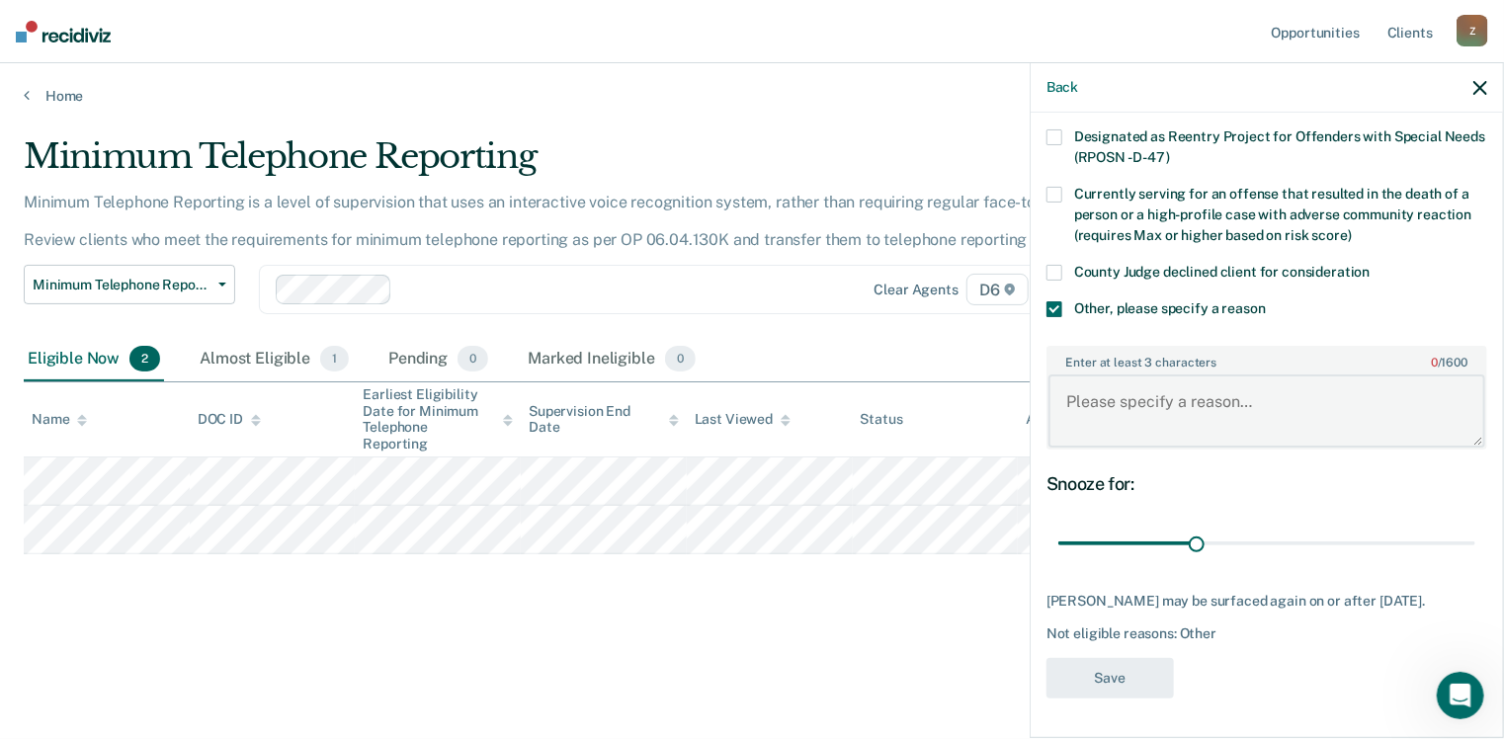
click at [1087, 390] on textarea "Enter at least 3 characters 0 / 1600" at bounding box center [1267, 411] width 437 height 73
type textarea "w"
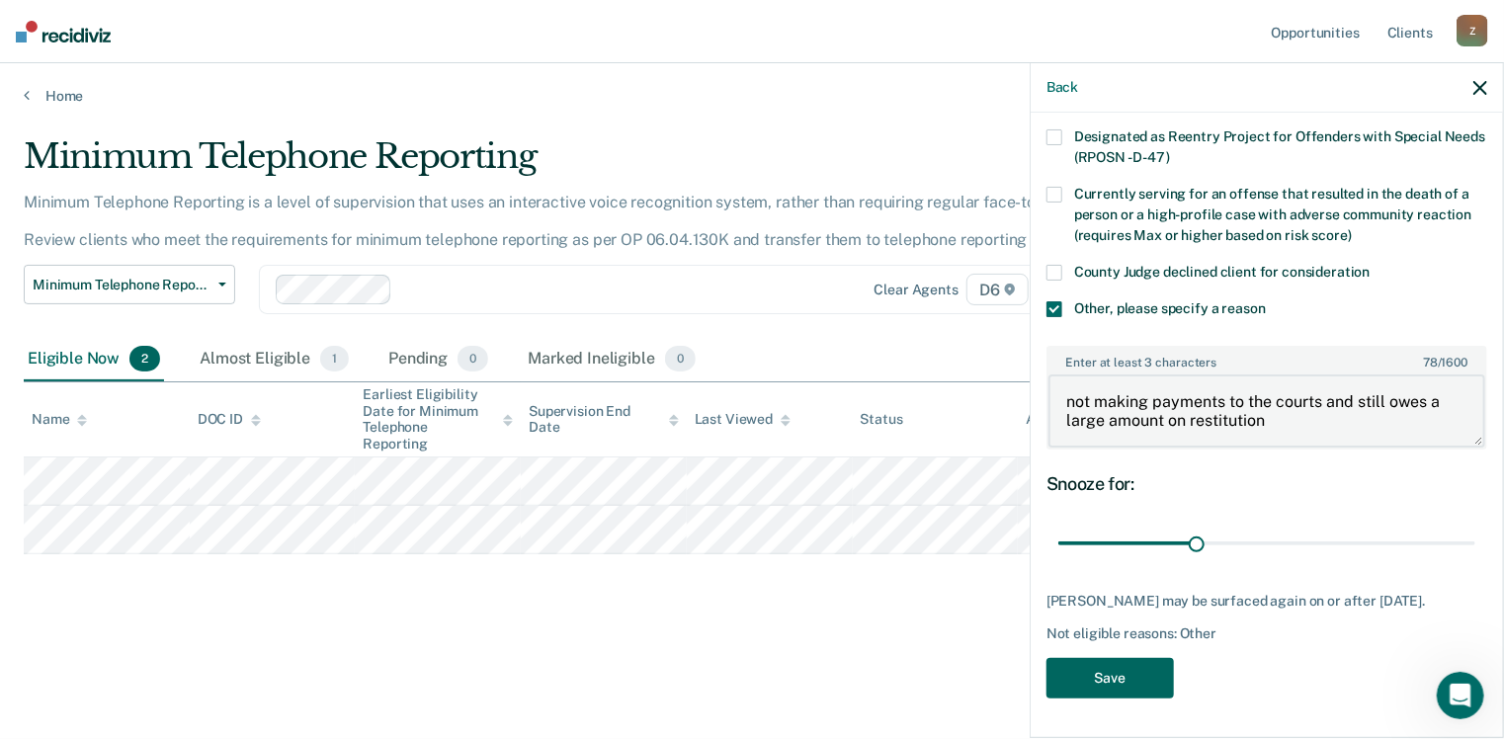
type textarea "not making payments to the courts and still owes a large amount on restitution"
click at [1101, 665] on button "Save" at bounding box center [1110, 678] width 127 height 41
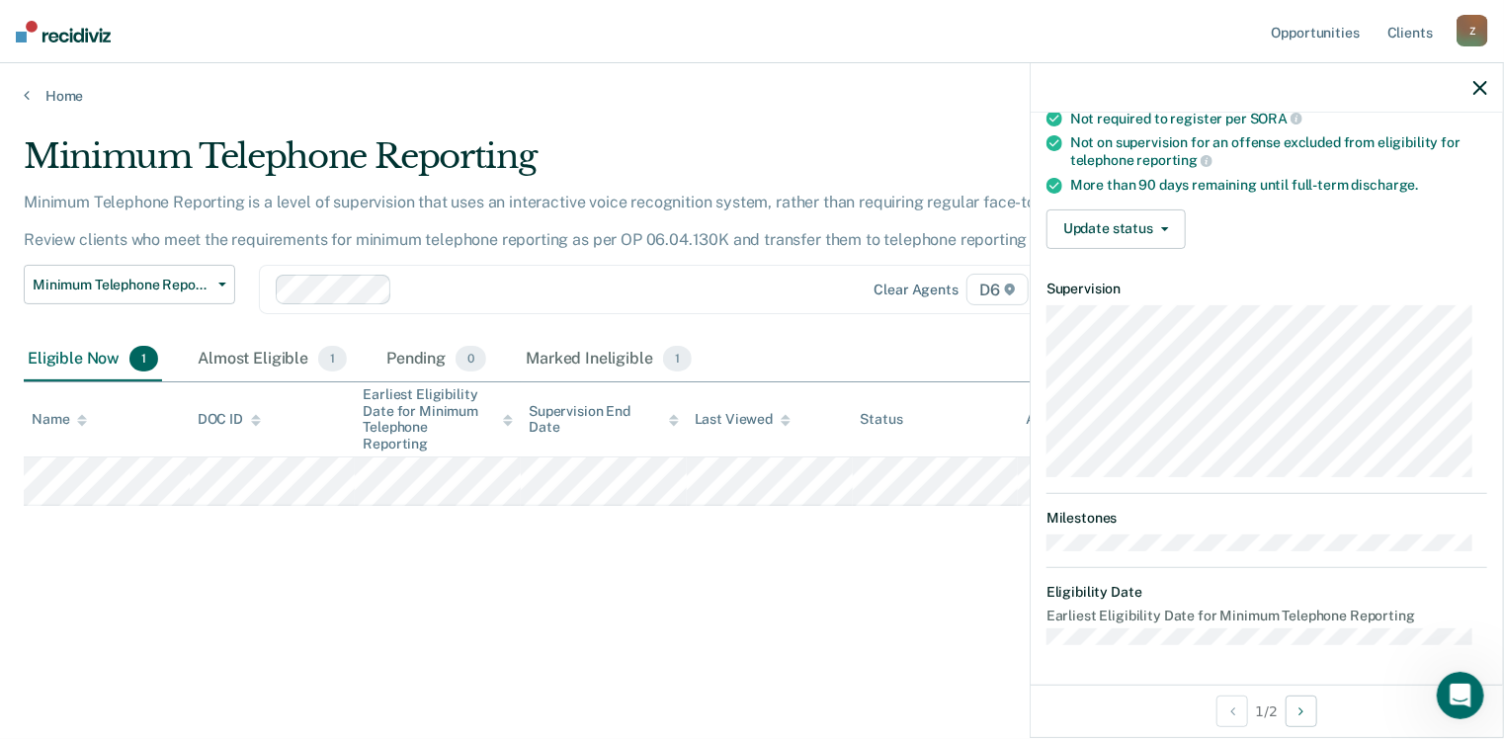
scroll to position [241, 0]
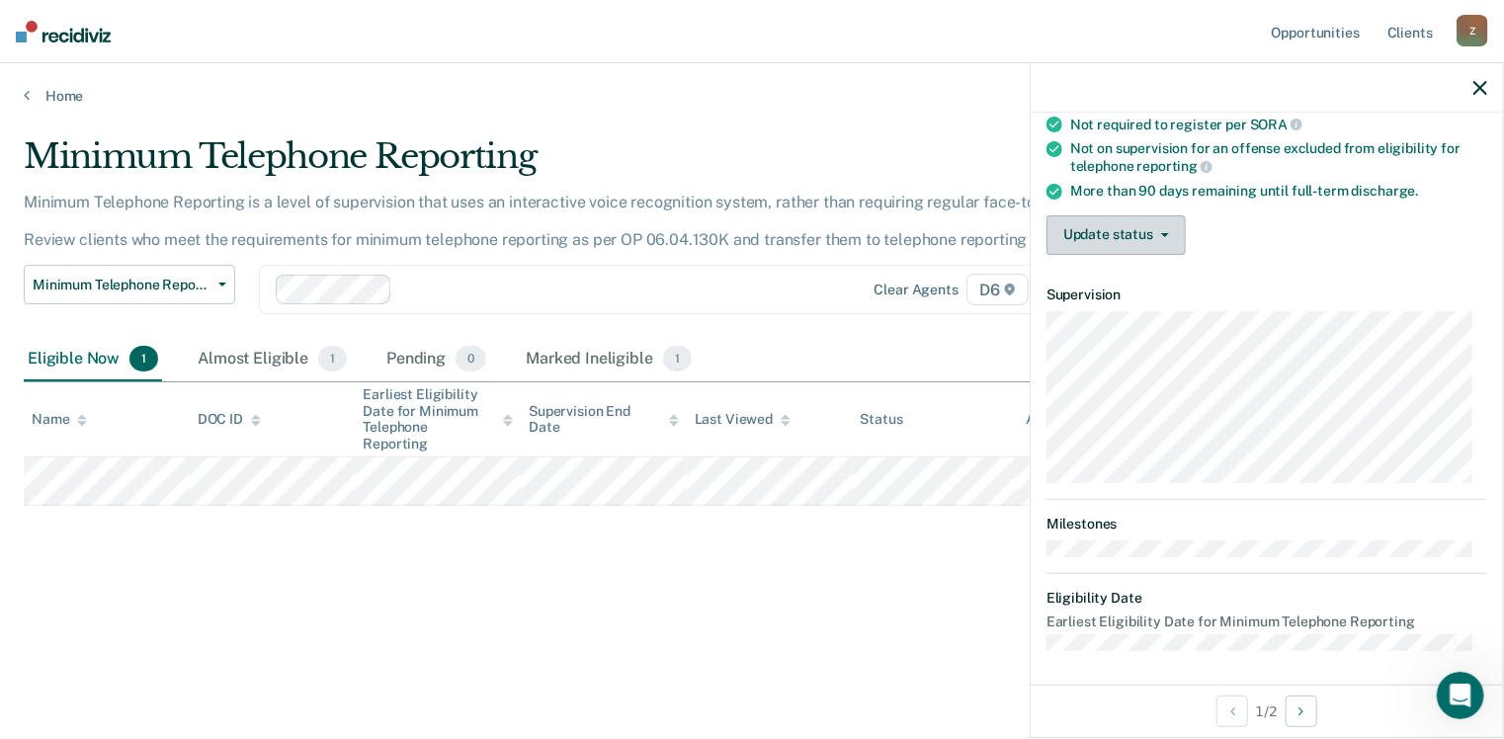
click at [1170, 225] on button "Update status" at bounding box center [1116, 235] width 139 height 40
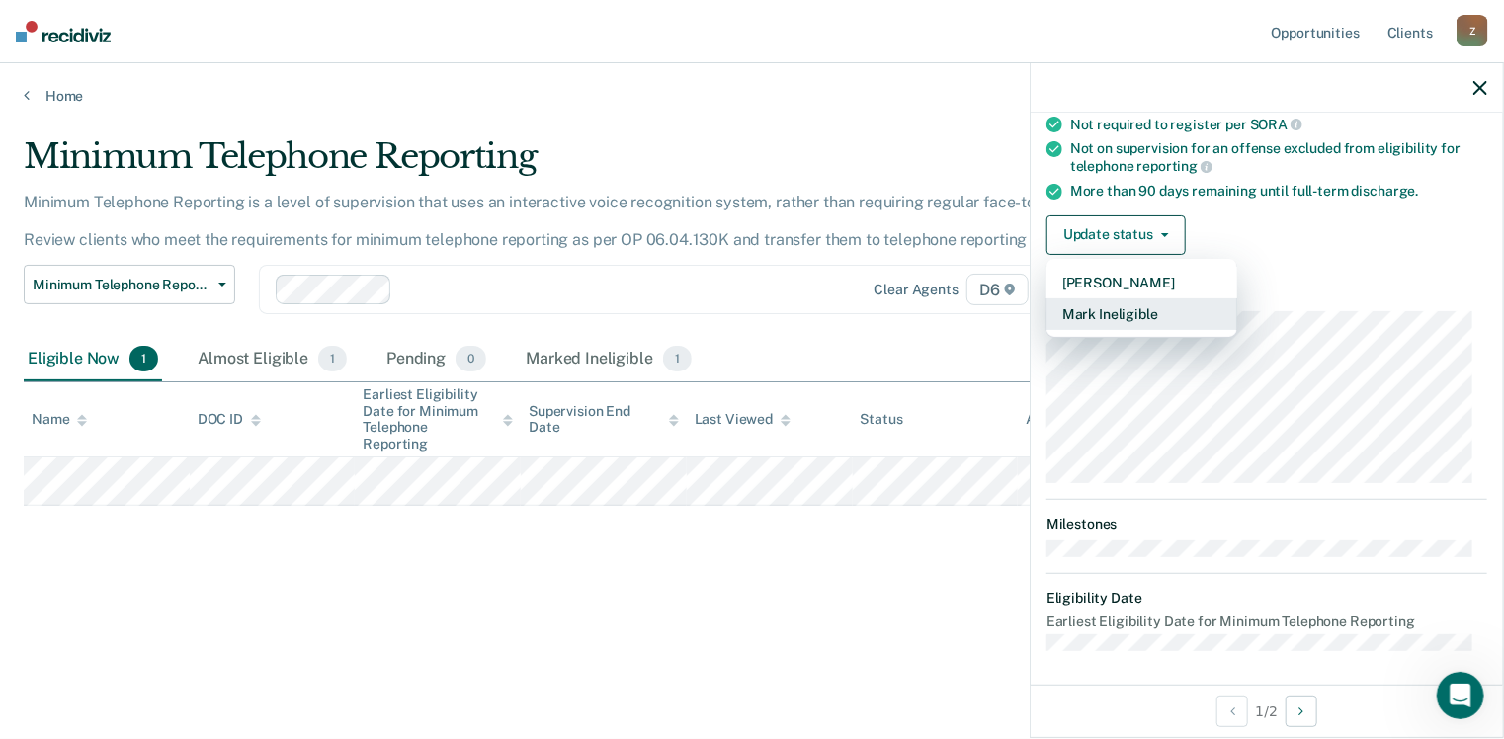
click at [1149, 307] on button "Mark Ineligible" at bounding box center [1142, 314] width 191 height 32
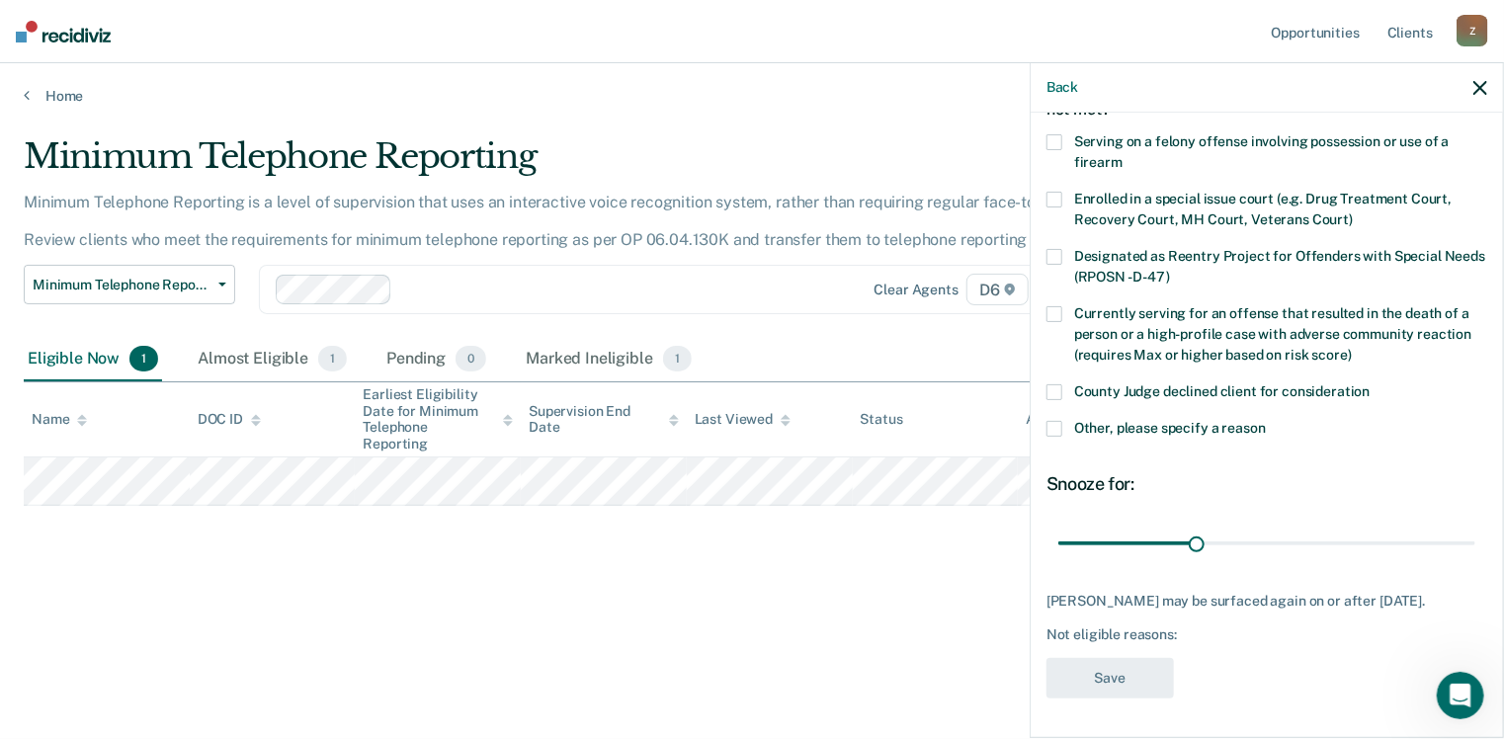
click at [1052, 421] on span at bounding box center [1055, 429] width 16 height 16
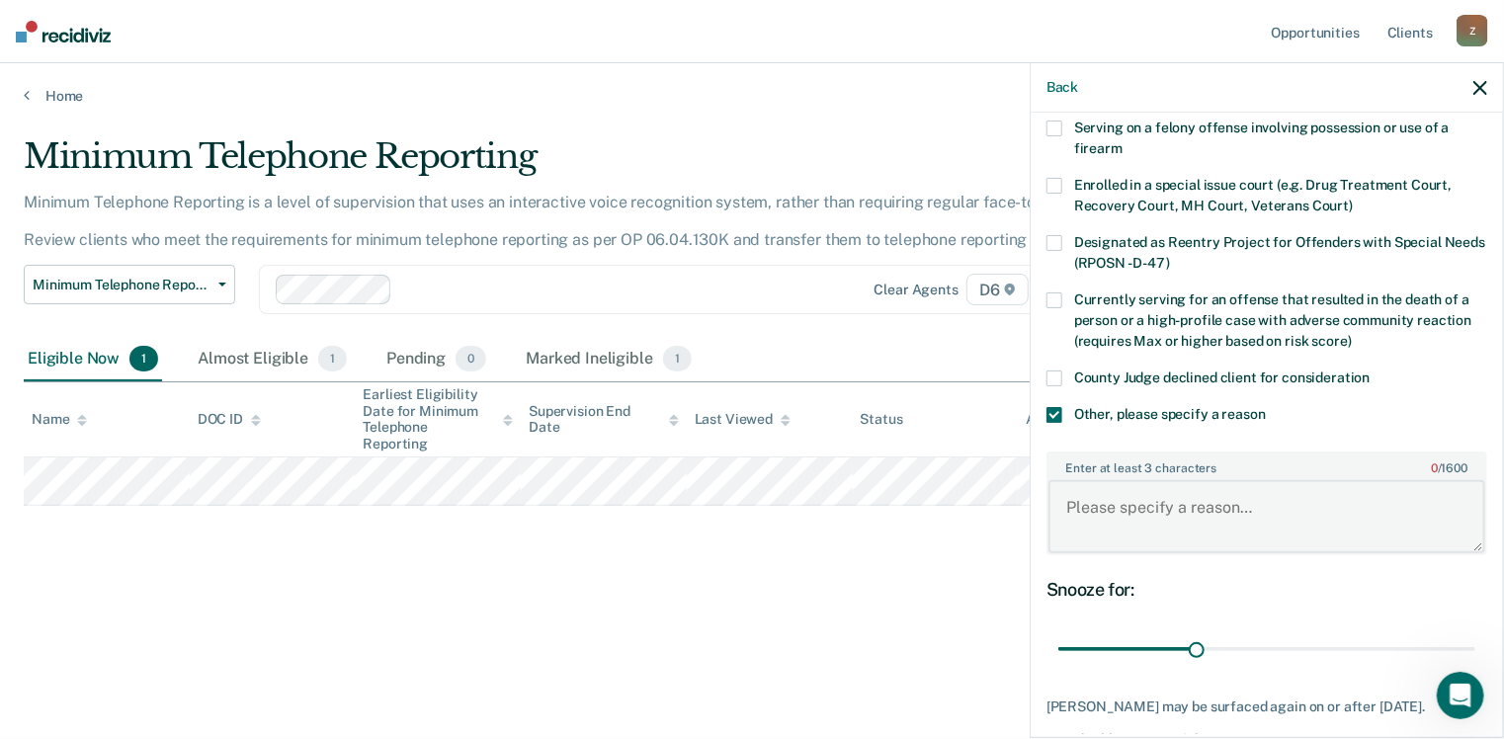
click at [1080, 500] on textarea "Enter at least 3 characters 0 / 1600" at bounding box center [1267, 516] width 437 height 73
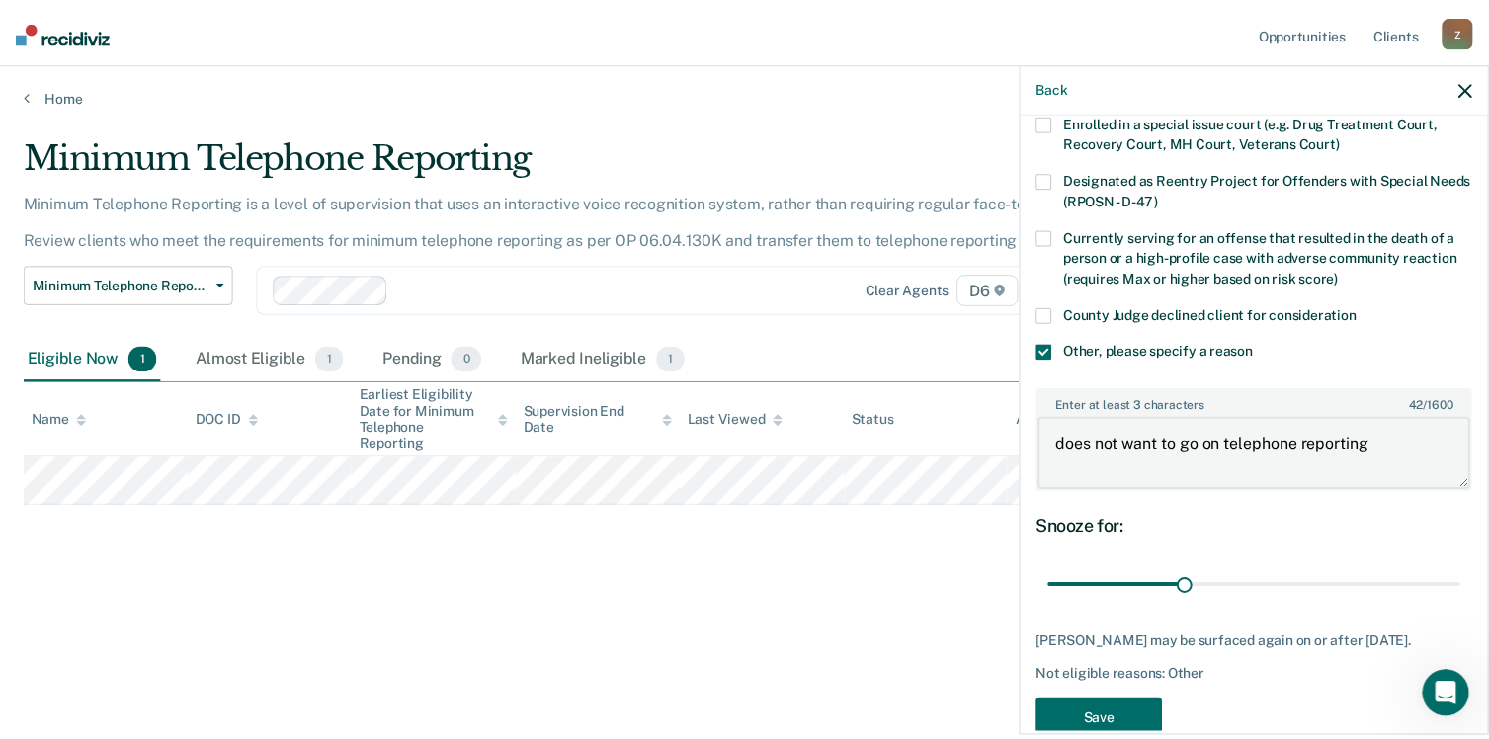
scroll to position [261, 0]
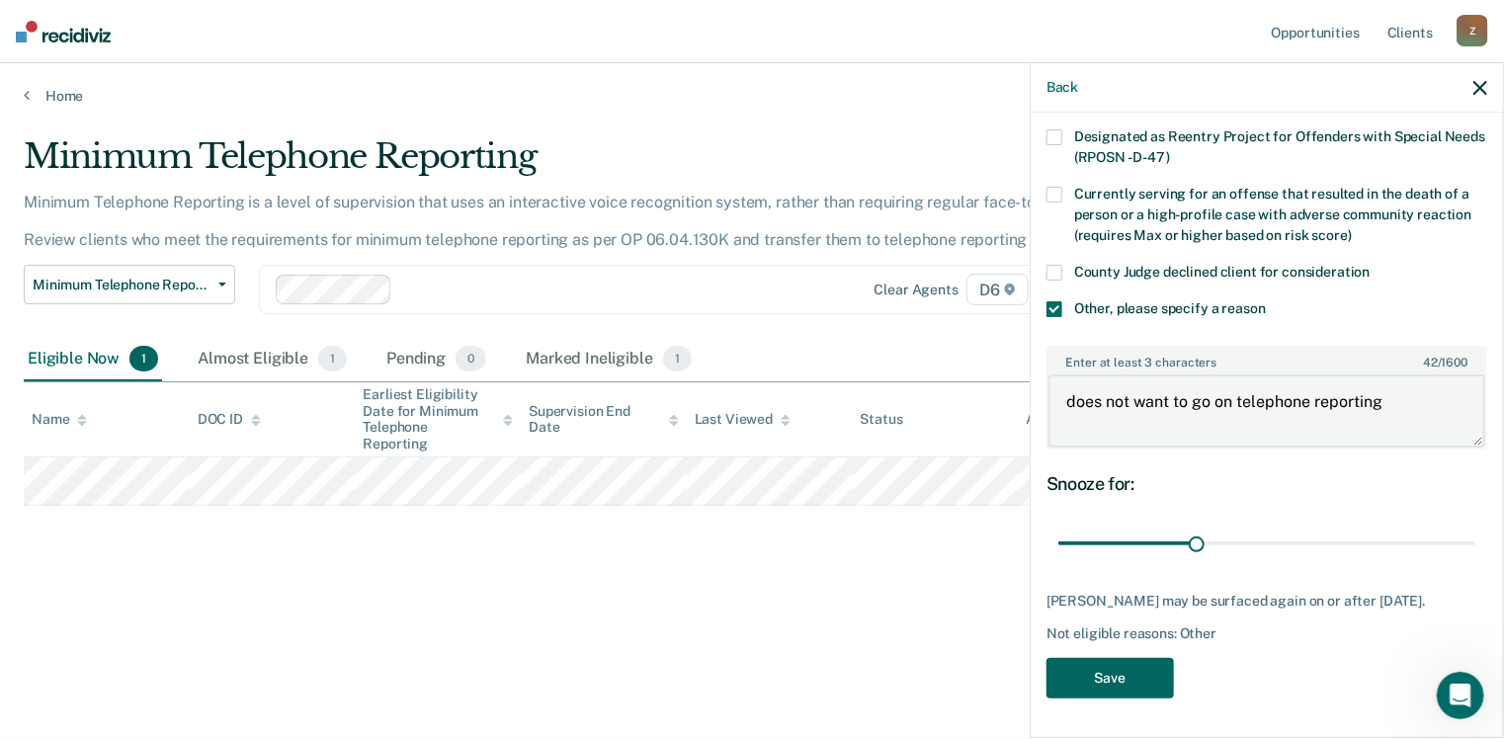
type textarea "does not want to go on telephone reporting"
click at [1103, 668] on button "Save" at bounding box center [1110, 678] width 127 height 41
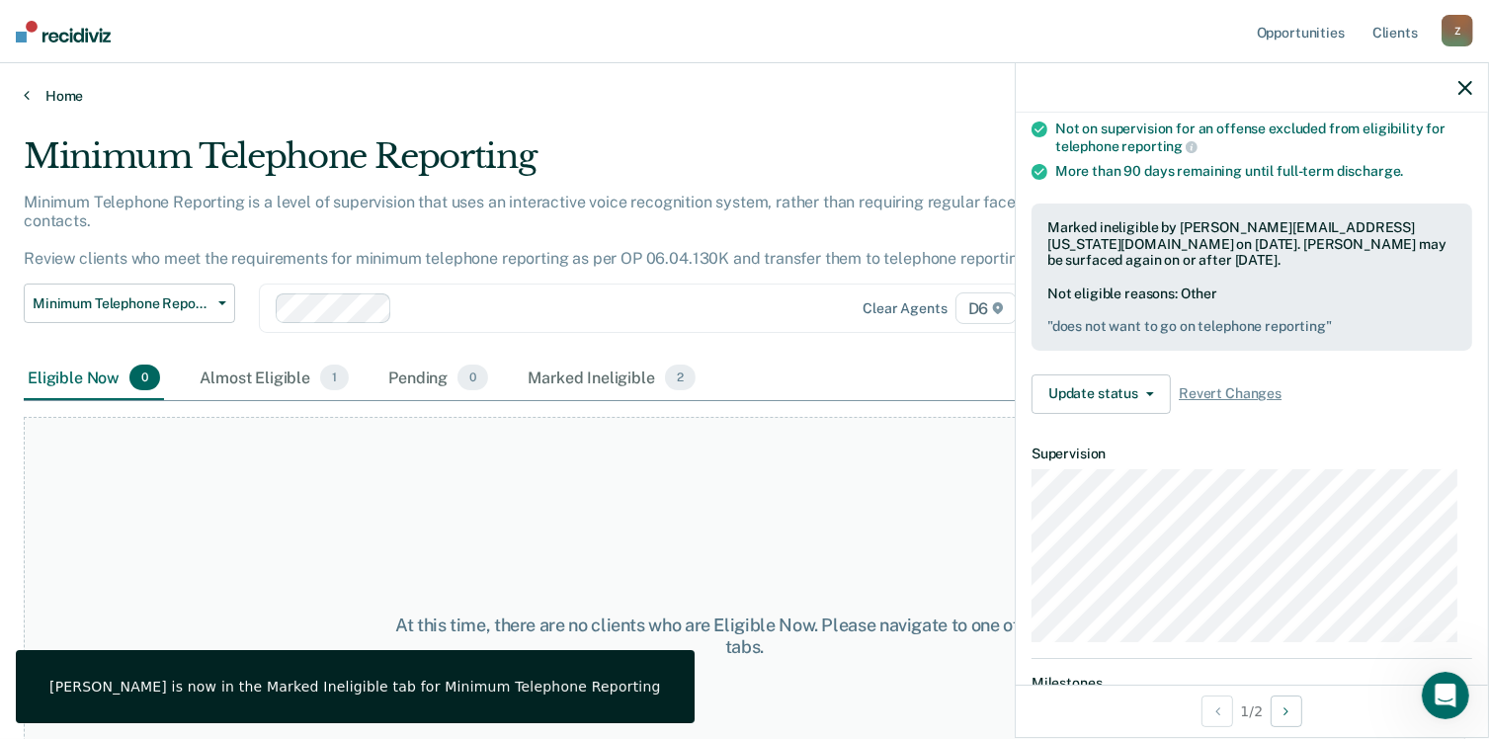
click at [32, 99] on link "Home" at bounding box center [745, 96] width 1442 height 18
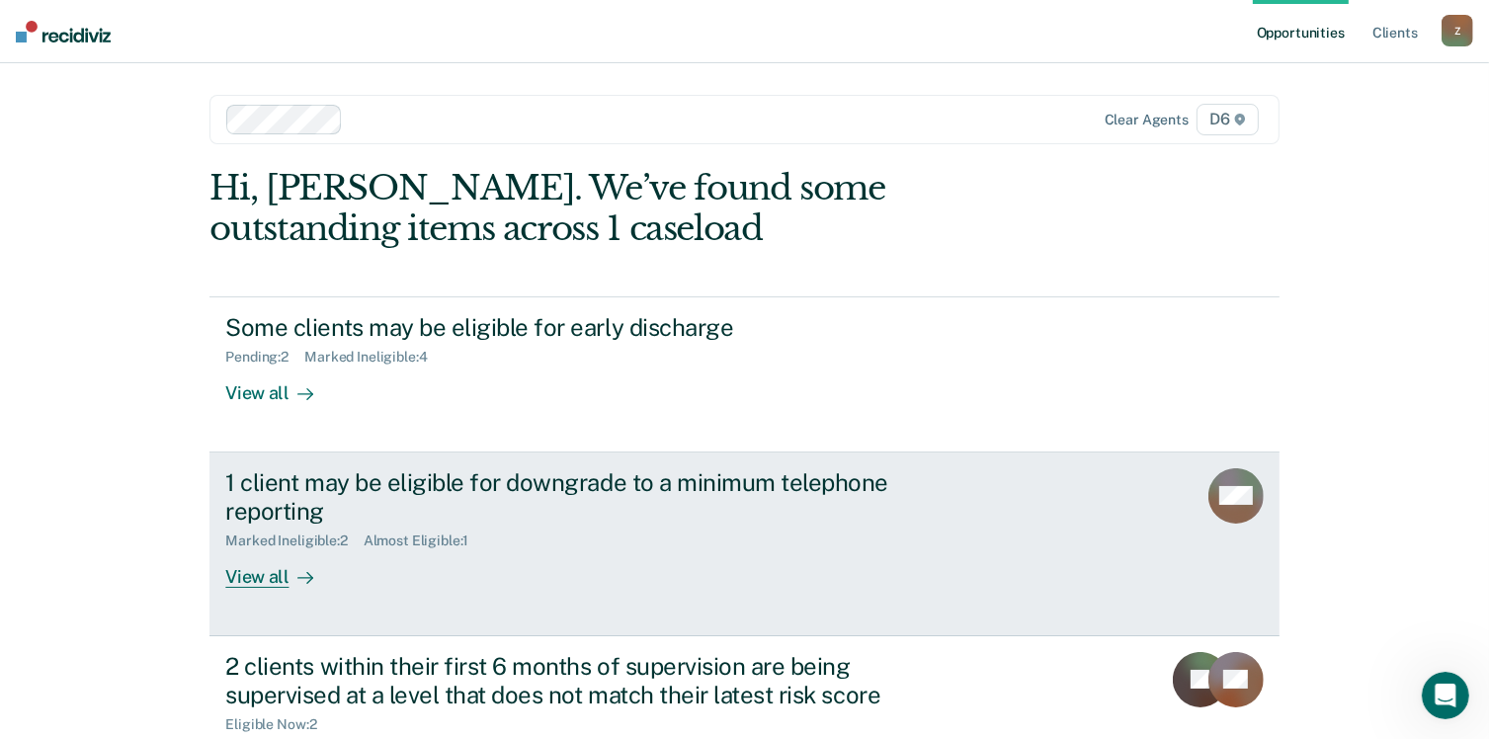
click at [257, 576] on div "View all" at bounding box center [280, 568] width 111 height 39
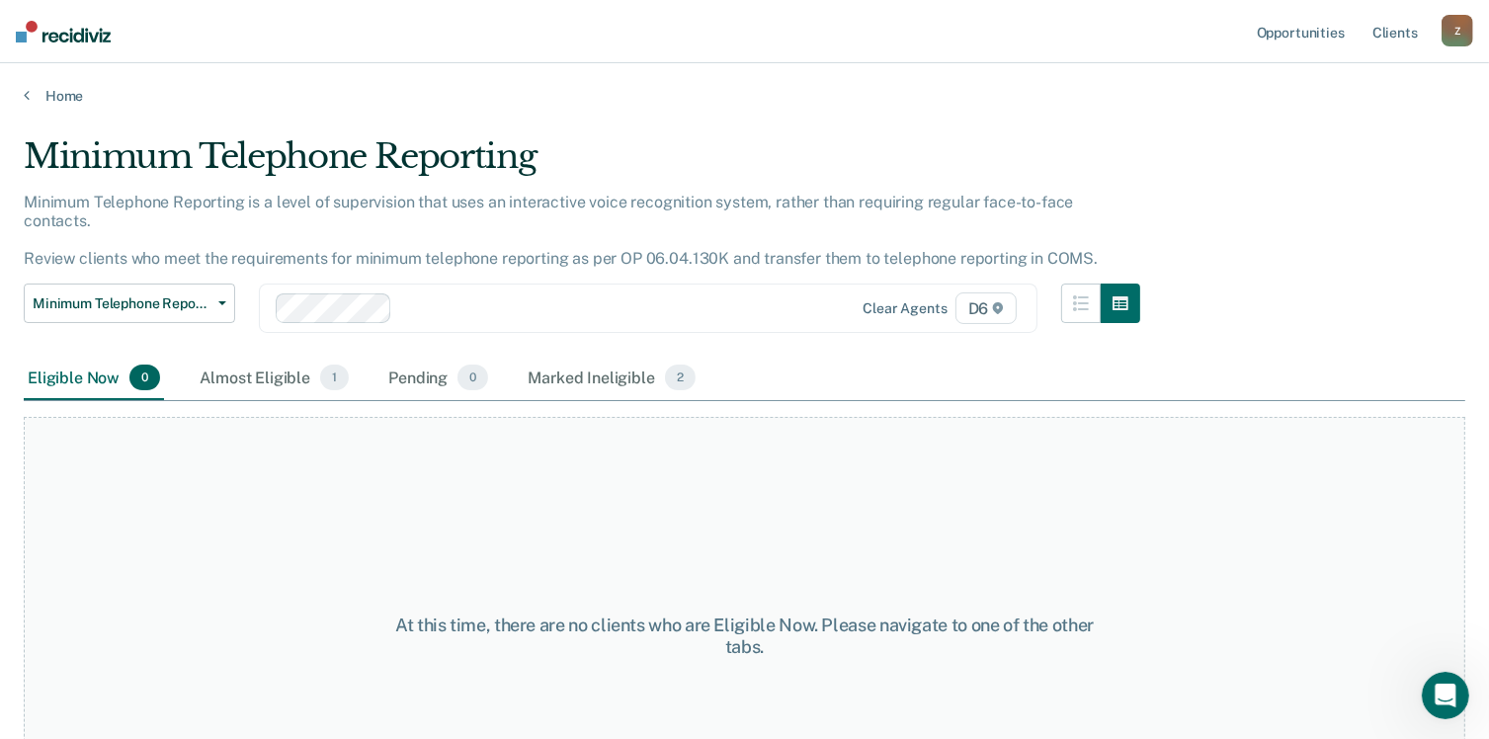
click at [23, 92] on div "Home" at bounding box center [744, 84] width 1489 height 42
click at [32, 91] on link "Home" at bounding box center [745, 96] width 1442 height 18
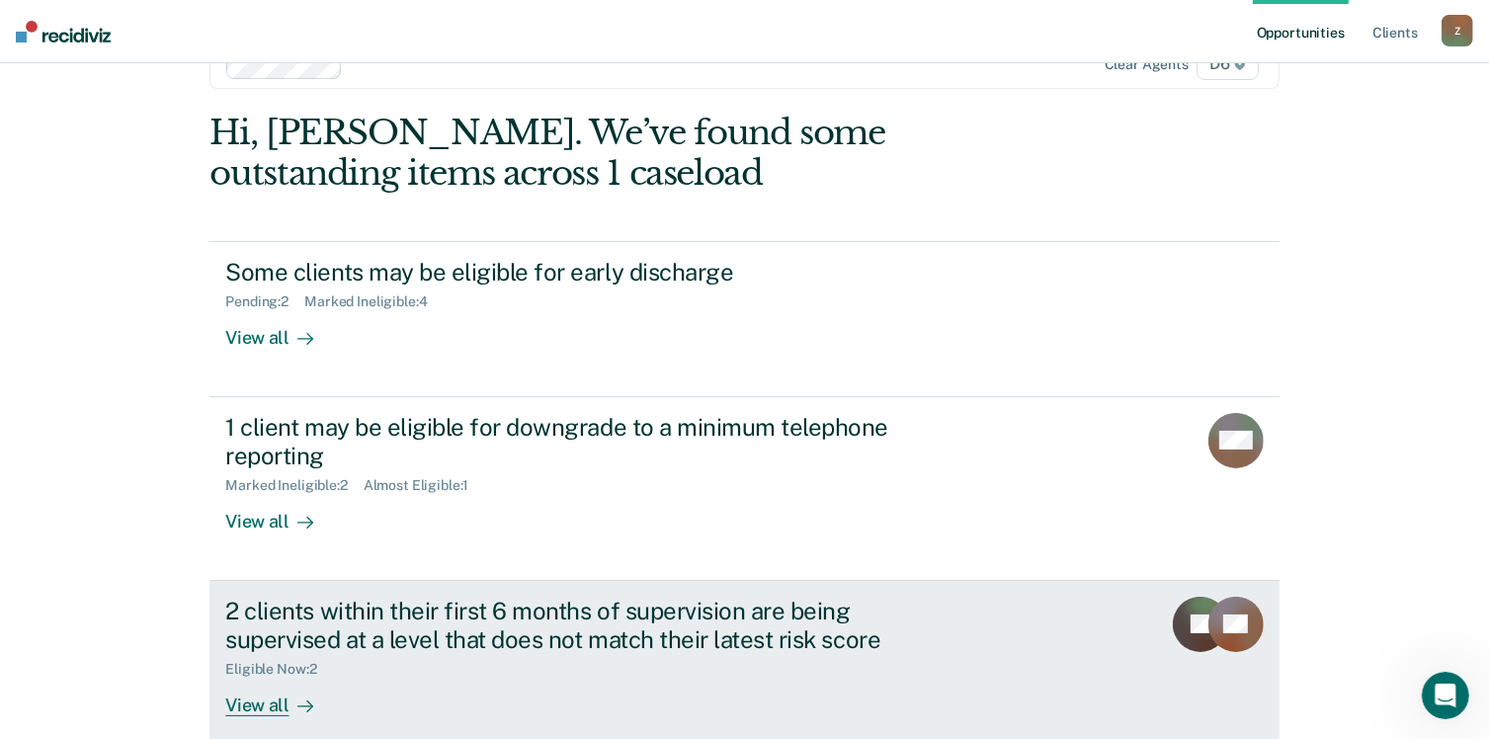
scroll to position [158, 0]
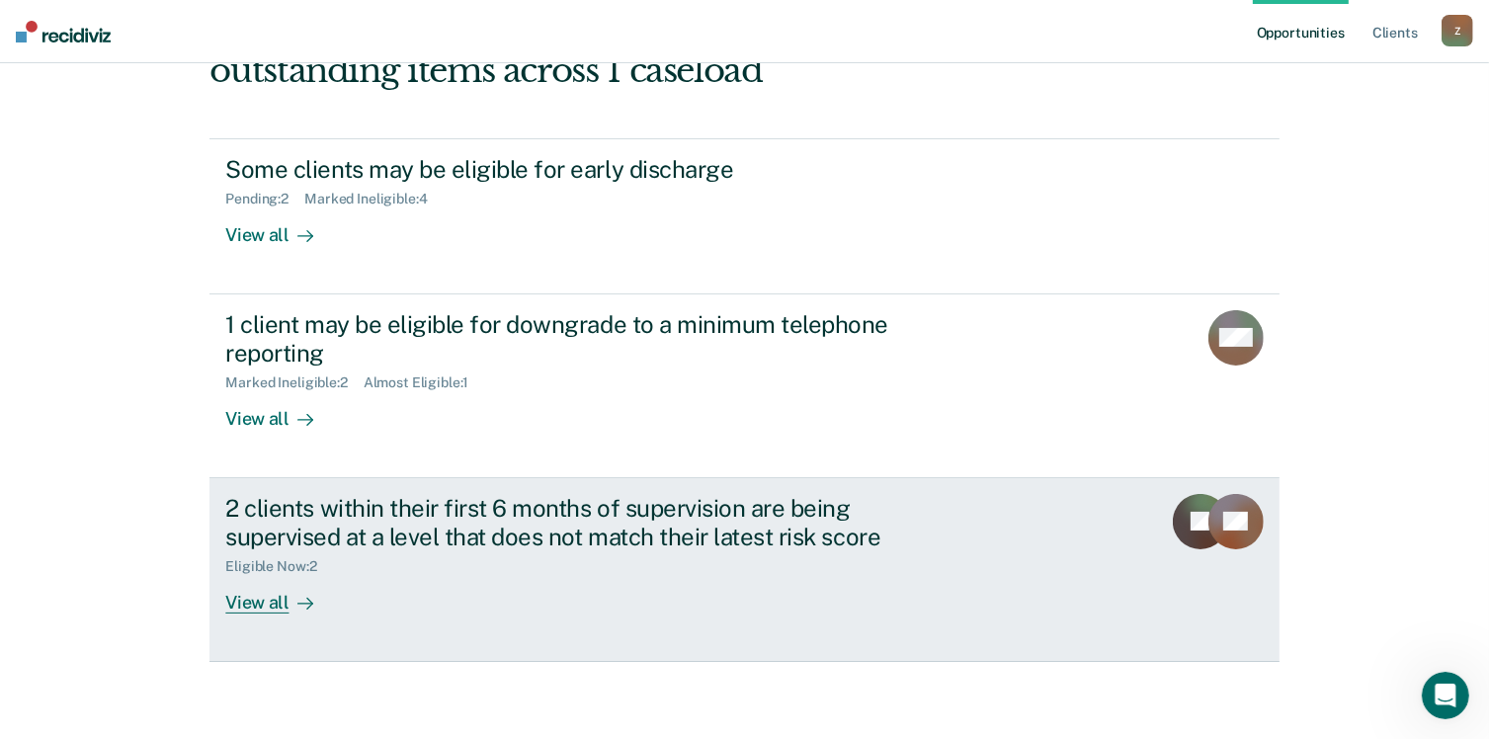
click at [263, 601] on div "View all" at bounding box center [280, 594] width 111 height 39
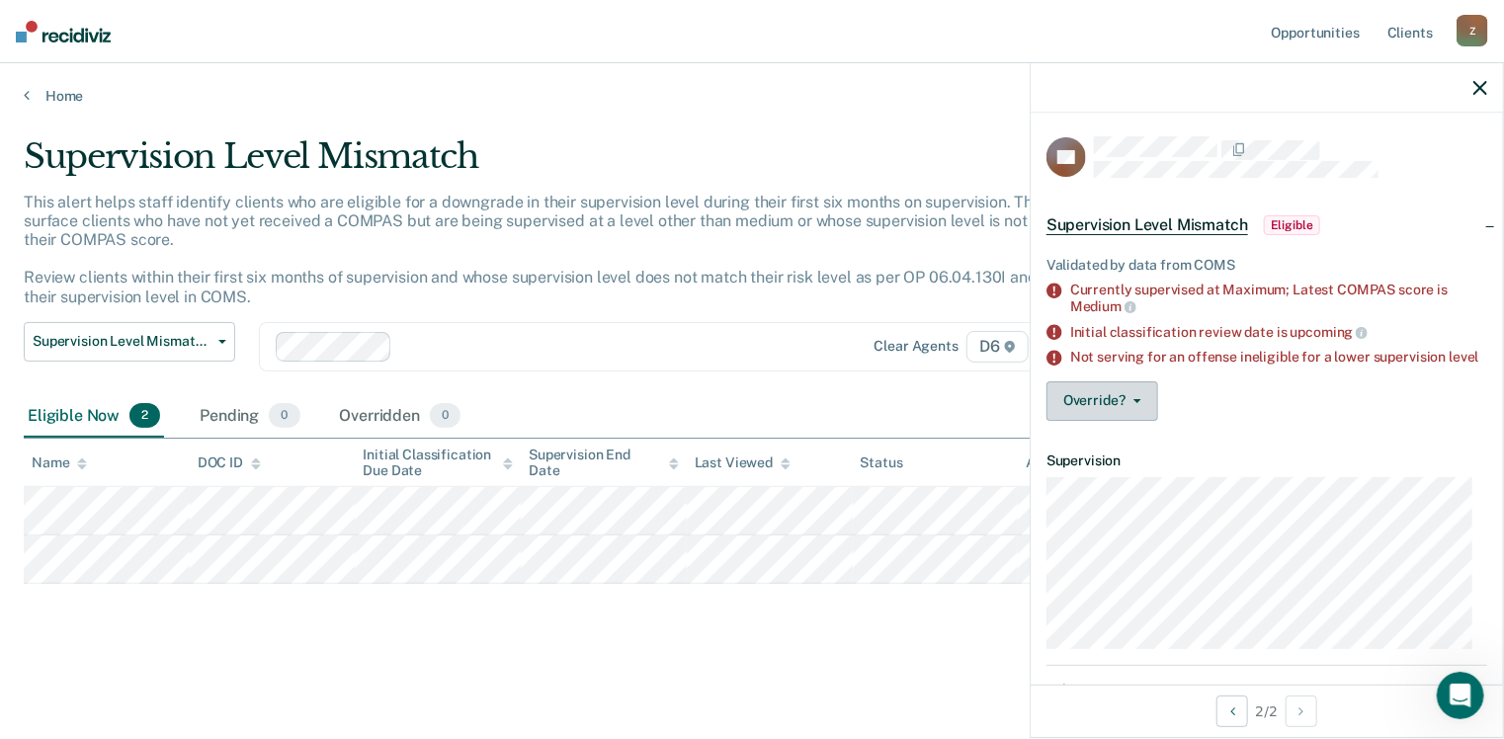
click at [1140, 417] on button "Override?" at bounding box center [1103, 401] width 112 height 40
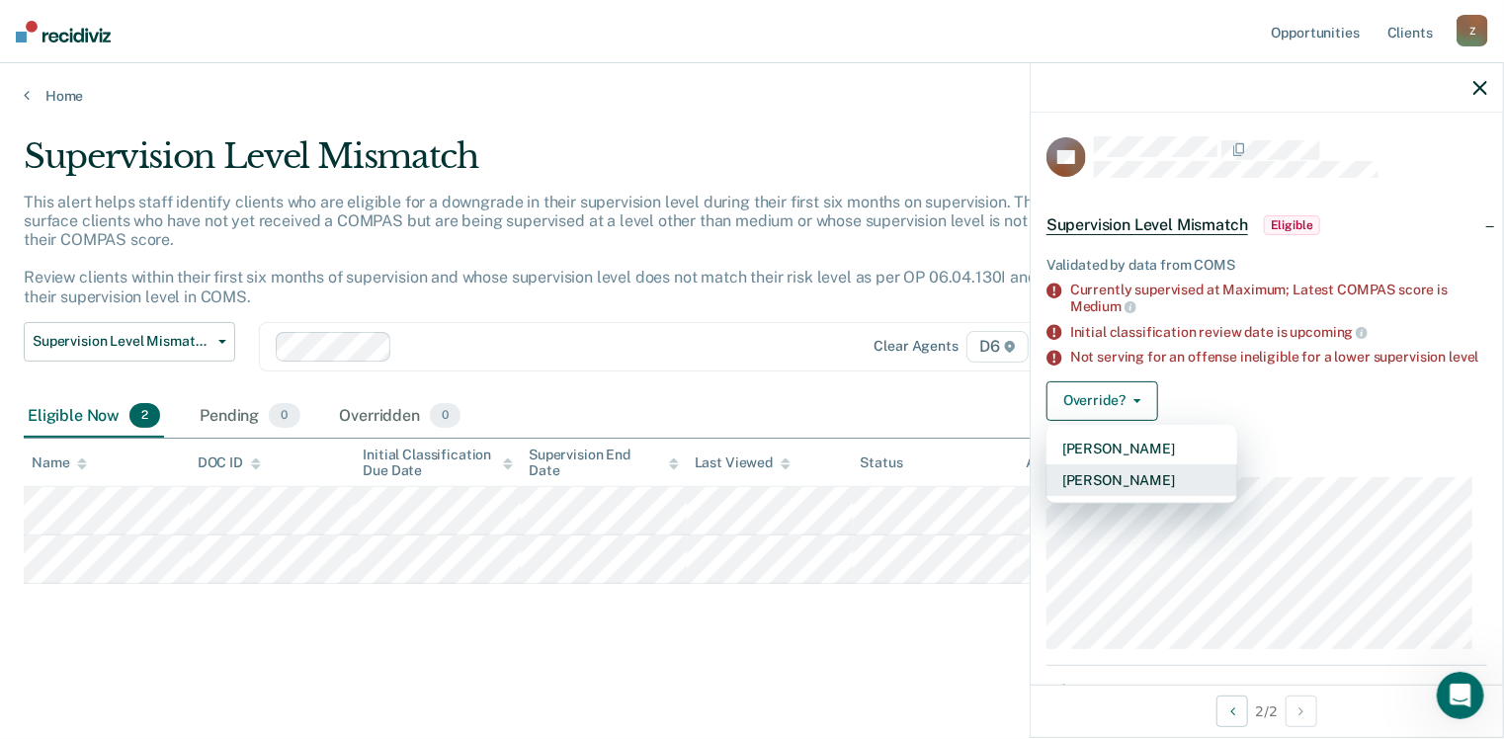
click at [1137, 487] on button "[PERSON_NAME]" at bounding box center [1142, 480] width 191 height 32
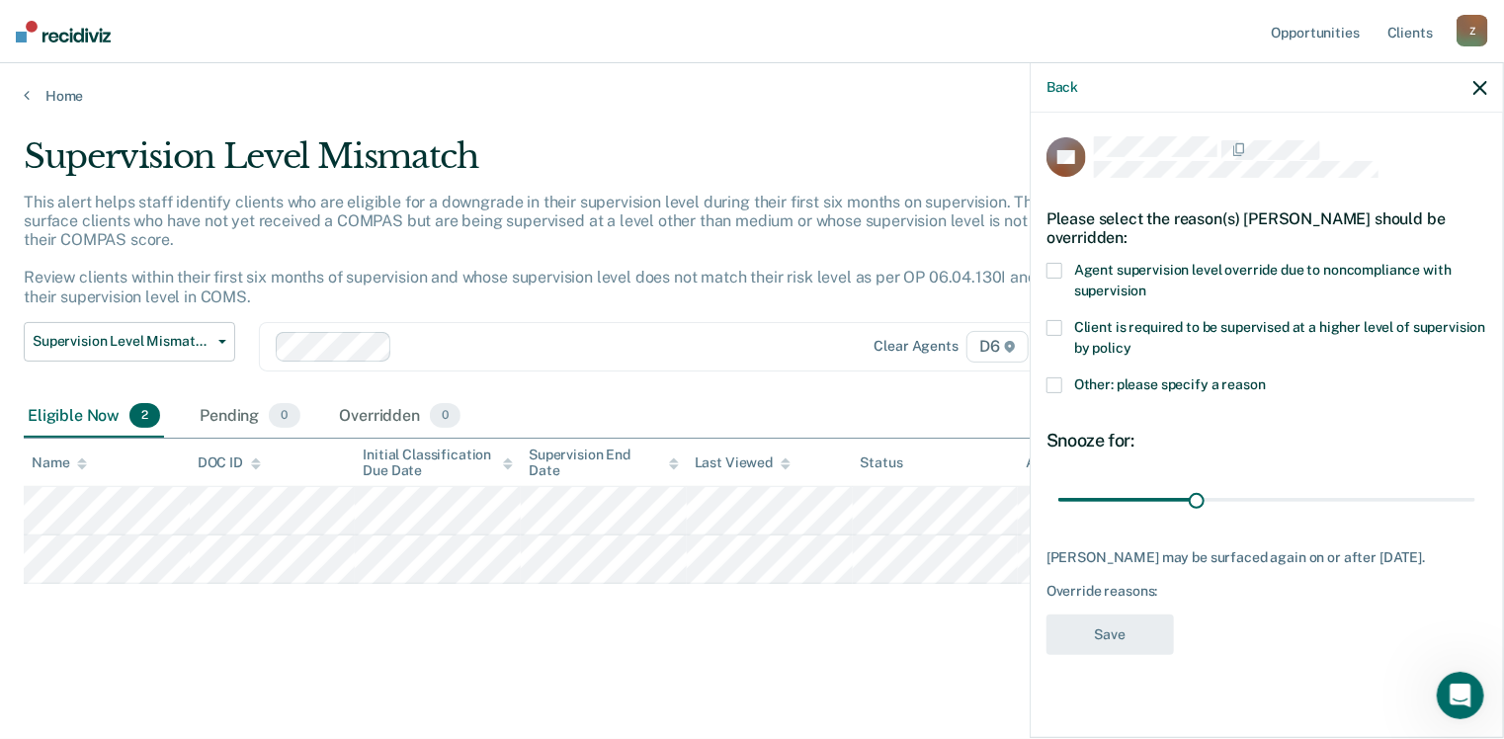
click at [1055, 384] on span at bounding box center [1055, 386] width 16 height 16
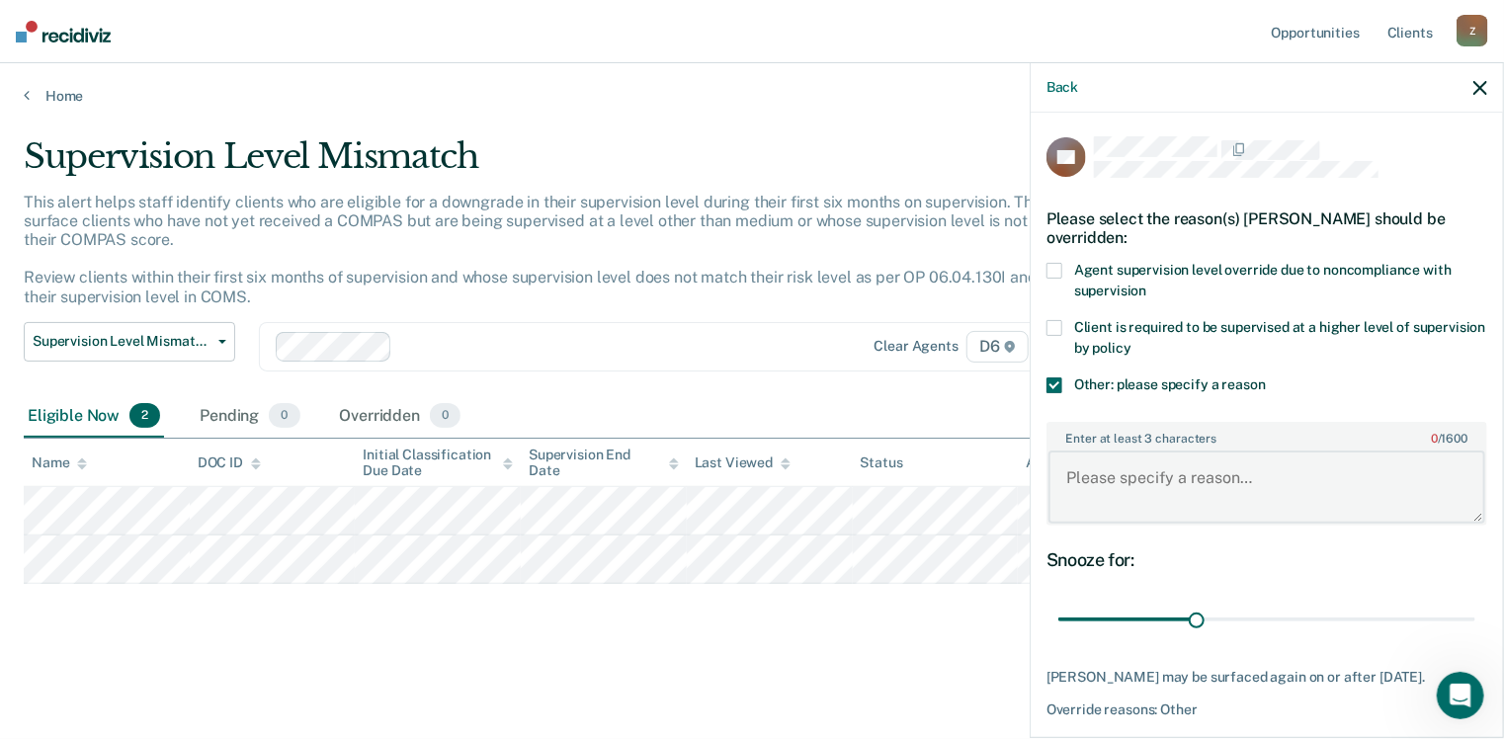
click at [1078, 478] on textarea "Enter at least 3 characters 0 / 1600" at bounding box center [1267, 487] width 437 height 73
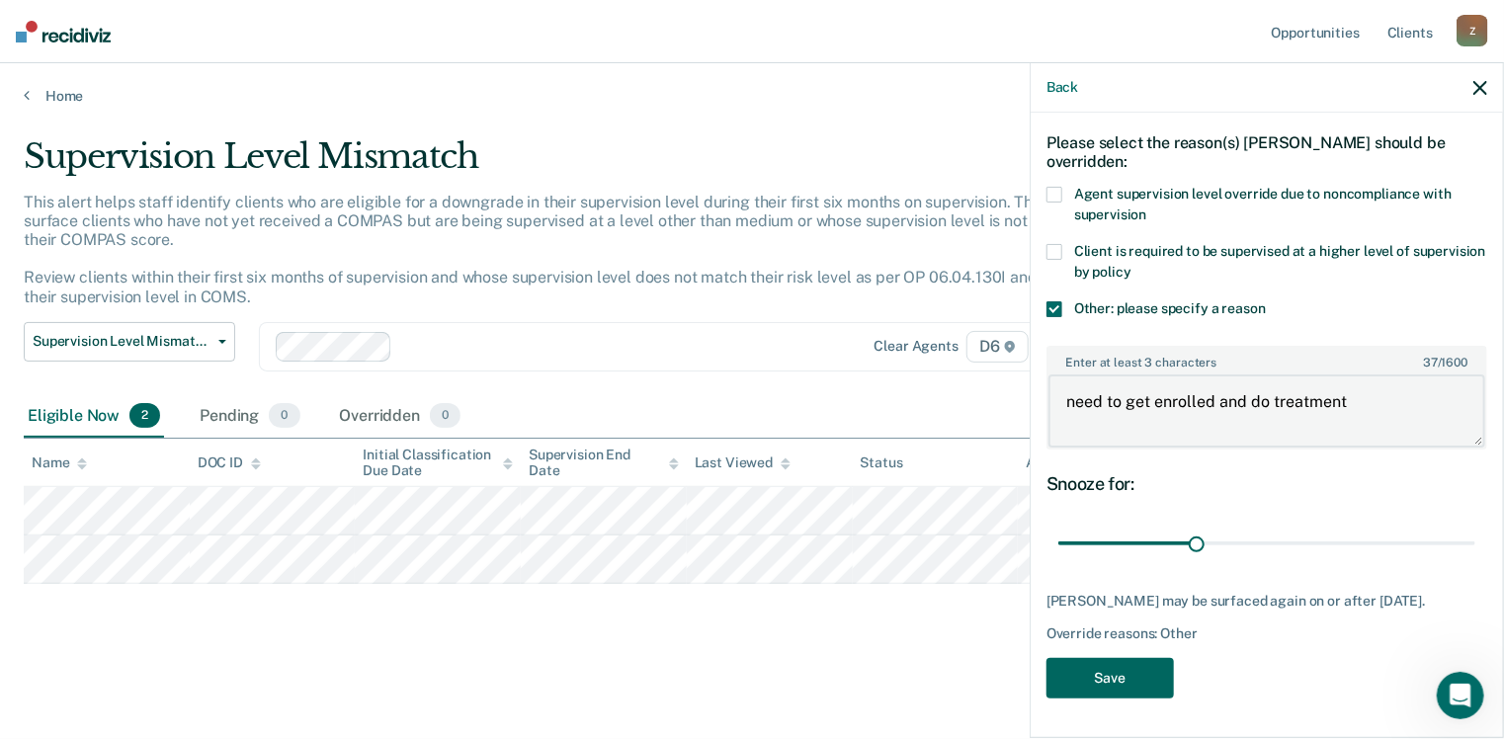
type textarea "need to get enrolled and do treatment"
click at [1107, 679] on button "Save" at bounding box center [1110, 678] width 127 height 41
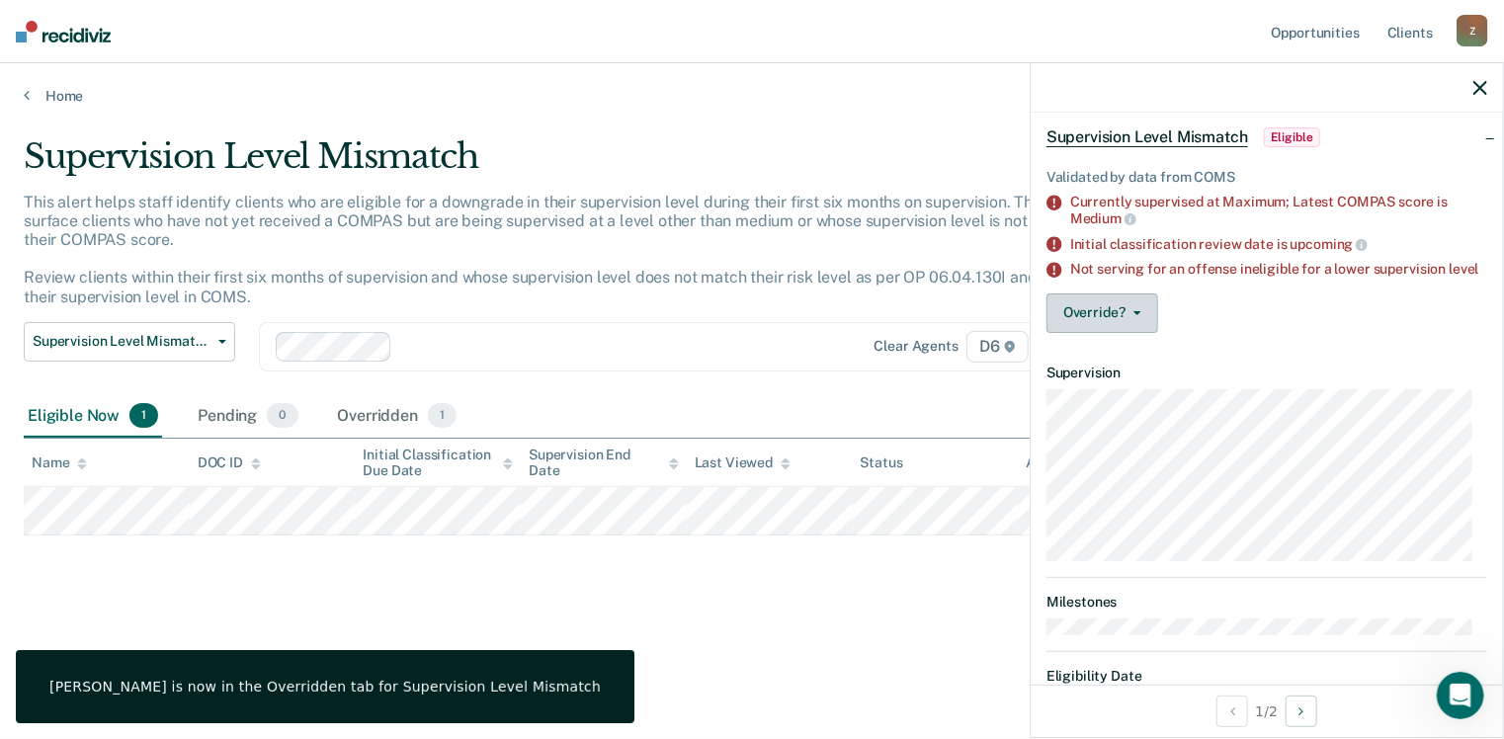
click at [1103, 326] on button "Override?" at bounding box center [1103, 314] width 112 height 40
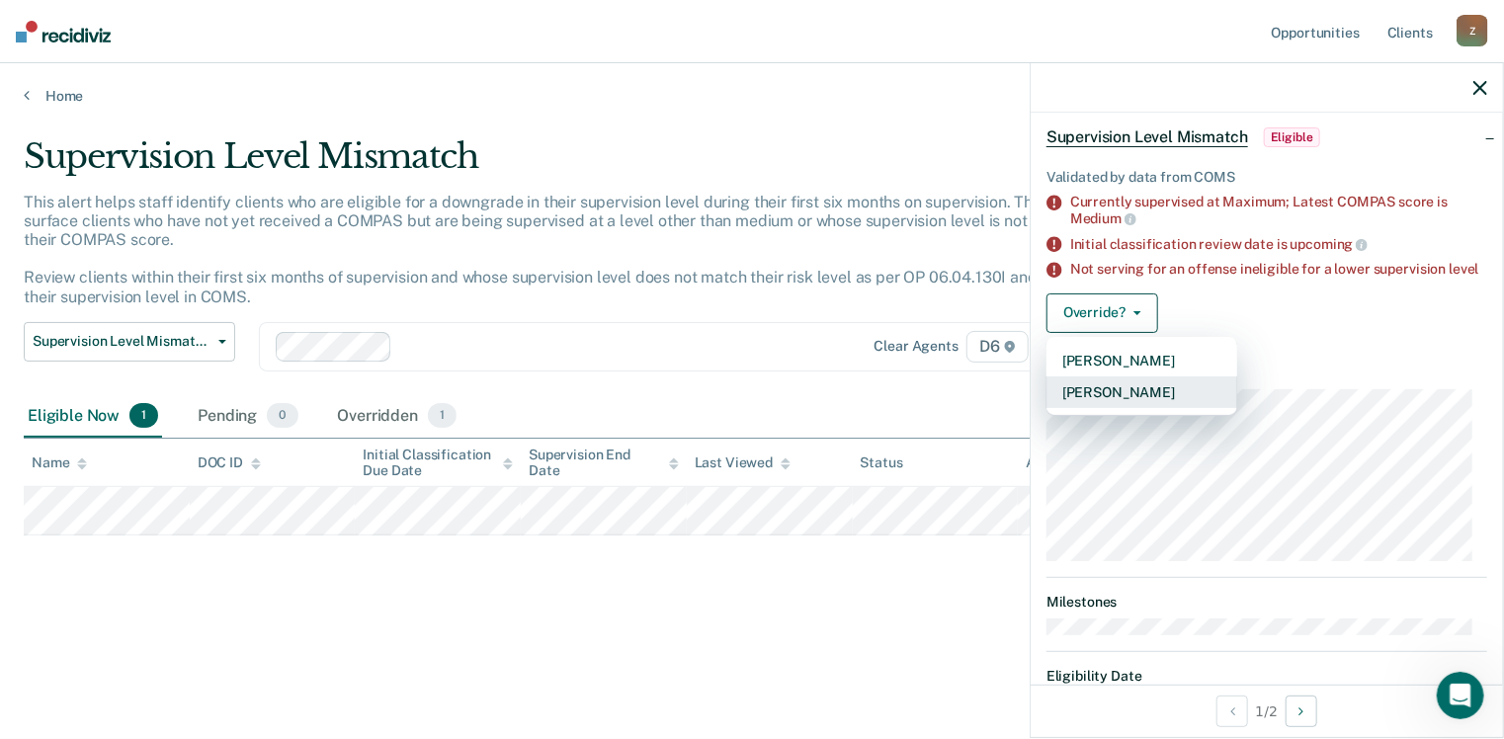
click at [1123, 406] on button "[PERSON_NAME]" at bounding box center [1142, 393] width 191 height 32
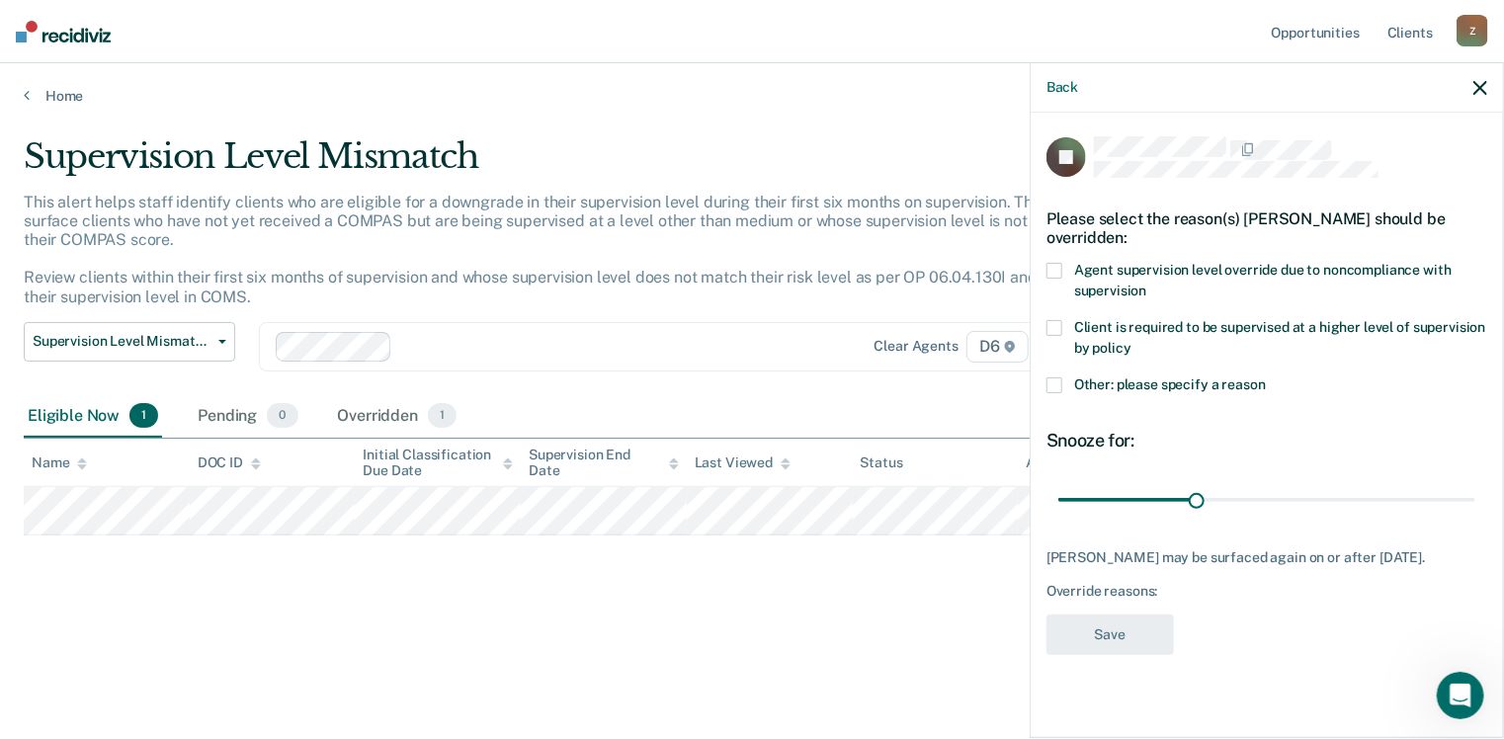
click at [1048, 378] on span at bounding box center [1055, 386] width 16 height 16
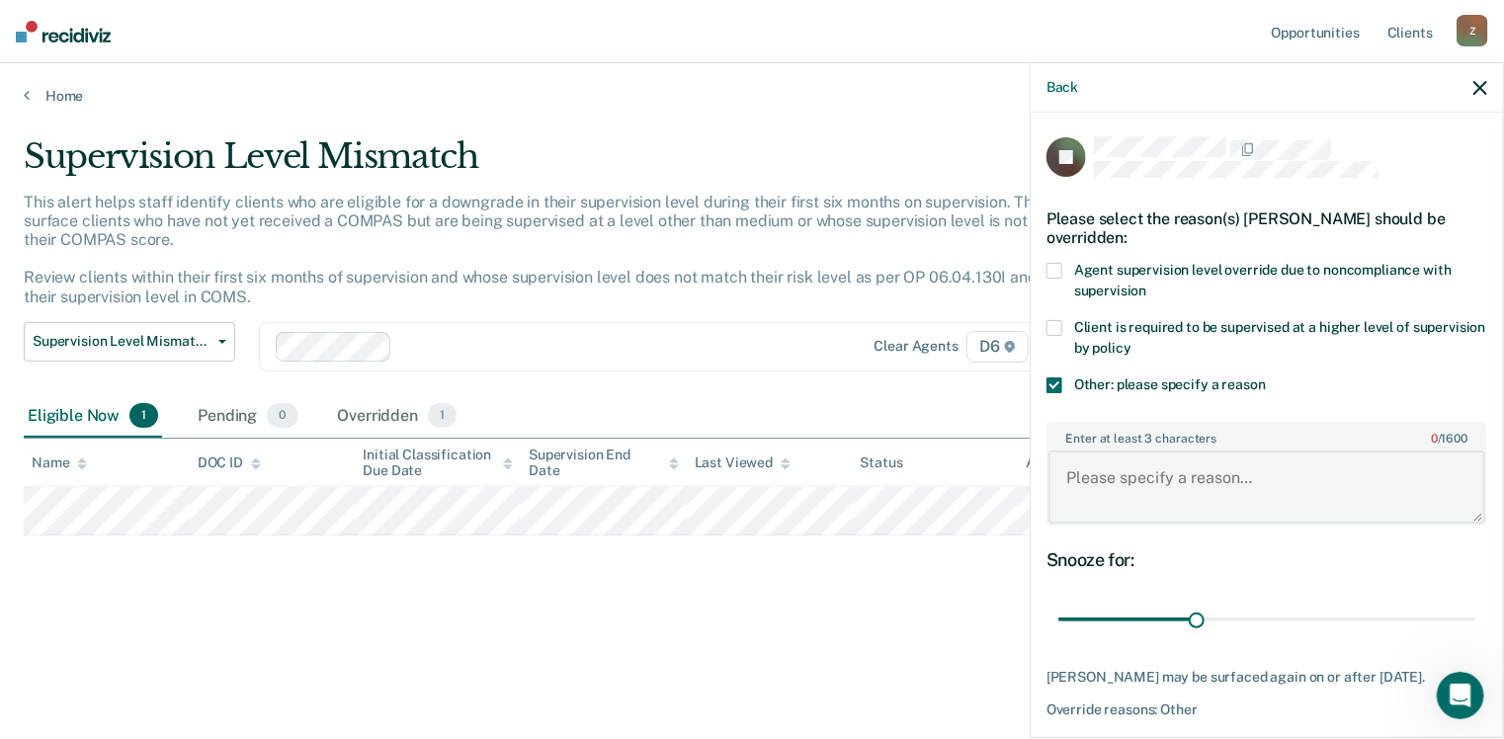
click at [1094, 473] on textarea "Enter at least 3 characters 0 / 1600" at bounding box center [1267, 487] width 437 height 73
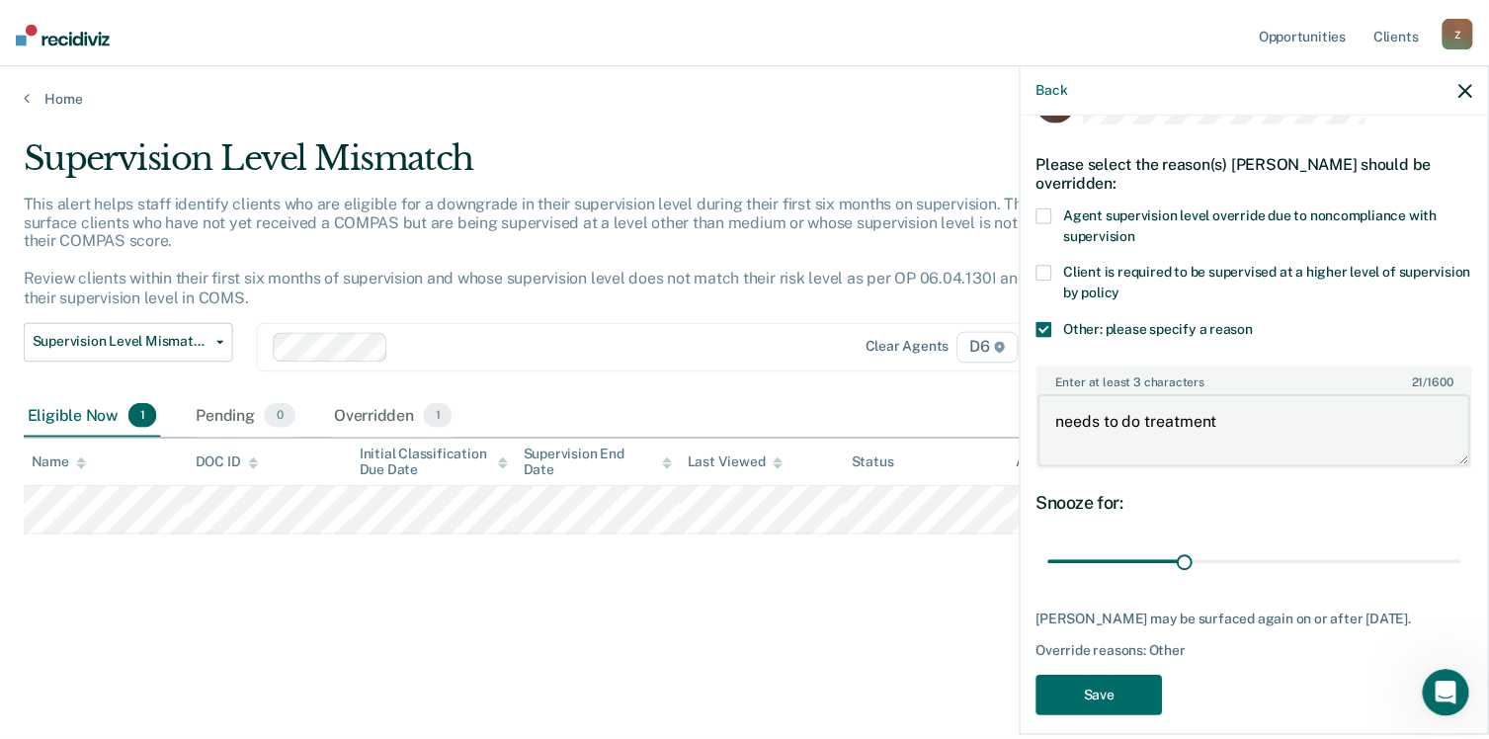
scroll to position [88, 0]
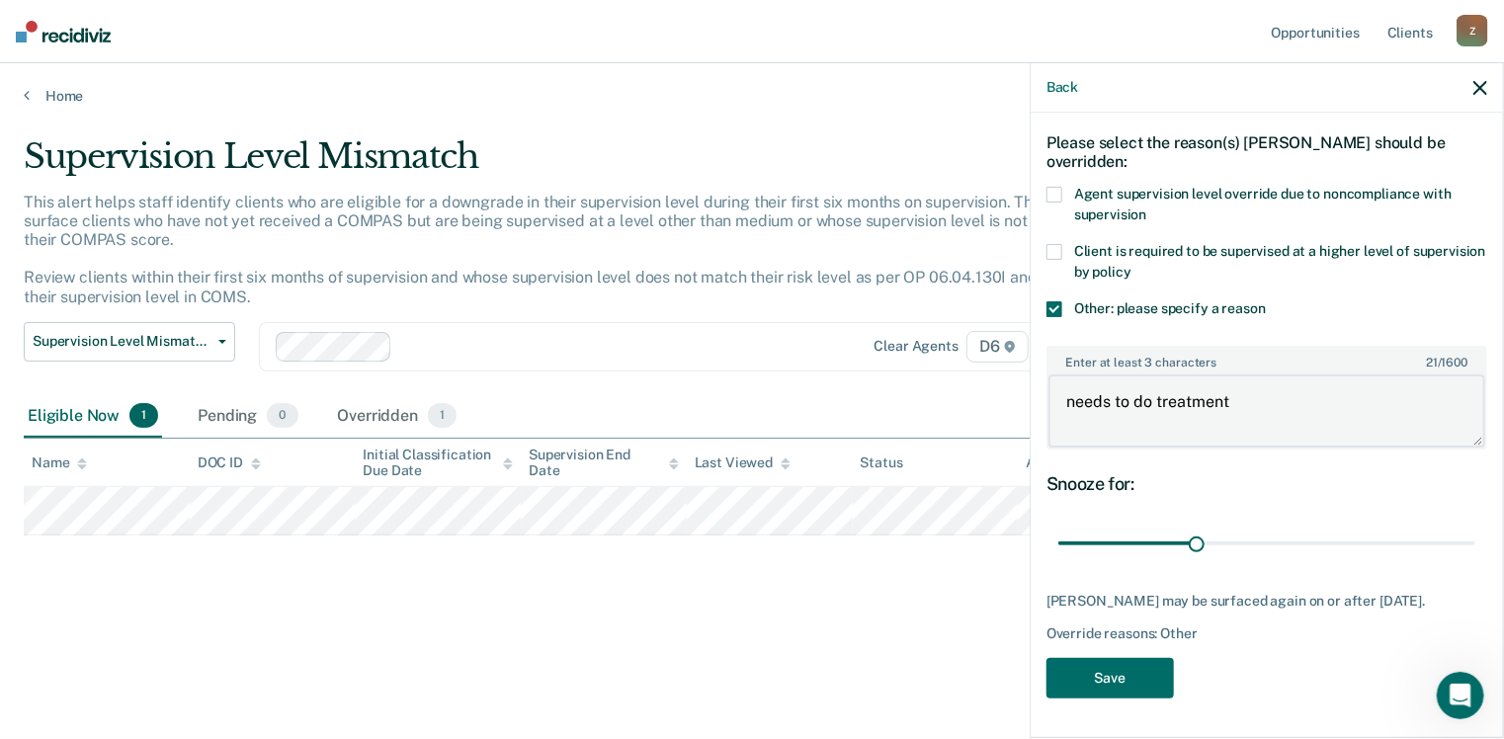
type textarea "needs to do treatment"
click at [1100, 708] on div "DI Please select the reason(s) [PERSON_NAME] should be overridden: Agent superv…" at bounding box center [1267, 385] width 441 height 650
click at [1103, 685] on button "Save" at bounding box center [1110, 678] width 127 height 41
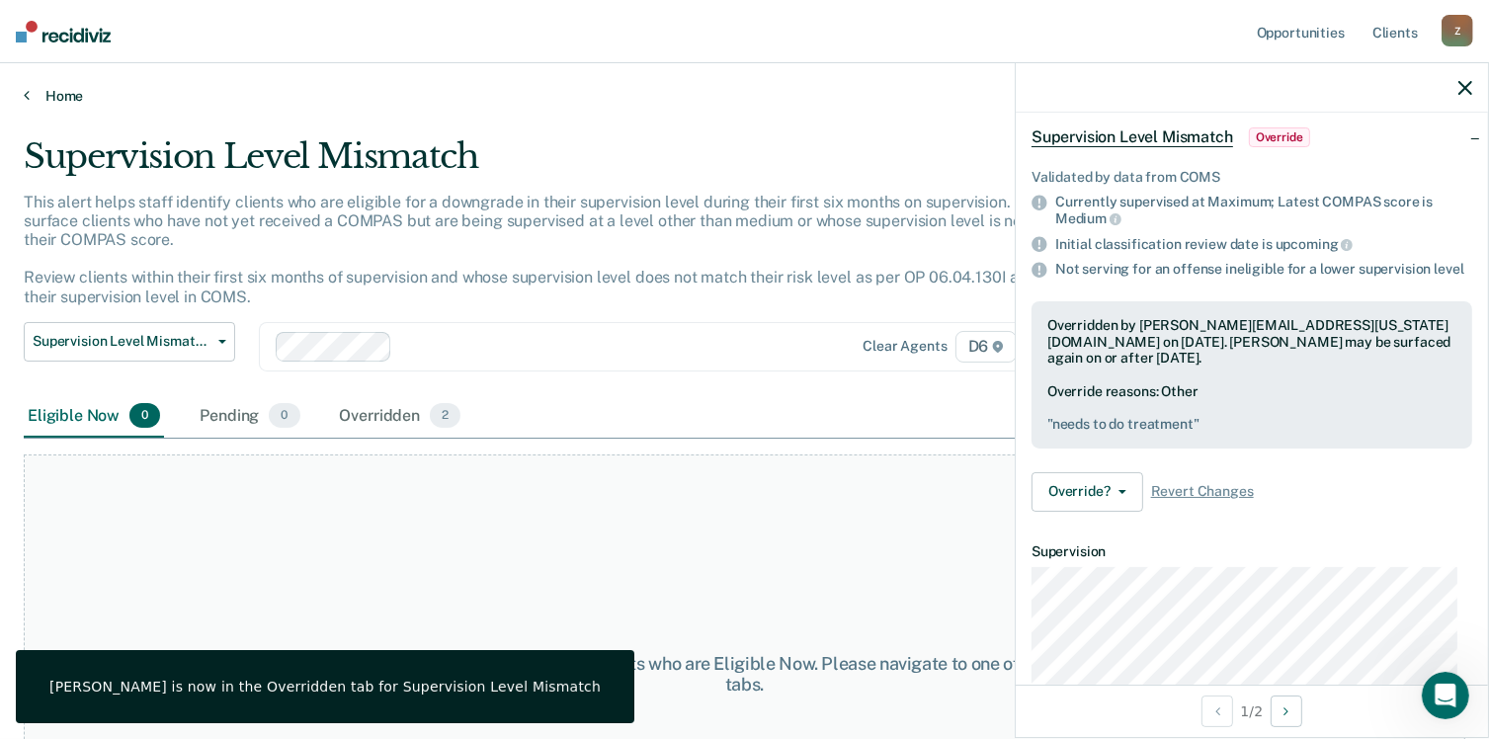
click at [40, 97] on link "Home" at bounding box center [745, 96] width 1442 height 18
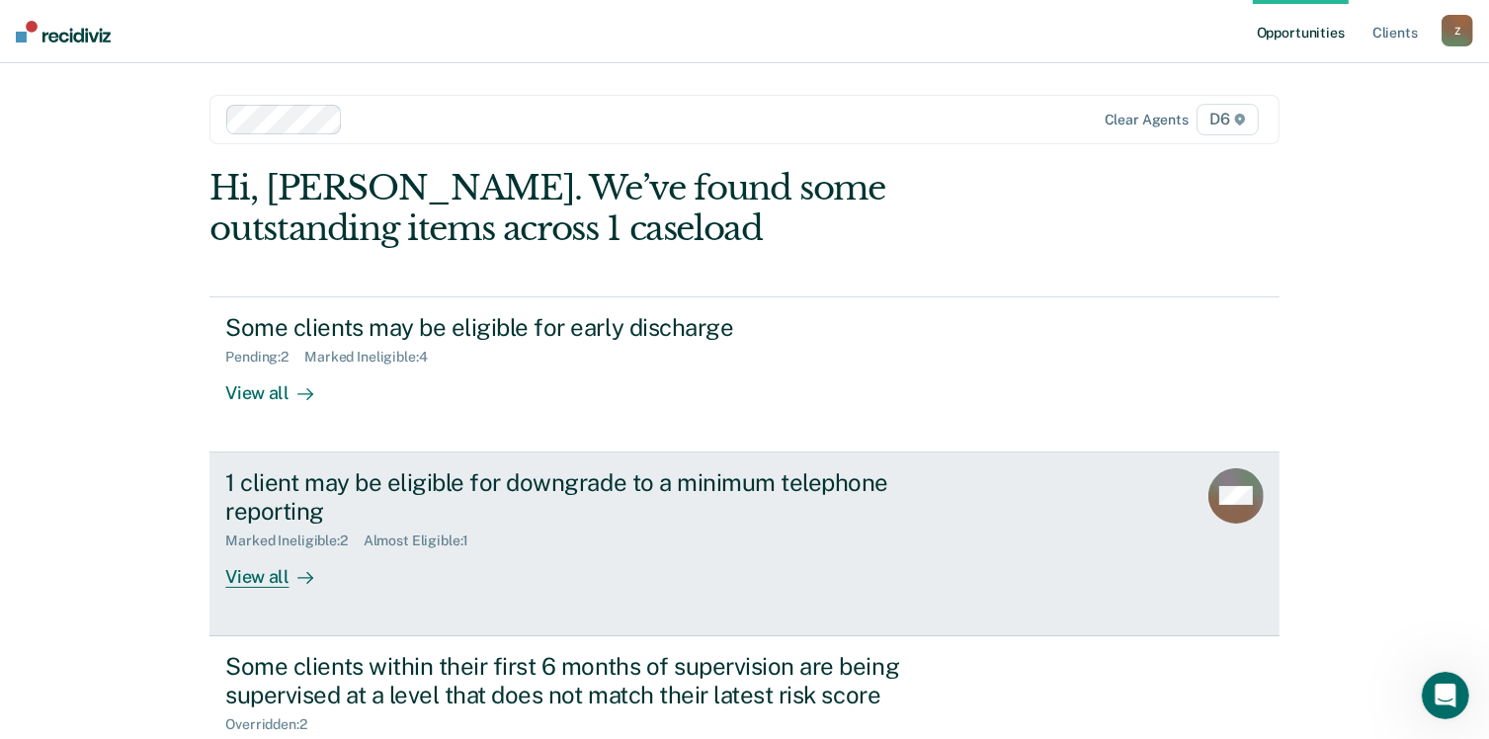
click at [406, 543] on div "Almost Eligible : 1" at bounding box center [425, 541] width 122 height 17
